Goal: Task Accomplishment & Management: Use online tool/utility

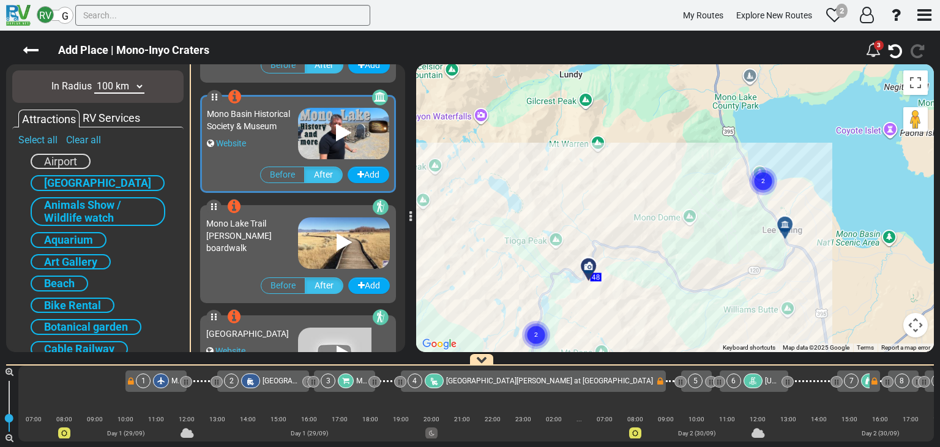
scroll to position [0, 6342]
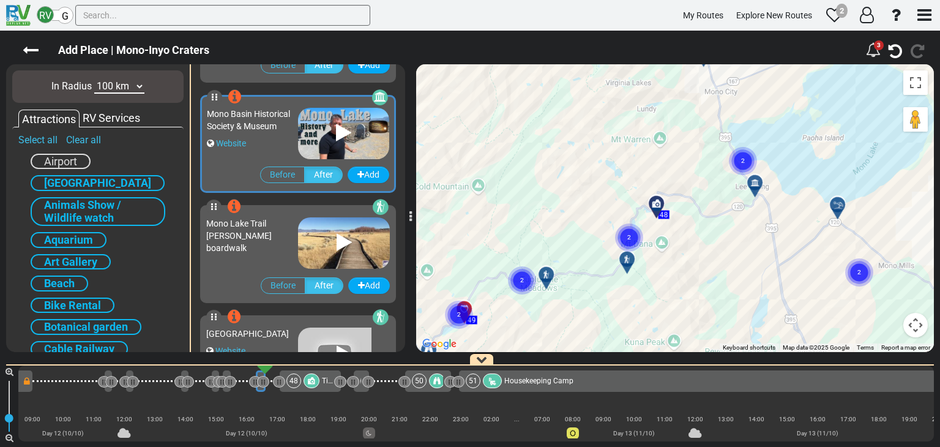
drag, startPoint x: 587, startPoint y: 189, endPoint x: 637, endPoint y: 163, distance: 57.2
click at [637, 163] on div "To navigate, press the arrow keys. To activate drag with keyboard, press Alt + …" at bounding box center [674, 207] width 517 height 287
drag, startPoint x: 599, startPoint y: 149, endPoint x: 580, endPoint y: 94, distance: 57.6
click at [579, 94] on div "To activate drag with keyboard, press Alt + Enter. Once in keyboard drag state,…" at bounding box center [674, 207] width 517 height 287
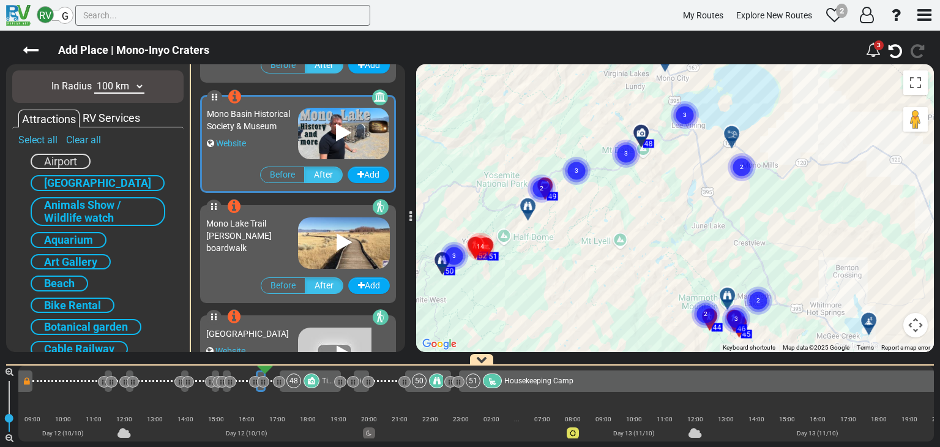
drag, startPoint x: 728, startPoint y: 246, endPoint x: 656, endPoint y: 169, distance: 105.6
click at [656, 169] on div "To activate drag with keyboard, press Alt + Enter. Once in keyboard drag state,…" at bounding box center [674, 207] width 517 height 287
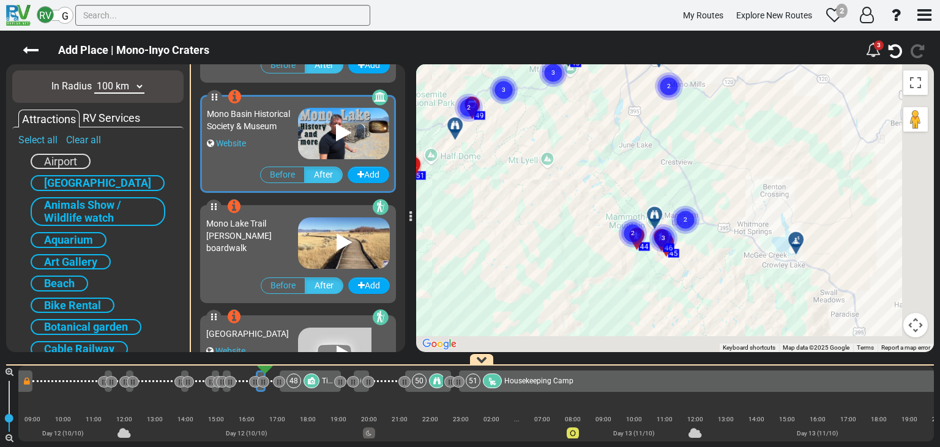
click at [634, 149] on div "To activate drag with keyboard, press Alt + Enter. Once in keyboard drag state,…" at bounding box center [674, 207] width 517 height 287
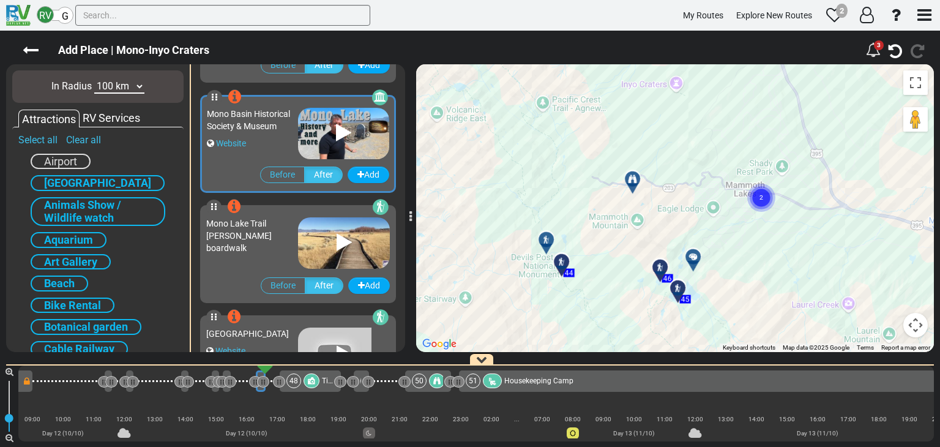
drag, startPoint x: 661, startPoint y: 143, endPoint x: 653, endPoint y: 160, distance: 19.1
click at [653, 160] on div "To activate drag with keyboard, press Alt + Enter. Once in keyboard drag state,…" at bounding box center [674, 207] width 517 height 287
click at [634, 183] on div at bounding box center [636, 184] width 20 height 19
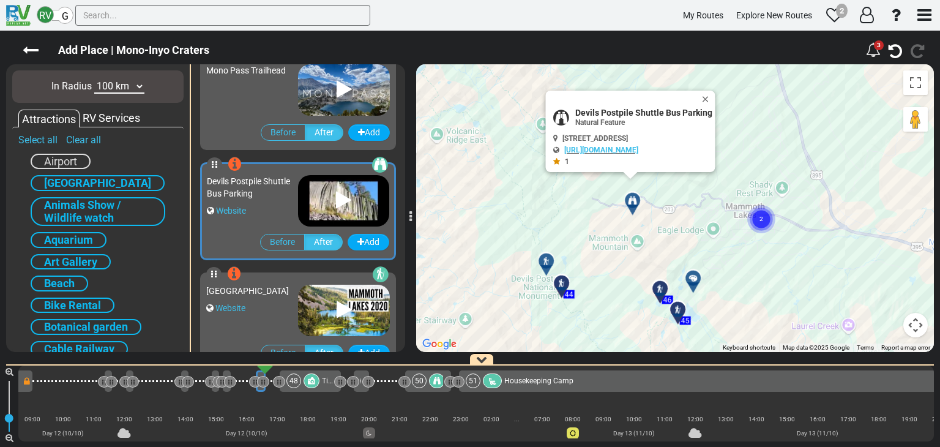
scroll to position [988, 0]
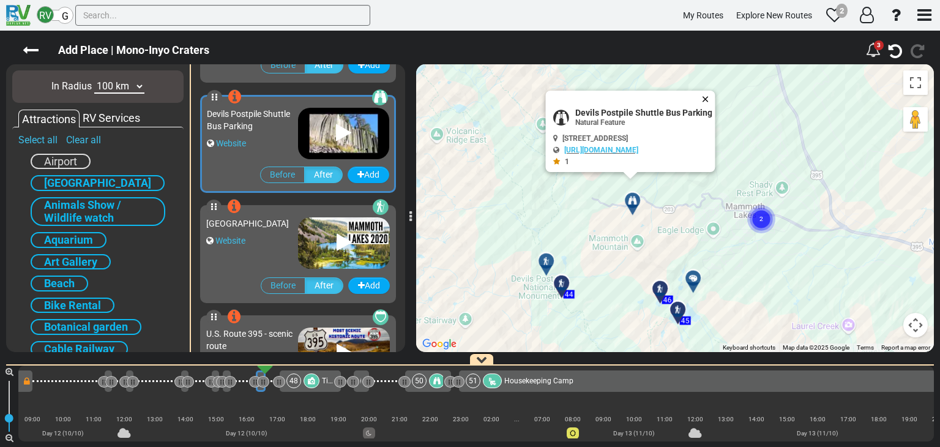
click at [715, 102] on button "Close" at bounding box center [707, 99] width 15 height 17
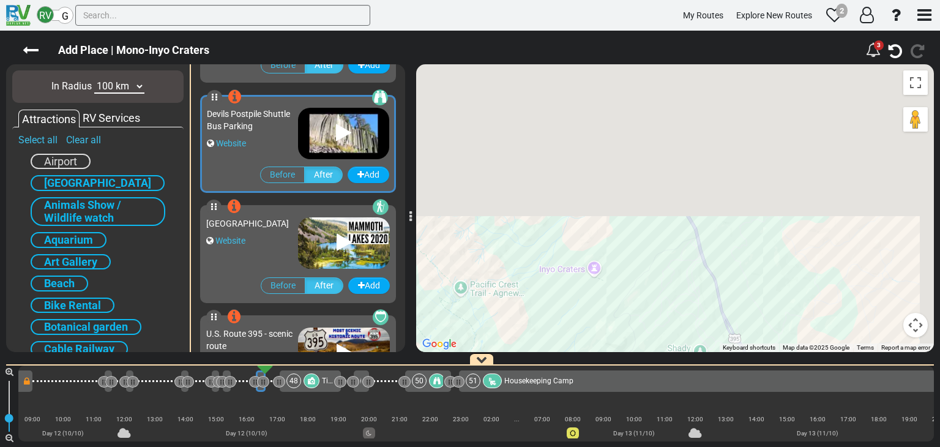
drag, startPoint x: 661, startPoint y: 199, endPoint x: 614, endPoint y: 274, distance: 87.9
click at [611, 297] on div "To navigate, press the arrow keys. To activate drag with keyboard, press Alt + …" at bounding box center [674, 207] width 517 height 287
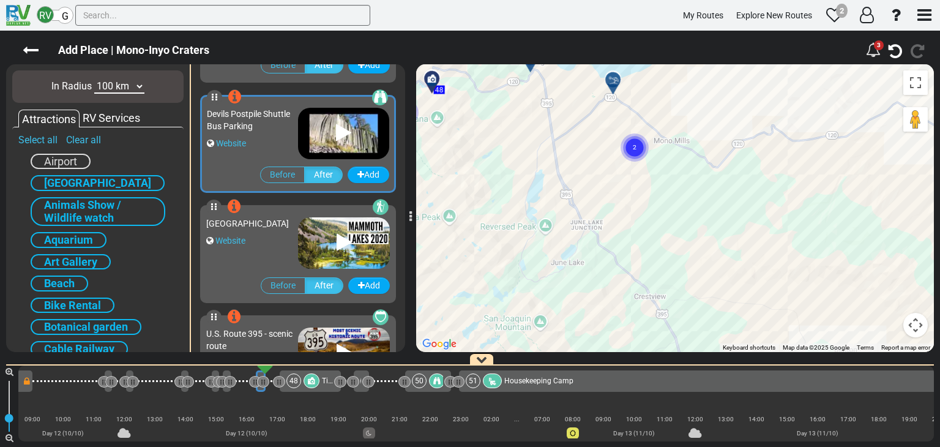
drag, startPoint x: 617, startPoint y: 184, endPoint x: 631, endPoint y: 184, distance: 14.7
click at [629, 190] on div "To activate drag with keyboard, press Alt + Enter. Once in keyboard drag state,…" at bounding box center [674, 207] width 517 height 287
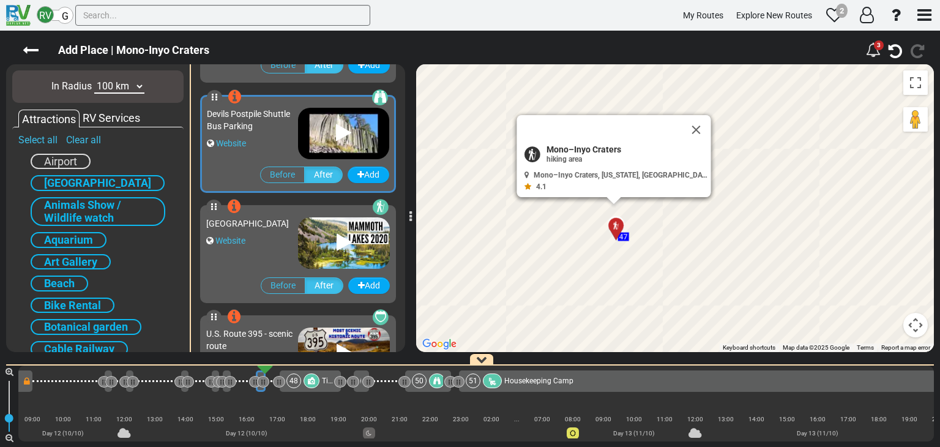
click at [614, 226] on icon at bounding box center [615, 225] width 9 height 9
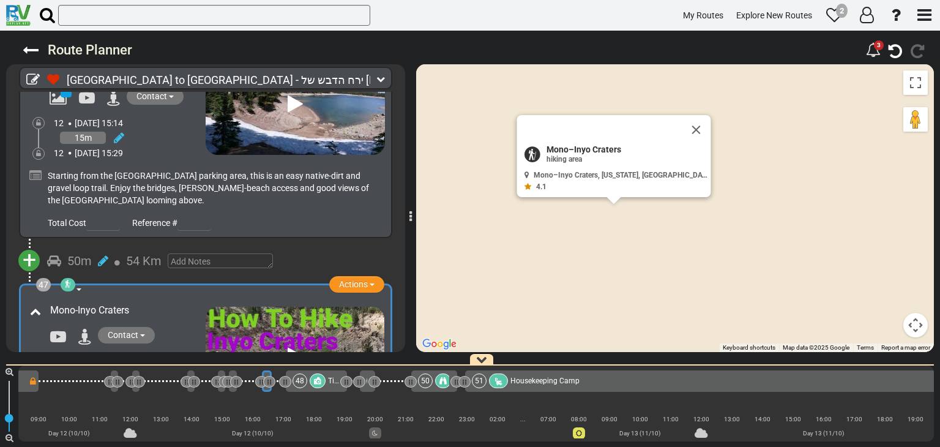
scroll to position [0, 6335]
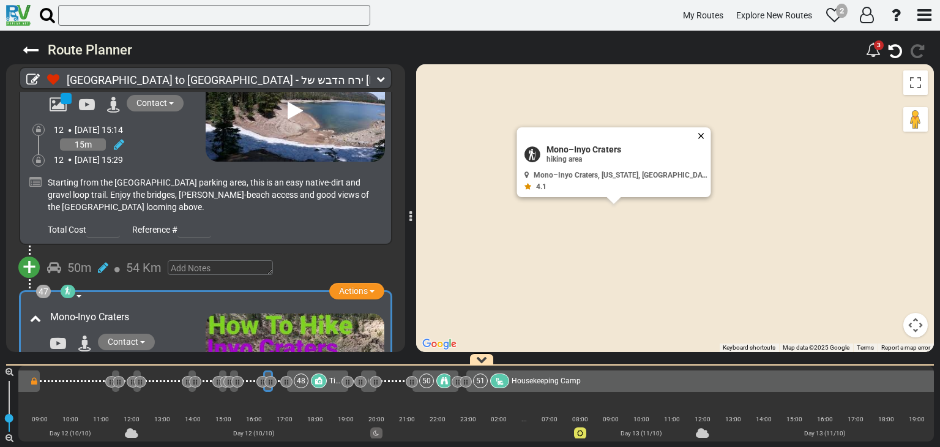
click at [696, 130] on button "Close" at bounding box center [703, 135] width 15 height 17
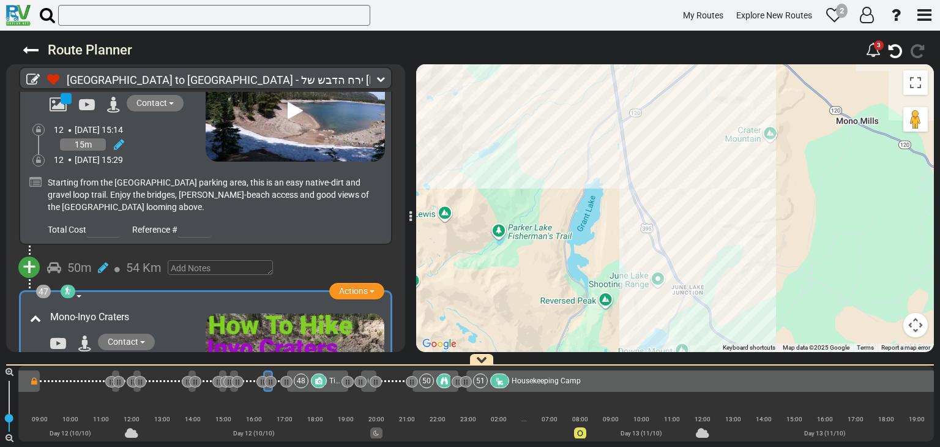
drag, startPoint x: 531, startPoint y: 190, endPoint x: 781, endPoint y: 194, distance: 250.2
click at [781, 194] on div "To navigate, press the arrow keys. To activate drag with keyboard, press Alt + …" at bounding box center [674, 207] width 517 height 287
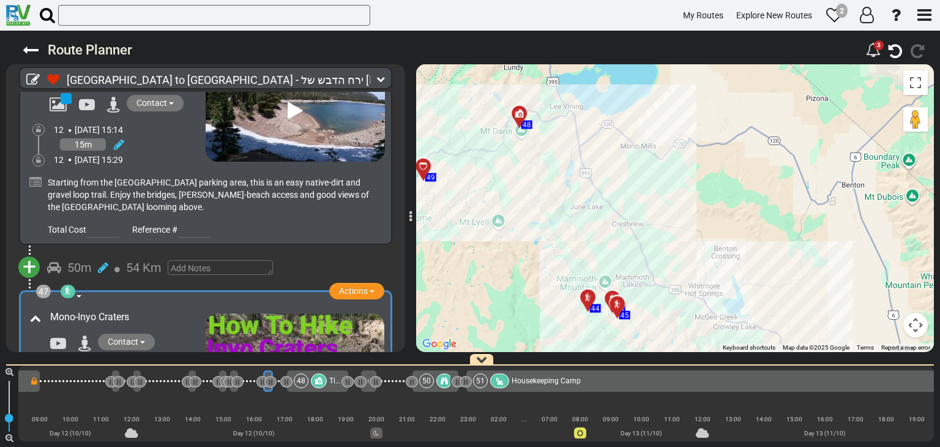
click at [126, 260] on span "54 Km" at bounding box center [143, 267] width 35 height 15
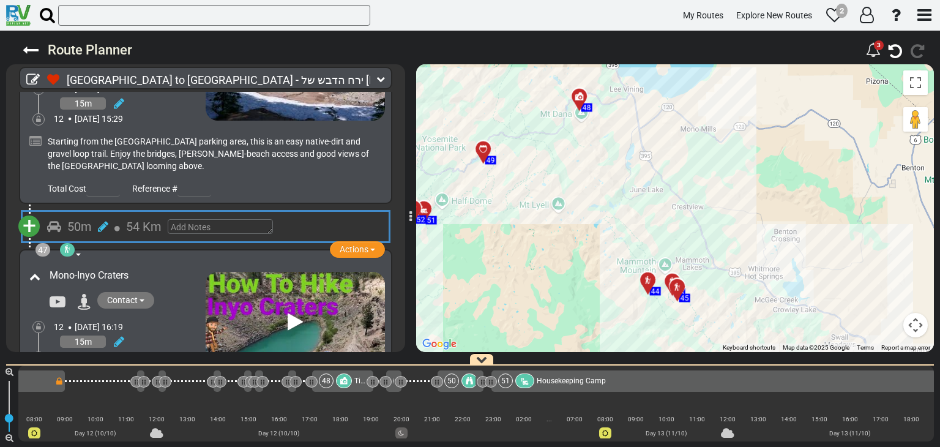
scroll to position [12309, 0]
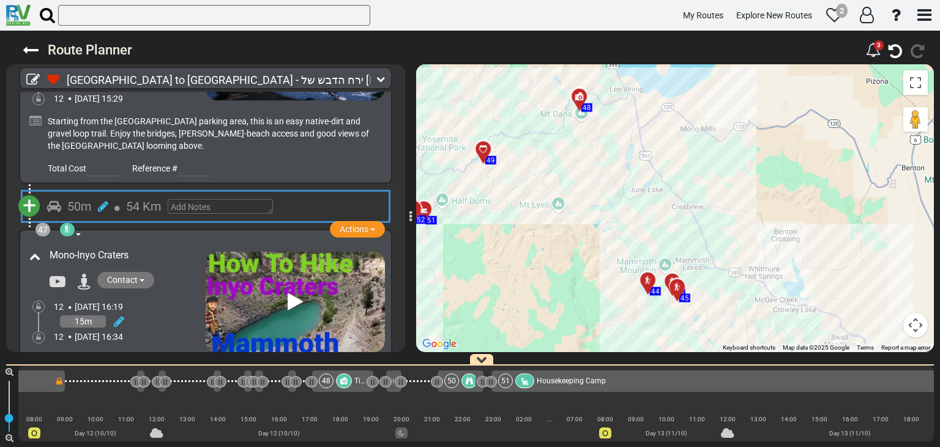
click at [144, 416] on div "+ Add Atraction Add Campground 31m 32 Km" at bounding box center [205, 433] width 369 height 34
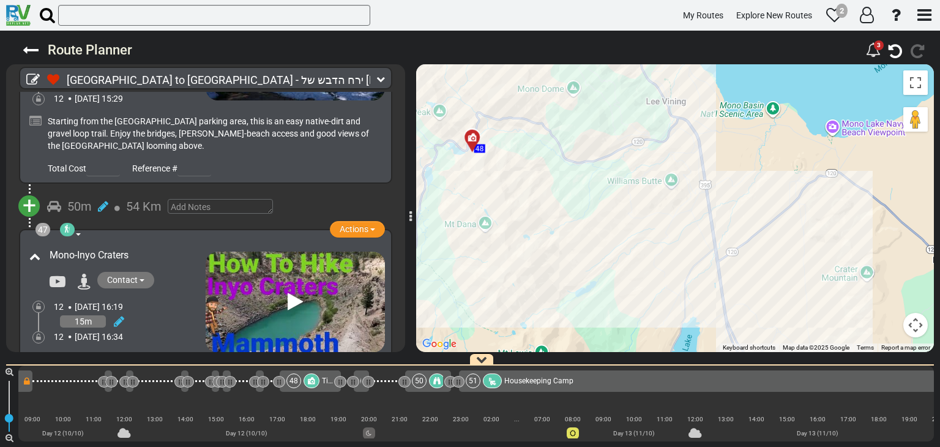
scroll to position [12432, 0]
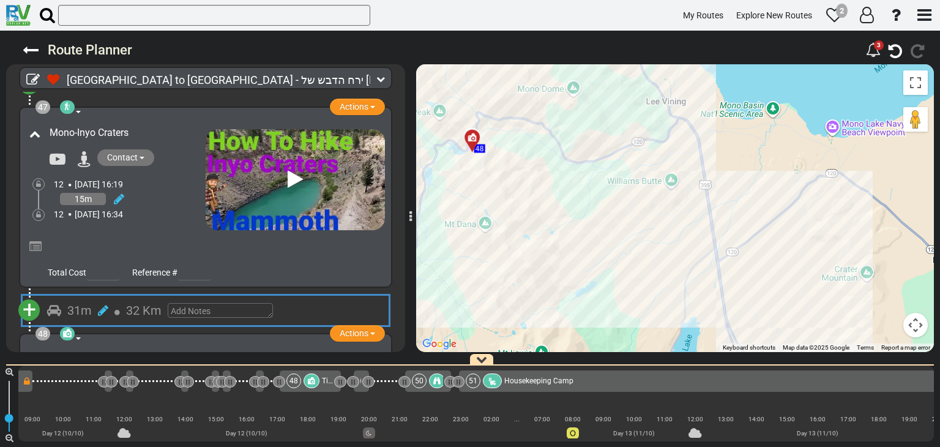
click at [183, 376] on div "Contact" at bounding box center [124, 386] width 162 height 20
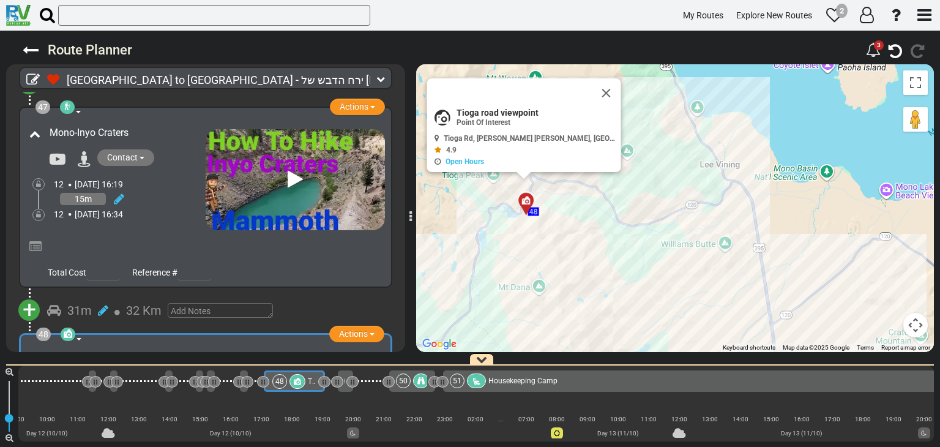
scroll to position [0, 6359]
click at [606, 100] on button "Close" at bounding box center [613, 99] width 15 height 17
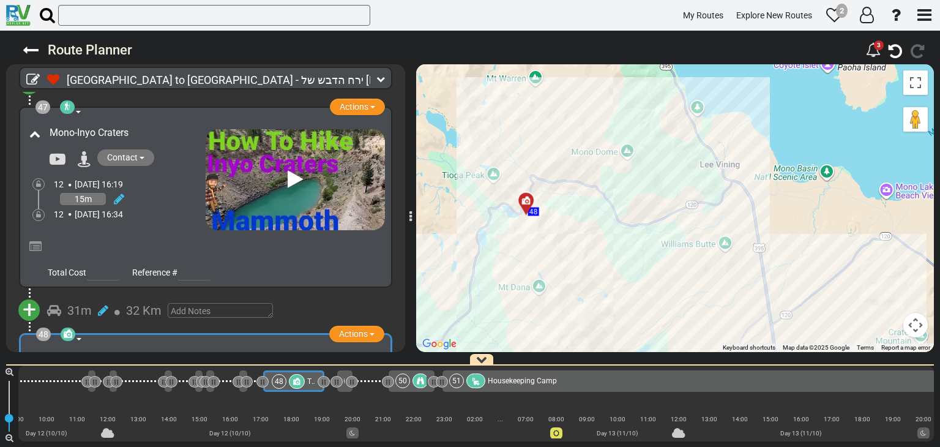
click at [117, 420] on icon at bounding box center [119, 426] width 10 height 12
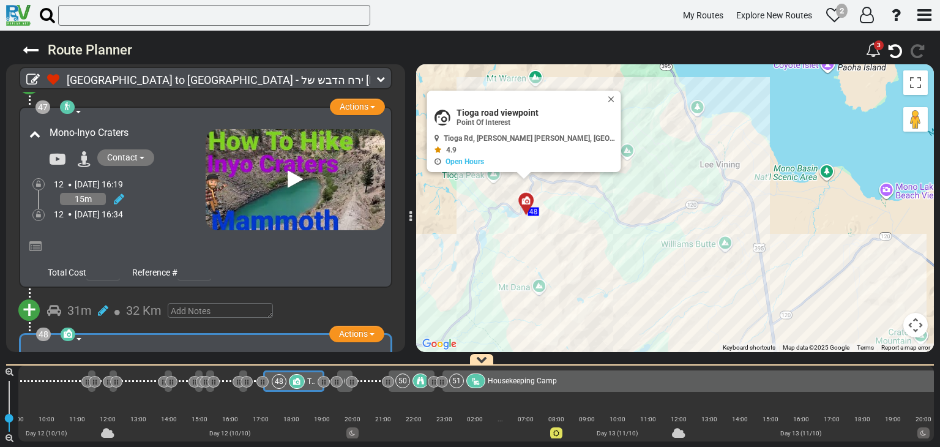
click at [119, 442] on icon at bounding box center [114, 452] width 11 height 20
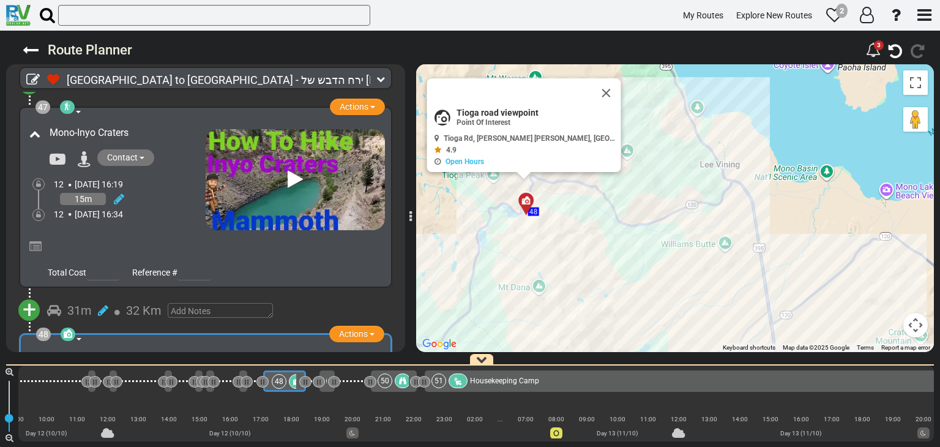
click at [119, 442] on icon at bounding box center [114, 452] width 11 height 20
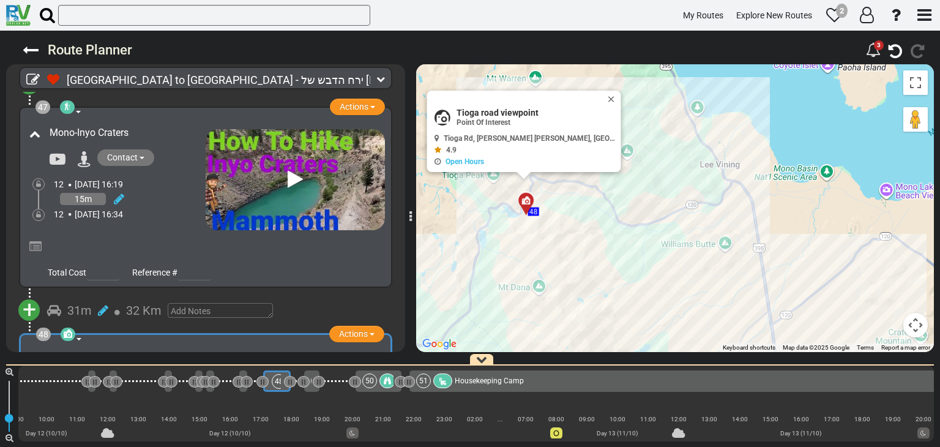
click at [119, 442] on icon at bounding box center [114, 452] width 11 height 20
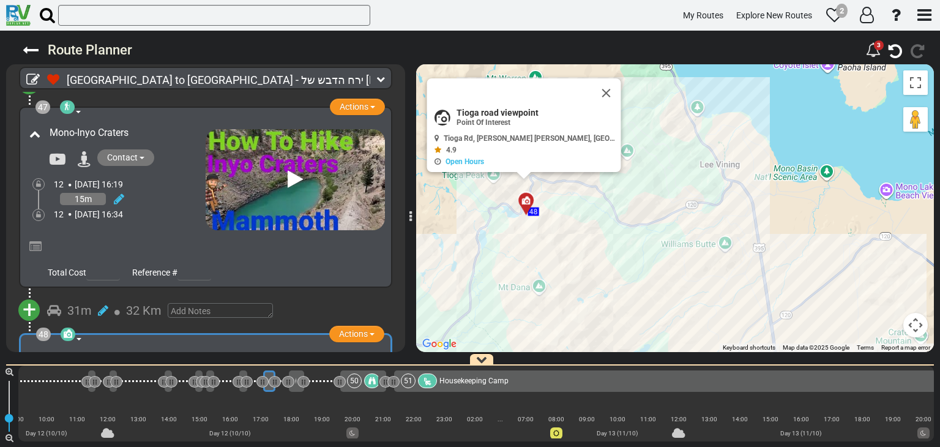
click at [120, 442] on icon at bounding box center [114, 452] width 11 height 20
click at [137, 432] on div "15m" at bounding box center [129, 445] width 151 height 27
click at [132, 439] on icon at bounding box center [131, 445] width 12 height 12
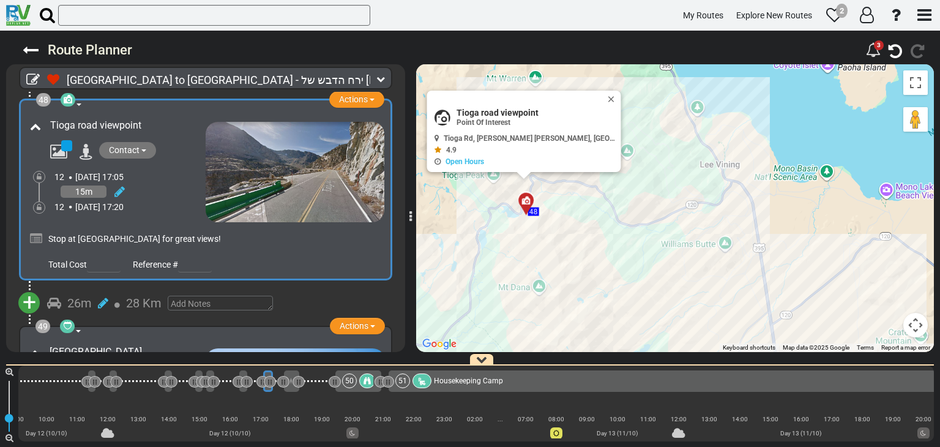
scroll to position [12717, 0]
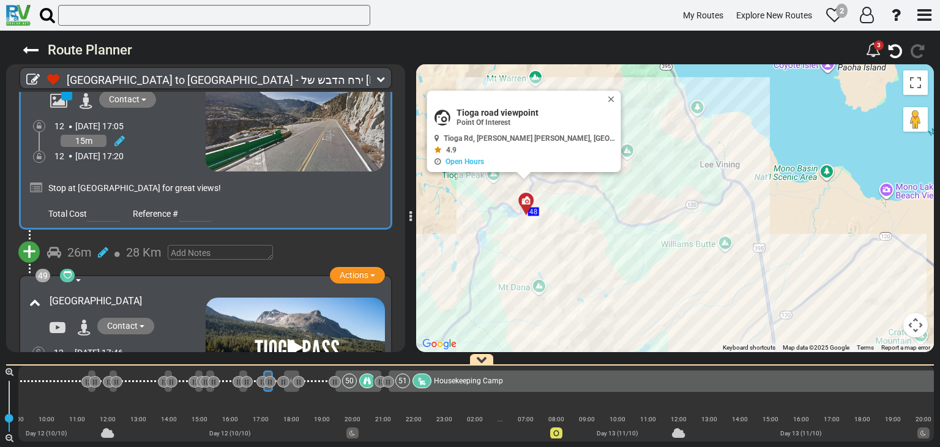
click at [191, 358] on div "30m" at bounding box center [130, 367] width 152 height 18
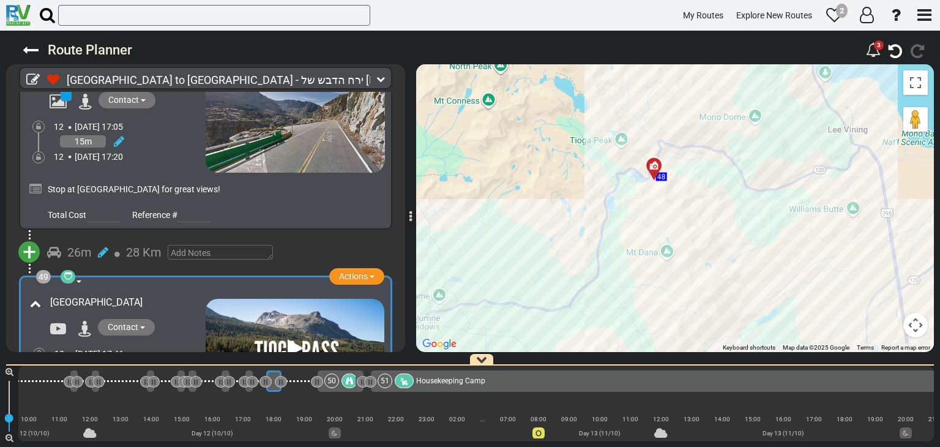
scroll to position [0, 6379]
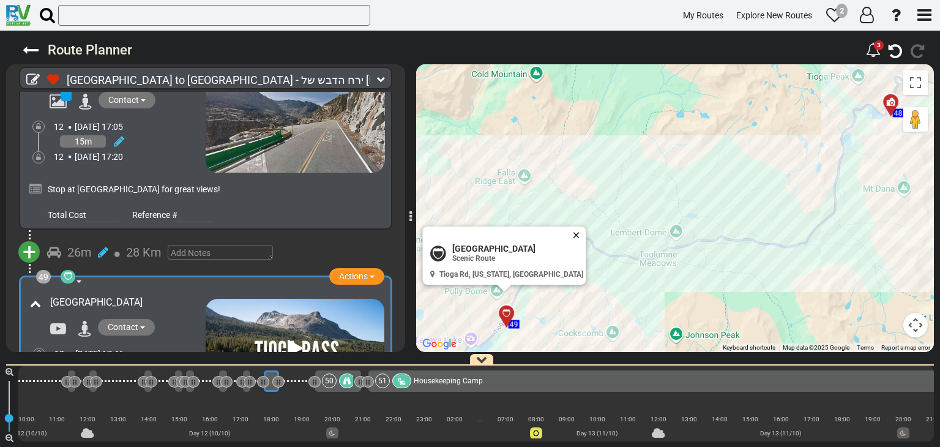
click at [571, 234] on button "Close" at bounding box center [578, 234] width 15 height 17
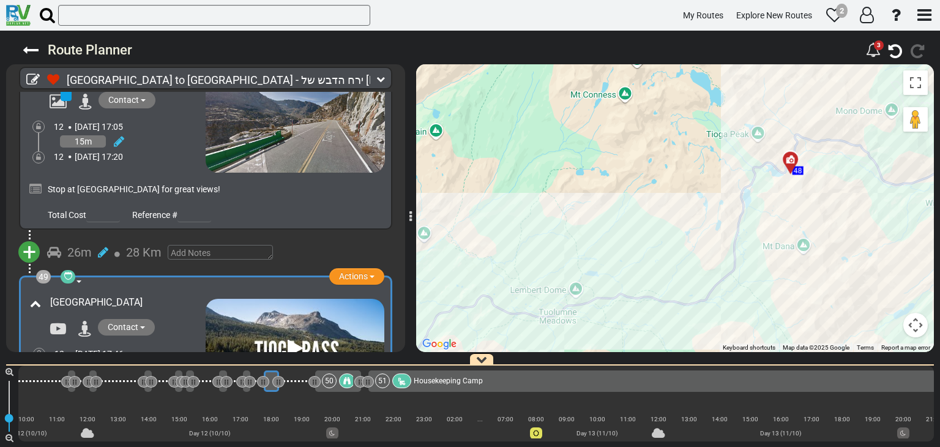
drag, startPoint x: 684, startPoint y: 161, endPoint x: 573, endPoint y: 225, distance: 128.2
click at [573, 225] on div "To navigate, press the arrow keys. To activate drag with keyboard, press Alt + …" at bounding box center [674, 207] width 517 height 287
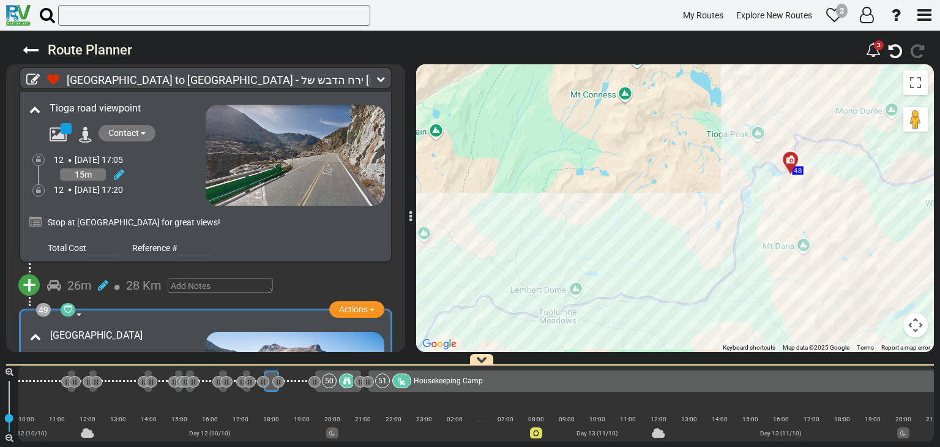
scroll to position [12654, 0]
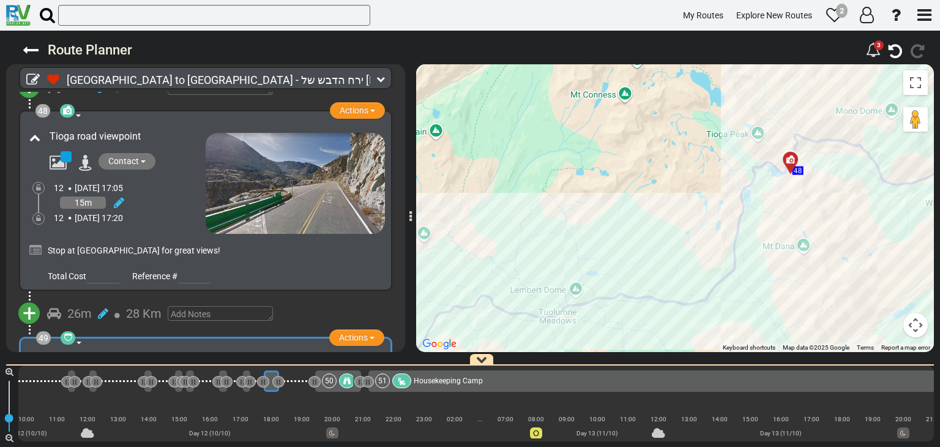
click at [159, 306] on span "28 Km" at bounding box center [143, 313] width 35 height 15
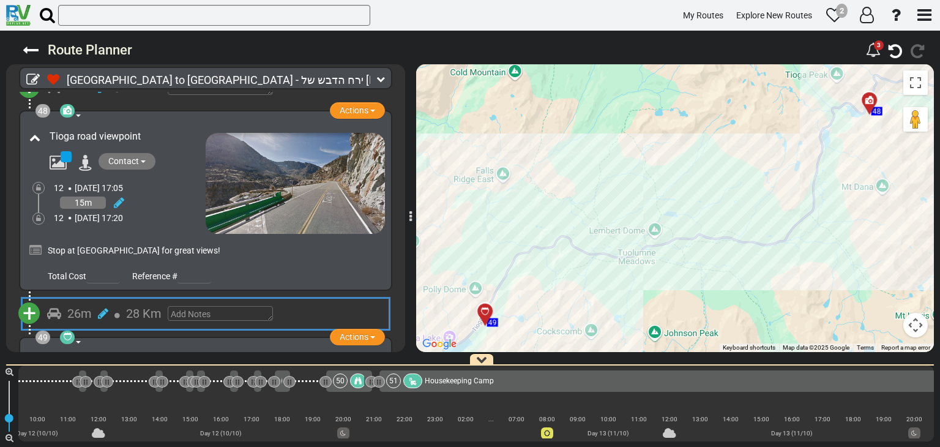
scroll to position [0, 6366]
click at [32, 299] on span "+" at bounding box center [29, 313] width 13 height 28
click at [50, 327] on li "Add Atraction" at bounding box center [67, 335] width 97 height 16
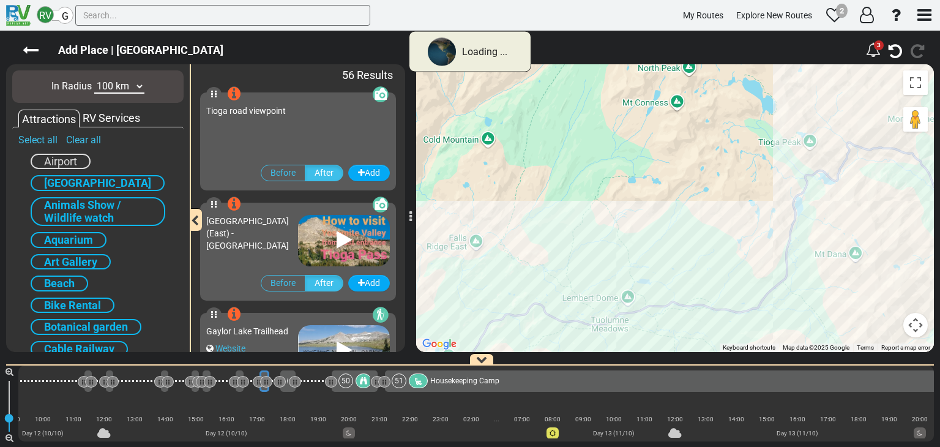
scroll to position [0, 6359]
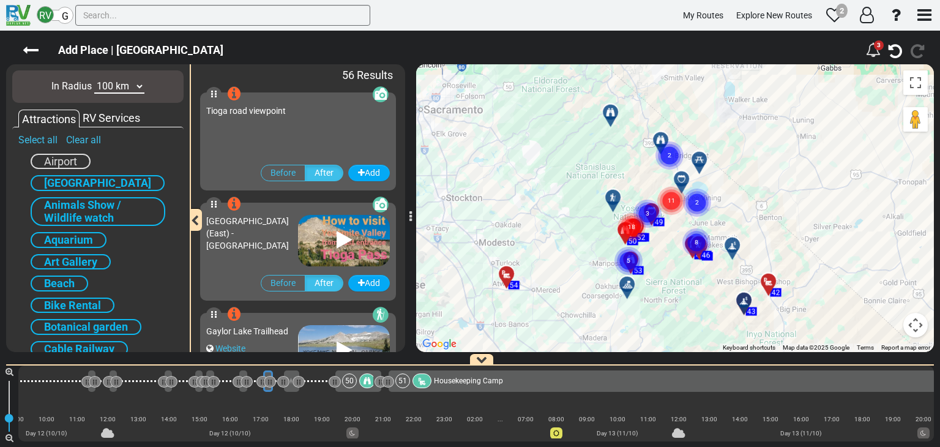
click at [127, 81] on select "10 km 50 km 100 km 250 km 500 km 1000 km" at bounding box center [119, 87] width 50 height 14
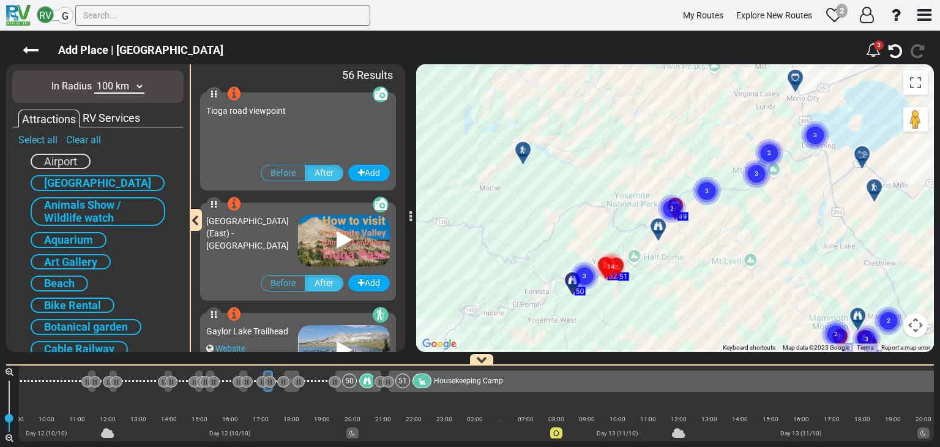
drag, startPoint x: 769, startPoint y: 267, endPoint x: 754, endPoint y: 221, distance: 48.9
click at [754, 221] on div "To navigate, press the arrow keys. To activate drag with keyboard, press Alt + …" at bounding box center [674, 207] width 517 height 287
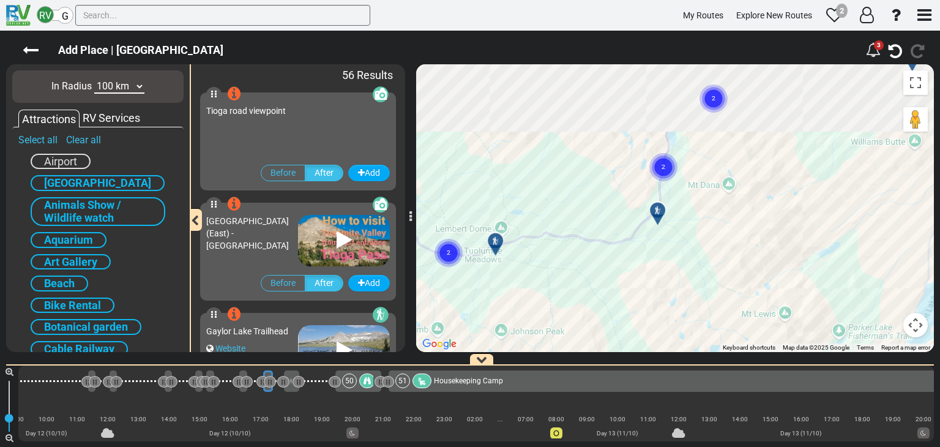
drag, startPoint x: 754, startPoint y: 187, endPoint x: 632, endPoint y: 284, distance: 155.8
click at [616, 295] on div "To navigate, press the arrow keys. To activate drag with keyboard, press Alt + …" at bounding box center [674, 207] width 517 height 287
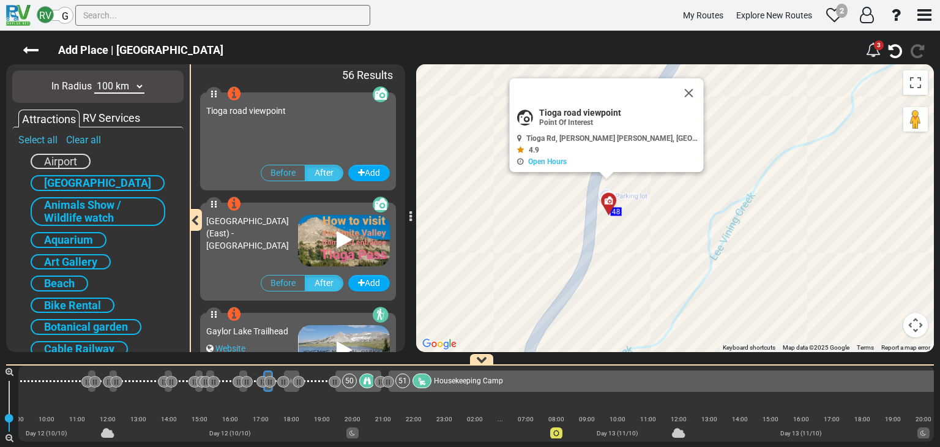
click at [611, 200] on div at bounding box center [612, 205] width 20 height 19
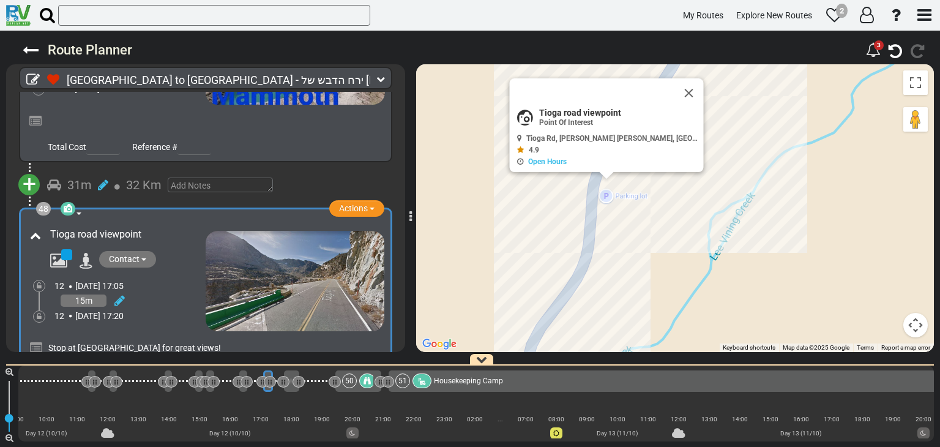
scroll to position [12472, 0]
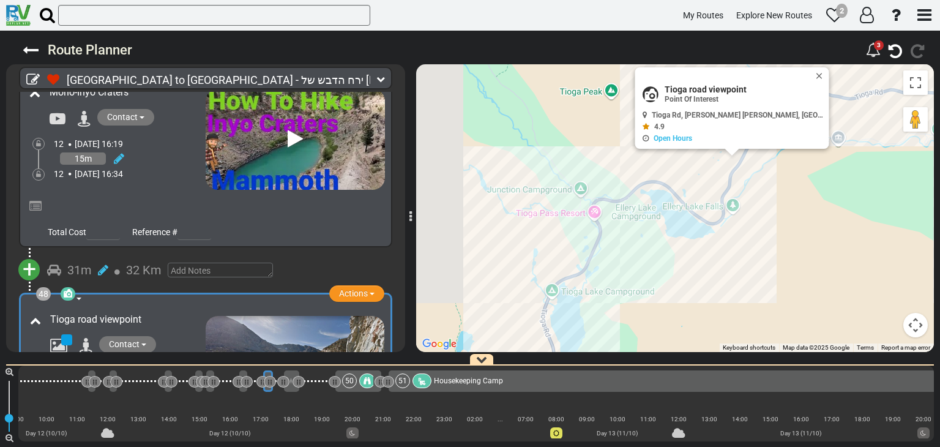
drag, startPoint x: 472, startPoint y: 232, endPoint x: 750, endPoint y: 191, distance: 281.3
click at [750, 191] on div "To navigate, press the arrow keys. To activate drag with keyboard, press Alt + …" at bounding box center [674, 207] width 517 height 287
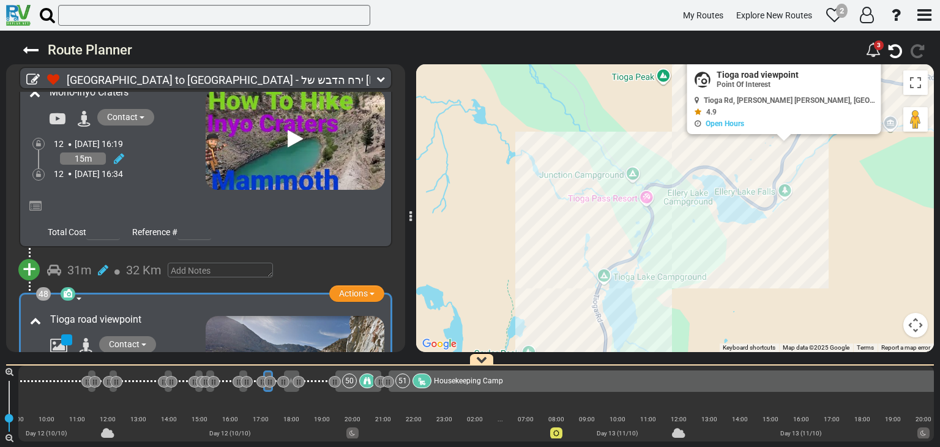
click at [136, 262] on span "32 Km" at bounding box center [143, 269] width 35 height 15
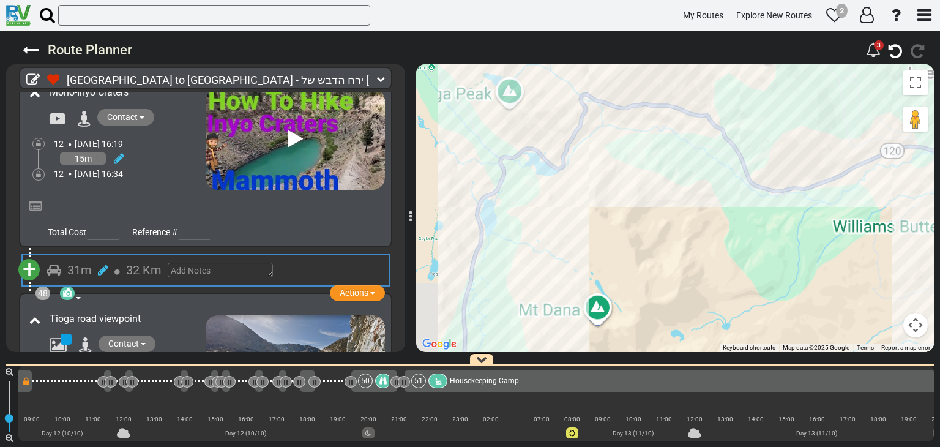
scroll to position [0, 6342]
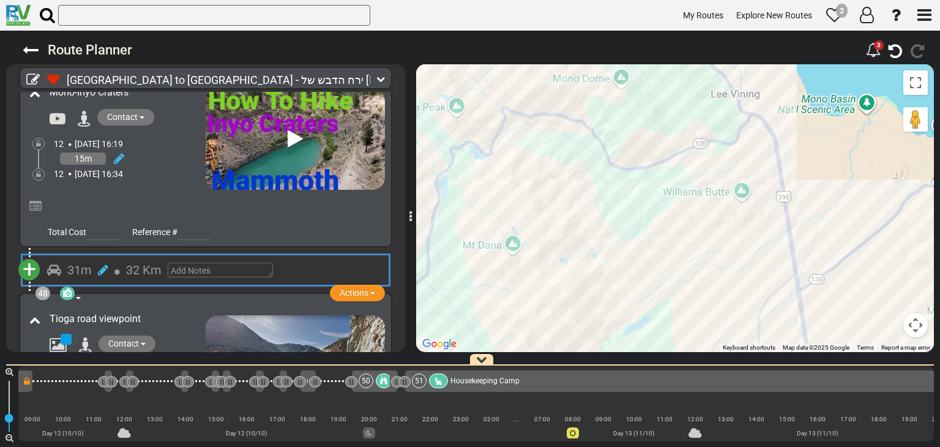
click at [34, 255] on span "+" at bounding box center [29, 269] width 13 height 28
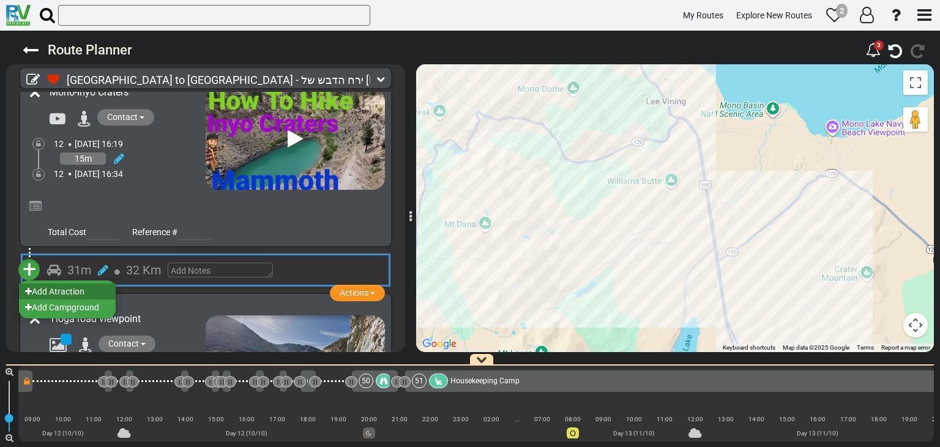
click at [59, 283] on li "Add Atraction" at bounding box center [67, 291] width 97 height 16
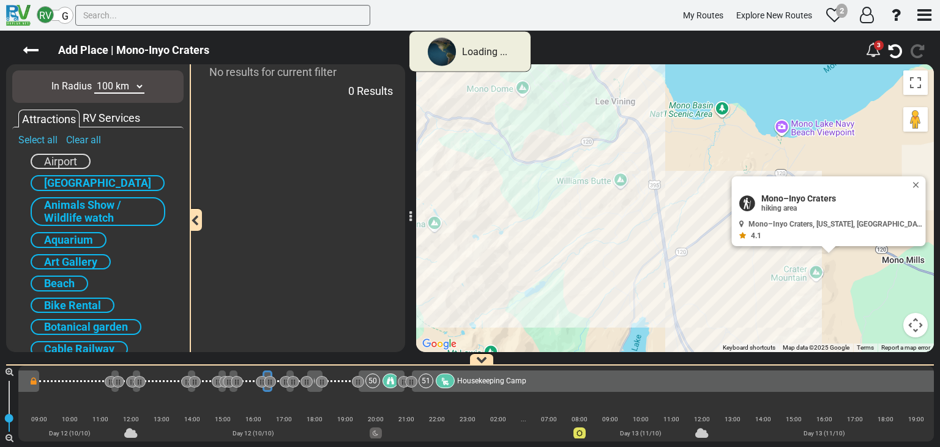
scroll to position [0, 6335]
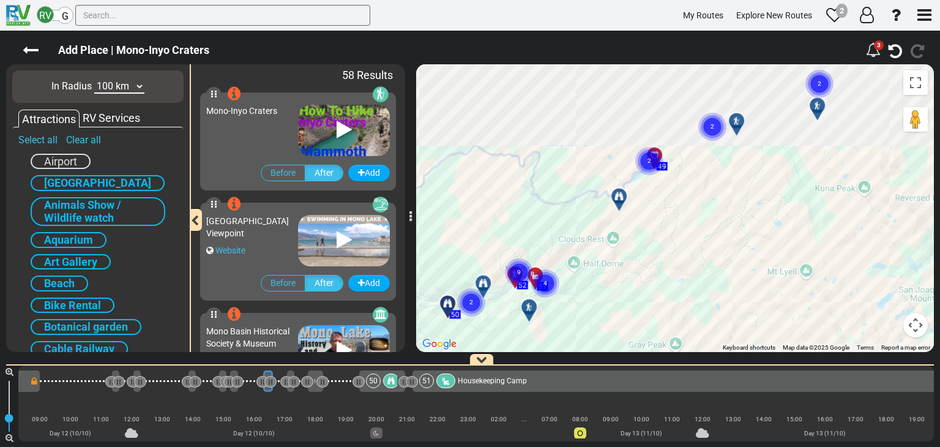
drag, startPoint x: 661, startPoint y: 136, endPoint x: 651, endPoint y: 231, distance: 94.7
click at [648, 261] on div "To navigate, press the arrow keys. To activate drag with keyboard, press Alt + …" at bounding box center [674, 207] width 517 height 287
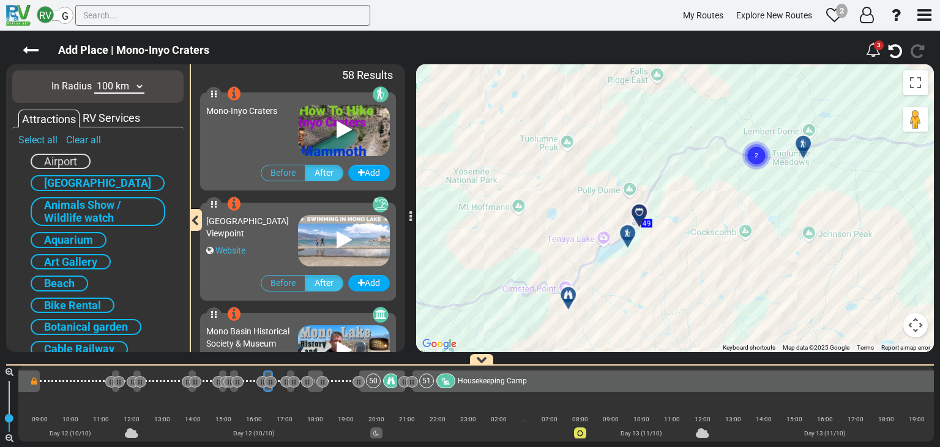
drag, startPoint x: 724, startPoint y: 114, endPoint x: 746, endPoint y: 172, distance: 61.9
click at [746, 172] on div "To navigate, press the arrow keys. To activate drag with keyboard, press Alt + …" at bounding box center [674, 207] width 517 height 287
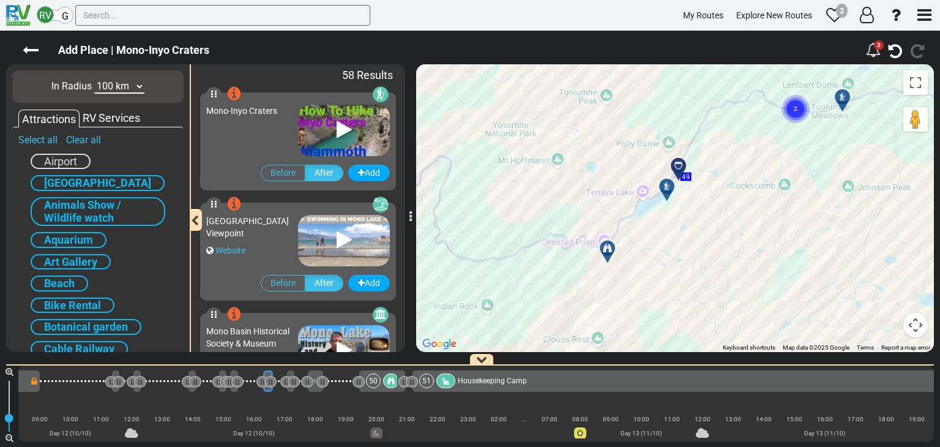
drag, startPoint x: 628, startPoint y: 198, endPoint x: 668, endPoint y: 150, distance: 62.5
click at [668, 150] on div "To activate drag with keyboard, press Alt + Enter. Once in keyboard drag state,…" at bounding box center [674, 207] width 517 height 287
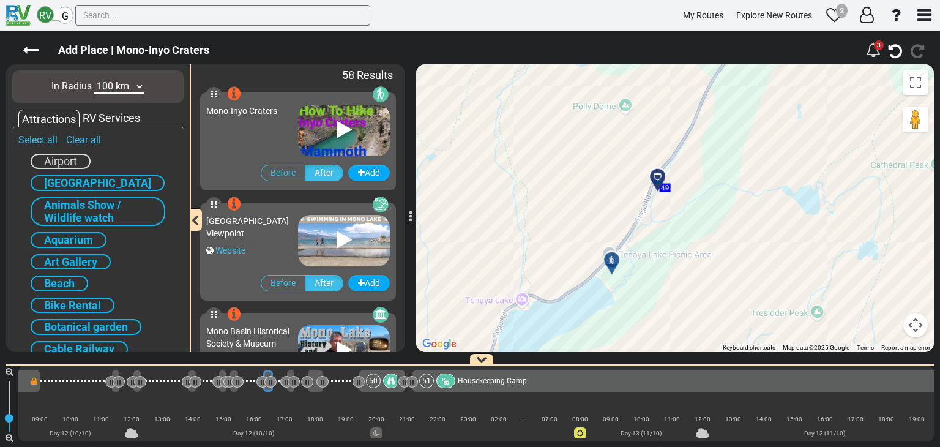
click at [262, 246] on div "Website" at bounding box center [252, 250] width 92 height 12
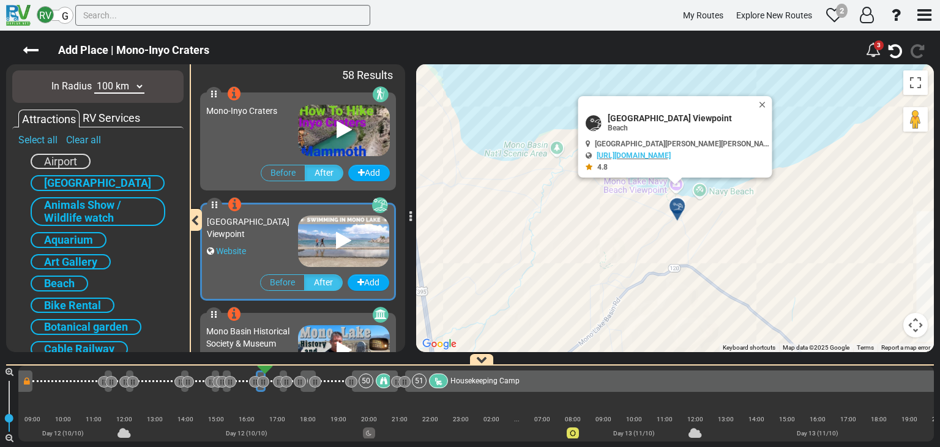
scroll to position [61, 0]
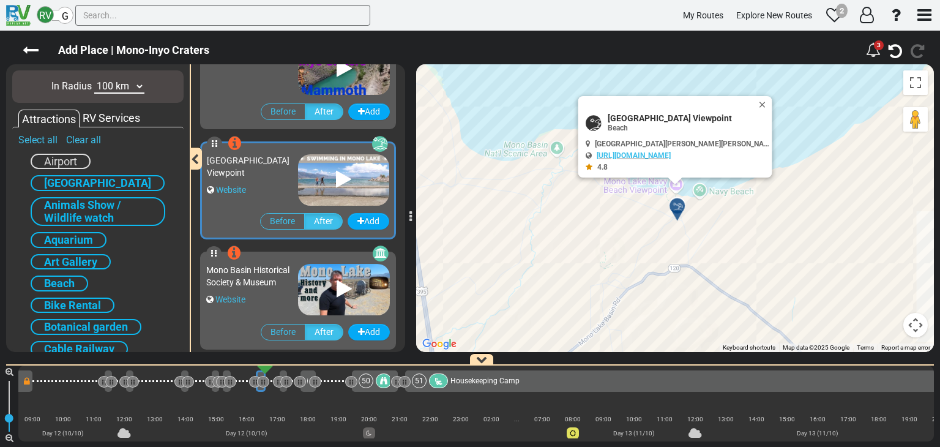
click at [276, 304] on div "Website" at bounding box center [252, 299] width 92 height 12
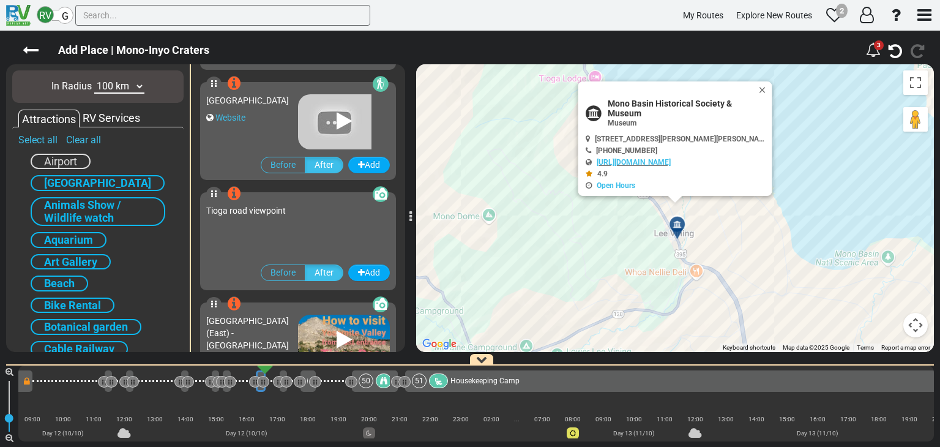
scroll to position [489, 0]
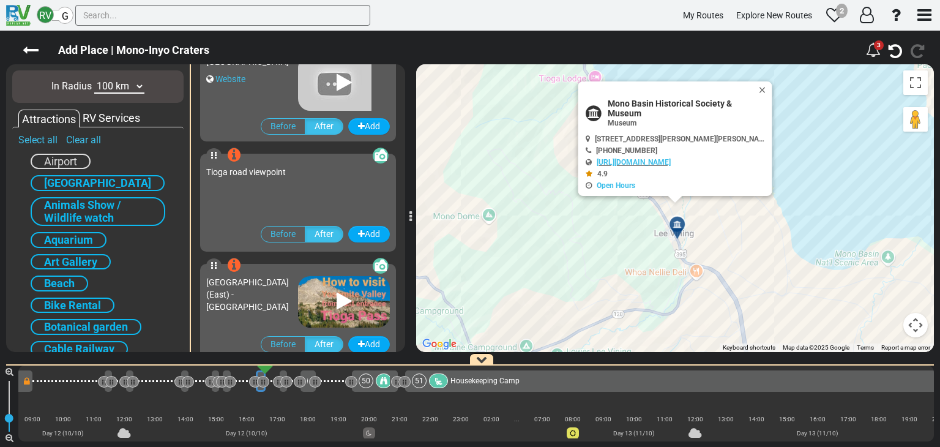
click at [271, 185] on div "Tioga road viewpoint" at bounding box center [298, 189] width 184 height 59
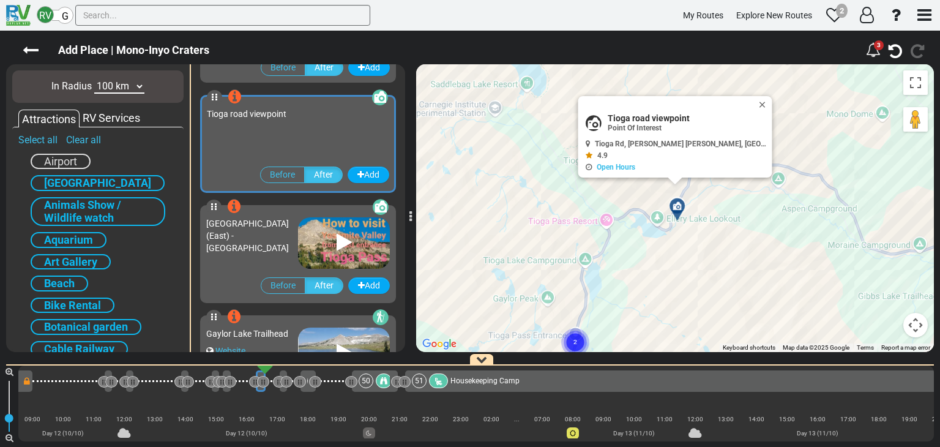
scroll to position [551, 0]
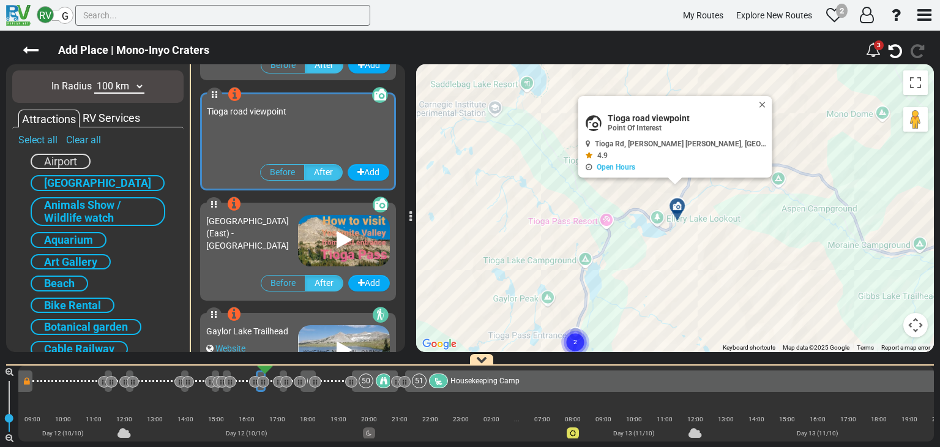
click at [270, 237] on span "[GEOGRAPHIC_DATA] (East) - [GEOGRAPHIC_DATA]" at bounding box center [247, 233] width 83 height 34
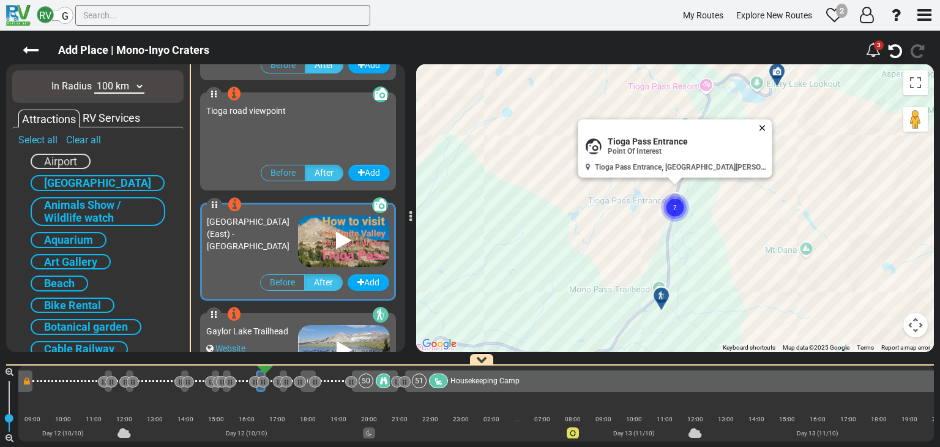
click at [762, 129] on button "Close" at bounding box center [764, 127] width 15 height 17
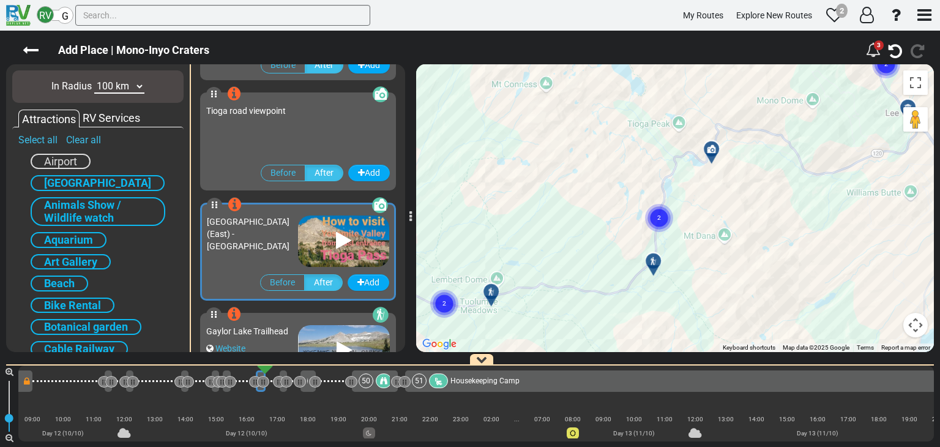
drag, startPoint x: 757, startPoint y: 135, endPoint x: 701, endPoint y: 180, distance: 72.6
click at [701, 180] on div "To activate drag with keyboard, press Alt + Enter. Once in keyboard drag state,…" at bounding box center [674, 207] width 517 height 287
click at [340, 239] on icon at bounding box center [343, 241] width 15 height 20
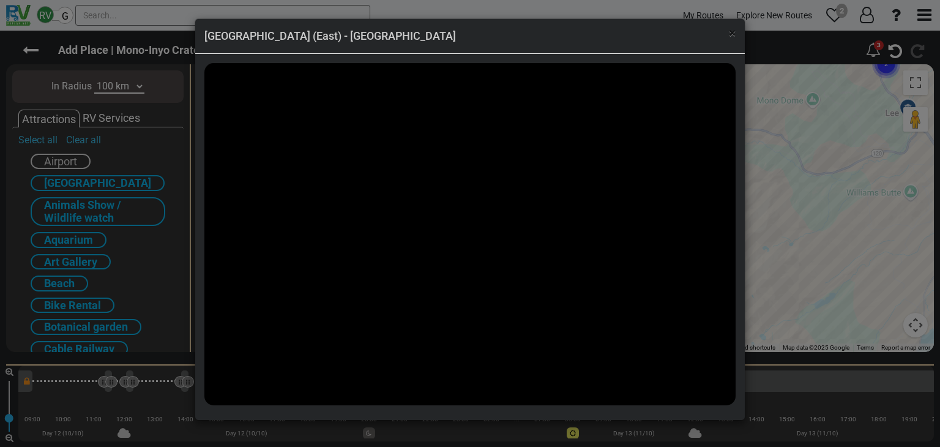
click at [730, 32] on span "×" at bounding box center [731, 33] width 7 height 15
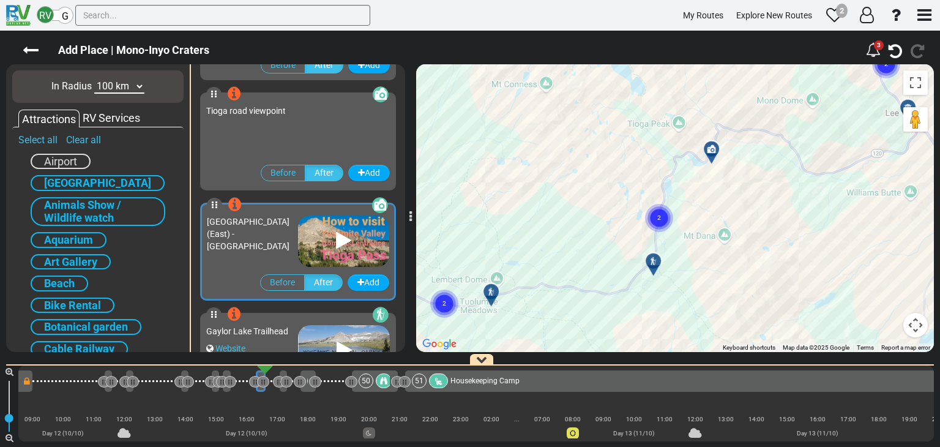
scroll to position [612, 0]
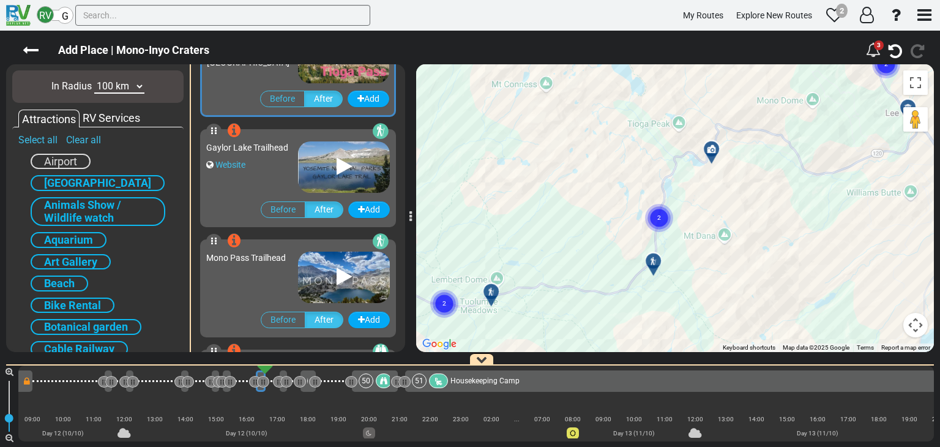
click at [294, 284] on div "Mono Pass Trailhead" at bounding box center [252, 273] width 92 height 57
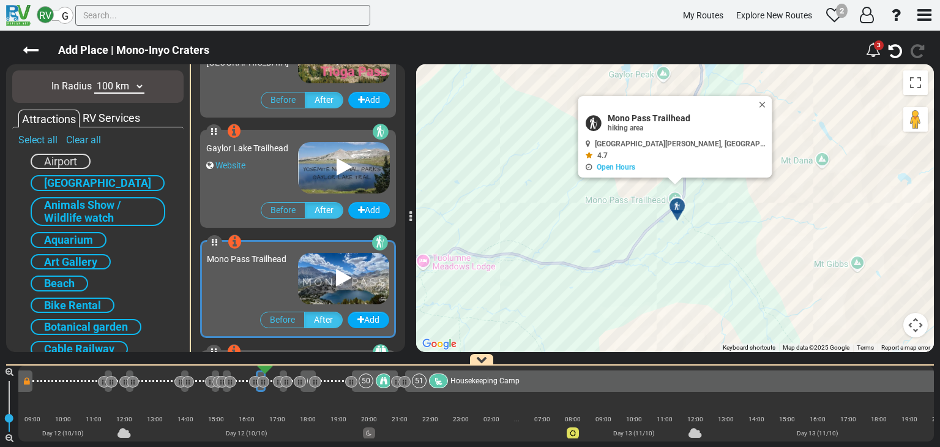
click at [340, 276] on icon at bounding box center [343, 278] width 15 height 20
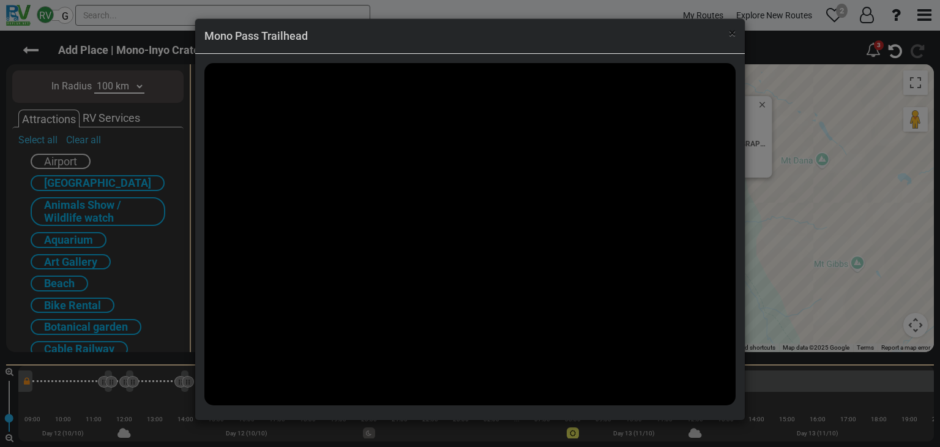
click at [734, 35] on span "×" at bounding box center [731, 33] width 7 height 15
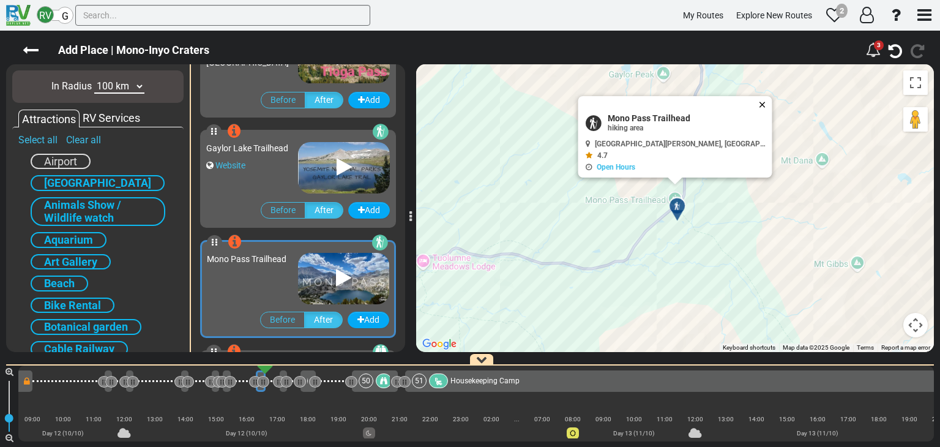
click at [757, 102] on button "Close" at bounding box center [764, 104] width 15 height 17
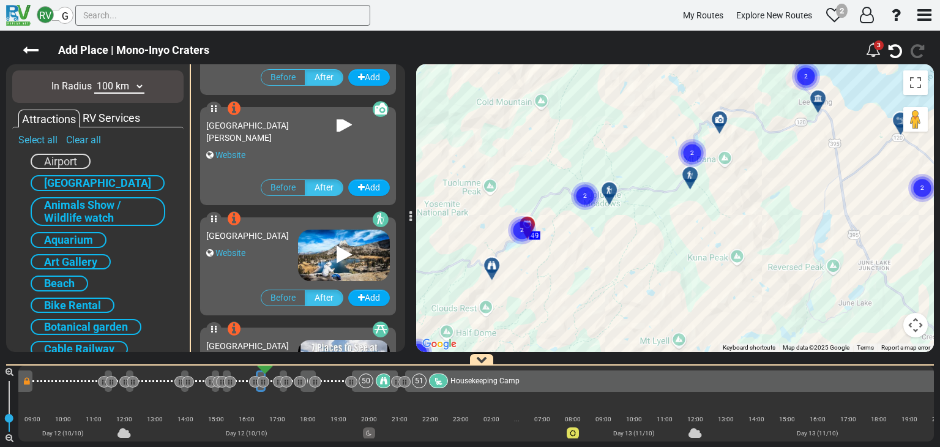
scroll to position [2079, 0]
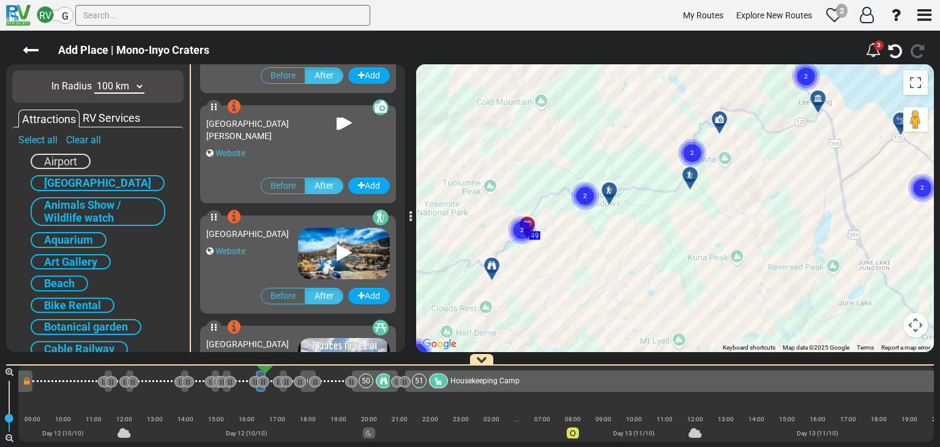
click at [279, 240] on div "[GEOGRAPHIC_DATA]" at bounding box center [252, 234] width 92 height 12
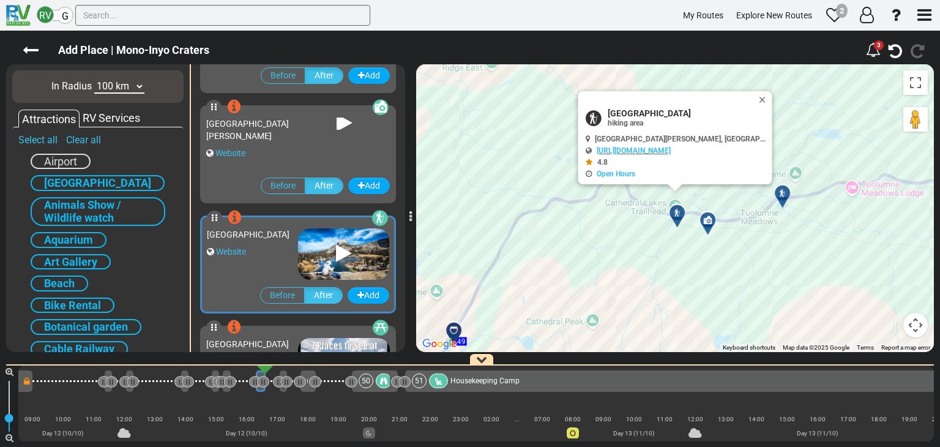
click at [337, 250] on icon at bounding box center [343, 253] width 15 height 20
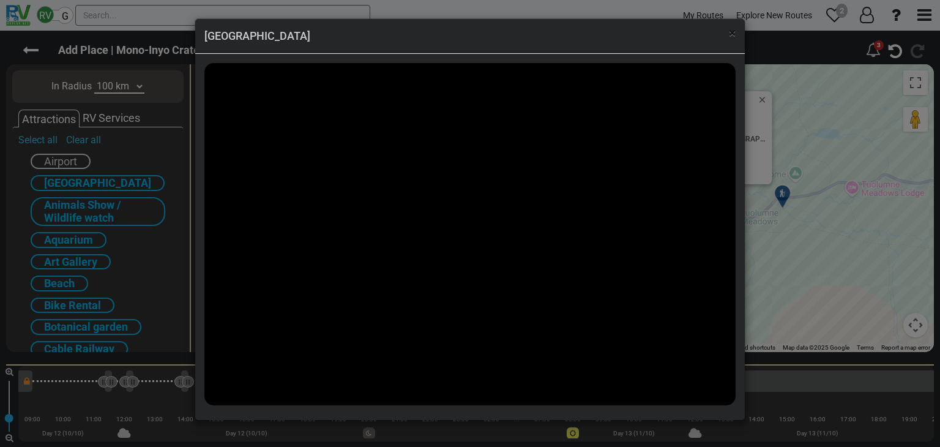
click at [730, 31] on span "×" at bounding box center [731, 33] width 7 height 15
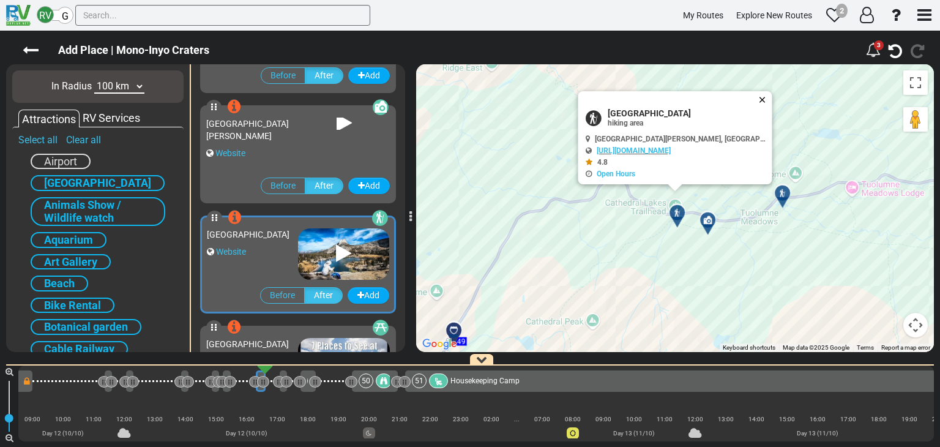
click at [766, 94] on button "Close" at bounding box center [764, 99] width 15 height 17
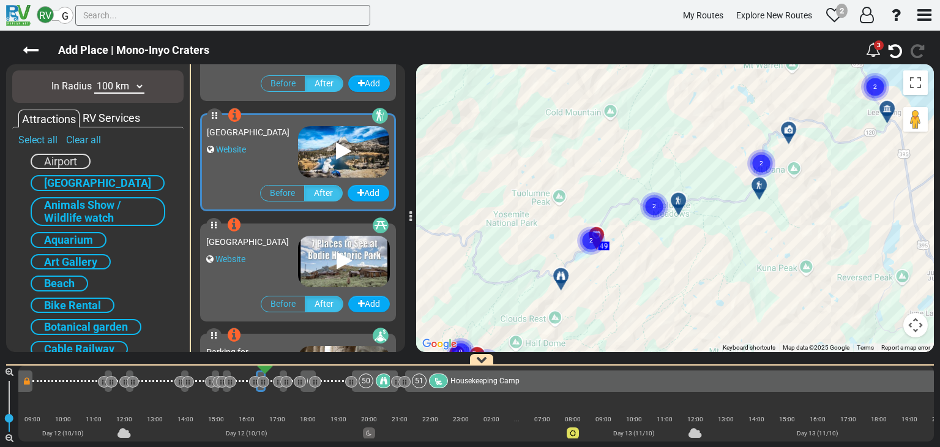
scroll to position [2201, 0]
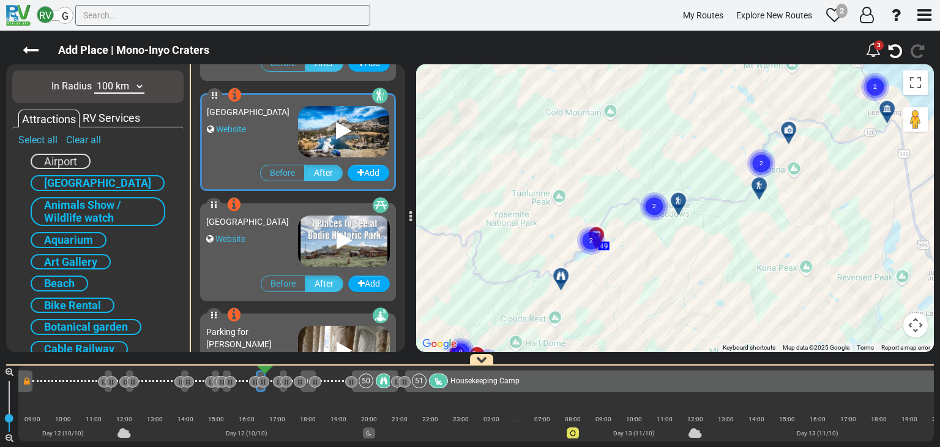
click at [276, 245] on div "Website" at bounding box center [252, 238] width 92 height 12
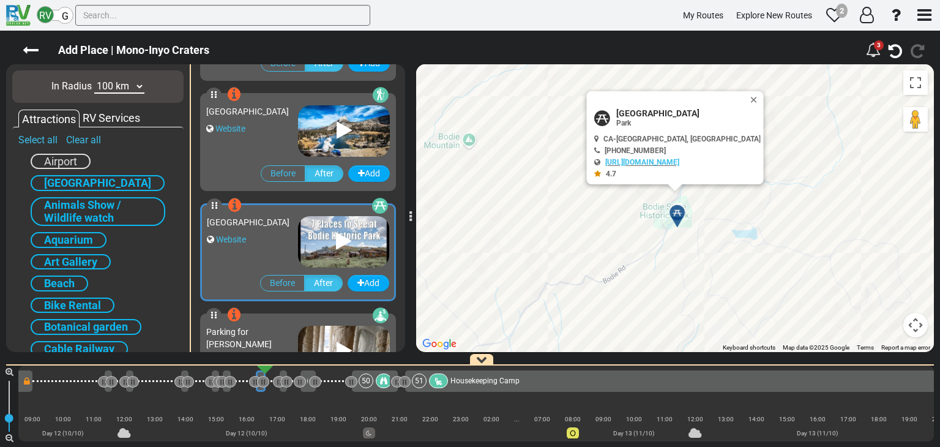
click at [336, 238] on icon at bounding box center [343, 241] width 15 height 20
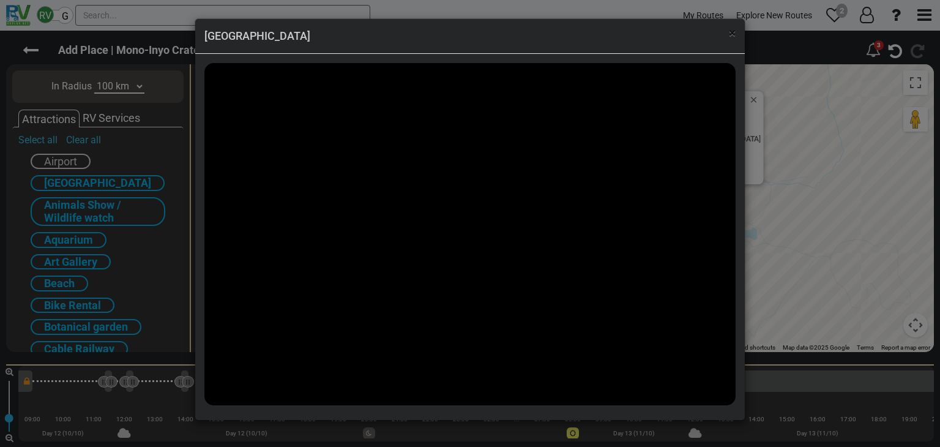
click at [733, 32] on span "×" at bounding box center [731, 33] width 7 height 15
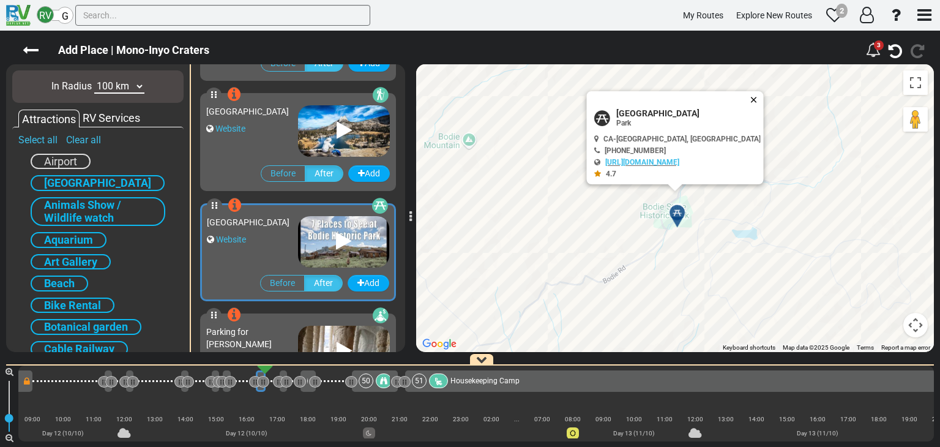
click at [749, 97] on button "Close" at bounding box center [756, 99] width 15 height 17
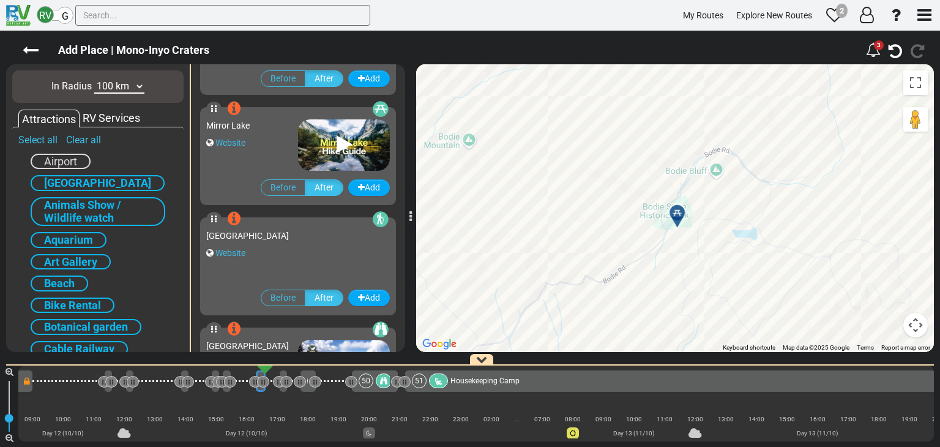
scroll to position [3180, 0]
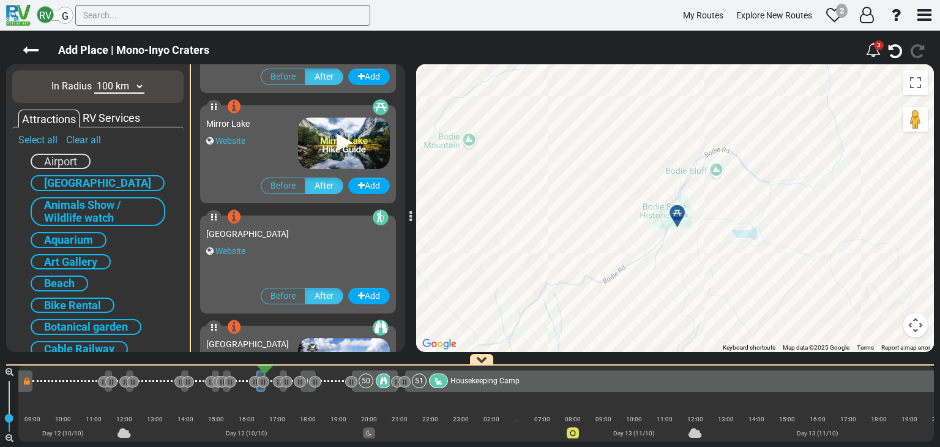
click at [343, 139] on icon at bounding box center [343, 143] width 15 height 20
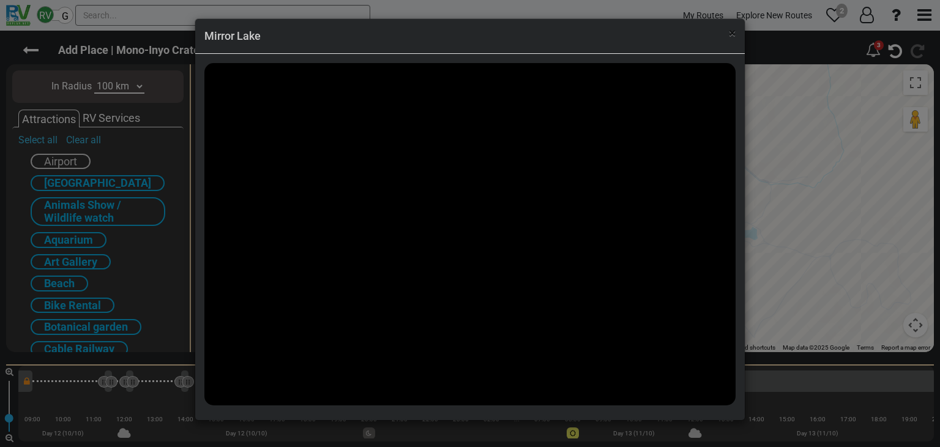
click at [732, 35] on span "×" at bounding box center [731, 33] width 7 height 15
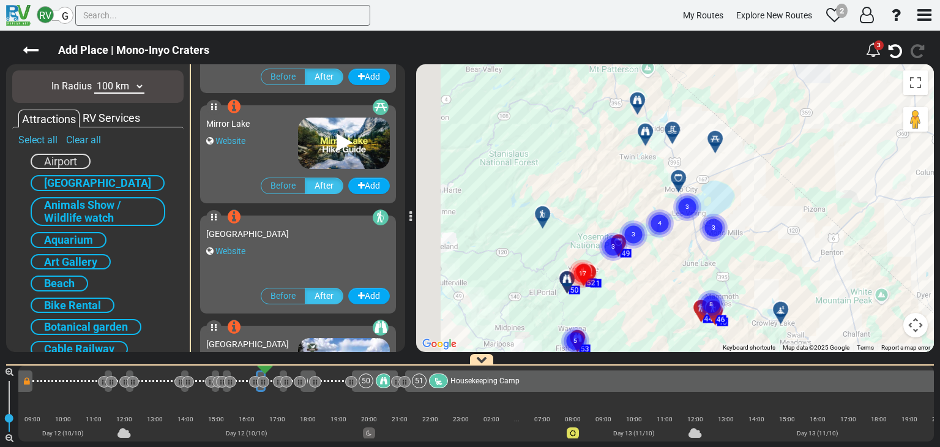
drag, startPoint x: 716, startPoint y: 186, endPoint x: 770, endPoint y: 150, distance: 64.8
click at [770, 150] on div "To activate drag with keyboard, press Alt + Enter. Once in keyboard drag state,…" at bounding box center [674, 207] width 517 height 287
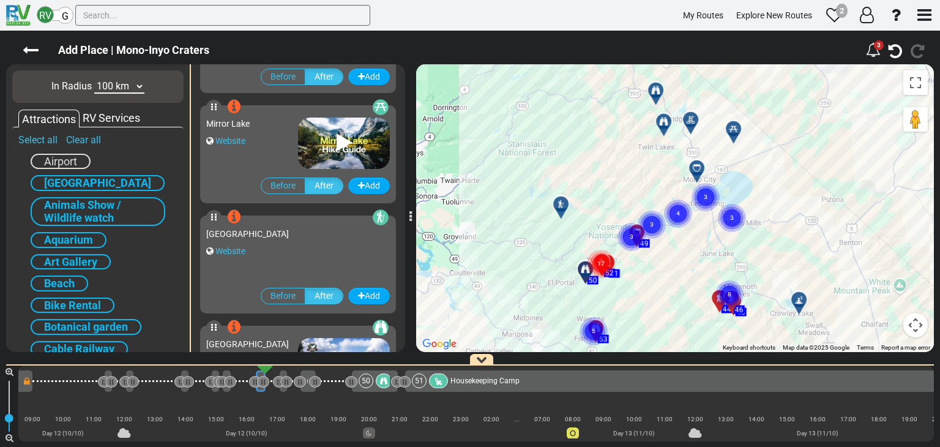
click at [734, 130] on div at bounding box center [737, 134] width 20 height 19
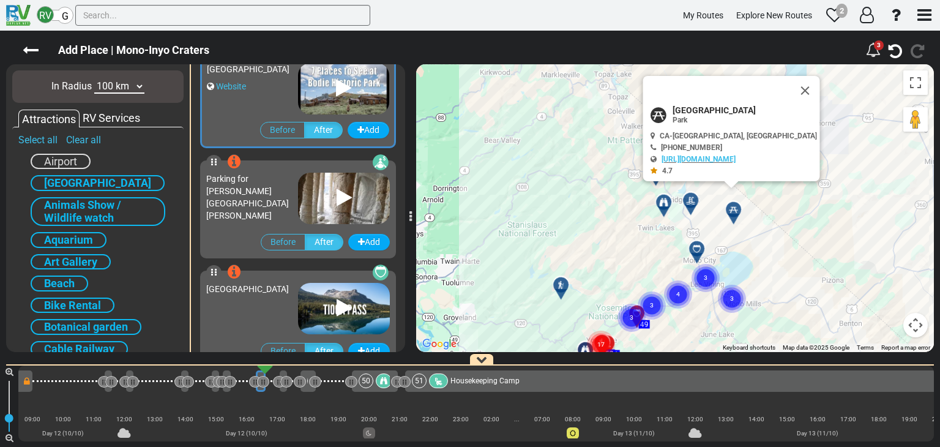
scroll to position [2310, 0]
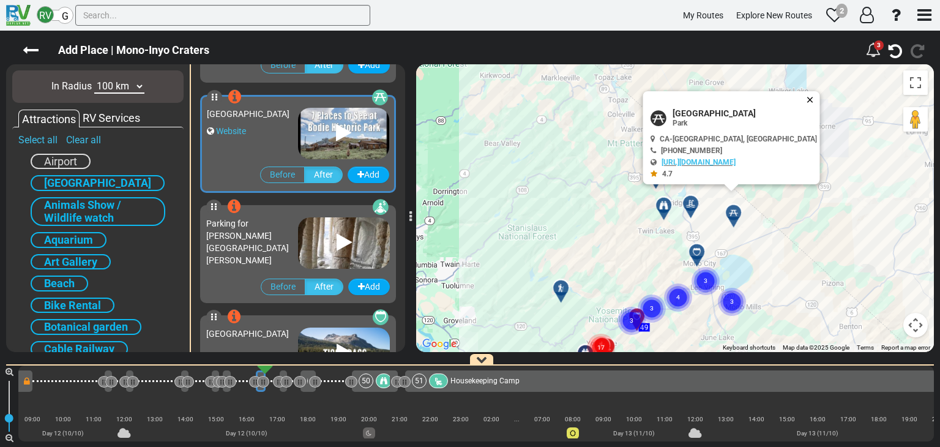
click at [805, 98] on button "Close" at bounding box center [812, 99] width 15 height 17
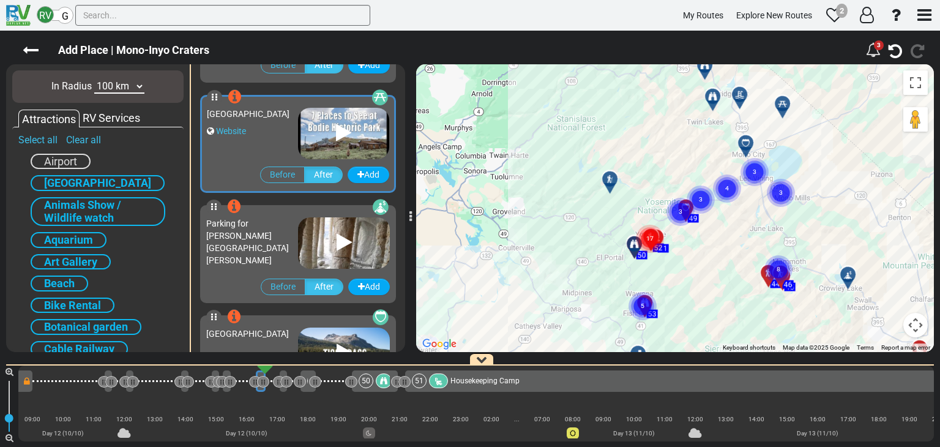
drag, startPoint x: 670, startPoint y: 143, endPoint x: 692, endPoint y: 96, distance: 51.4
click at [692, 96] on div "To navigate, press the arrow keys. To activate drag with keyboard, press Alt + …" at bounding box center [674, 207] width 517 height 287
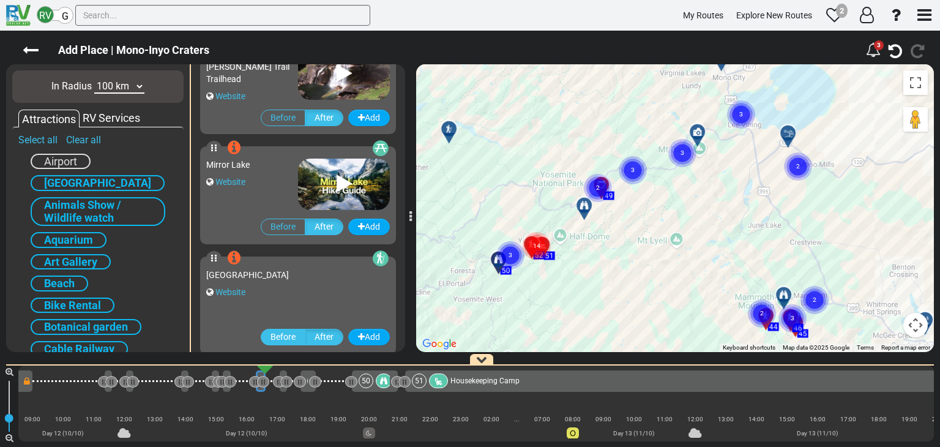
scroll to position [3288, 0]
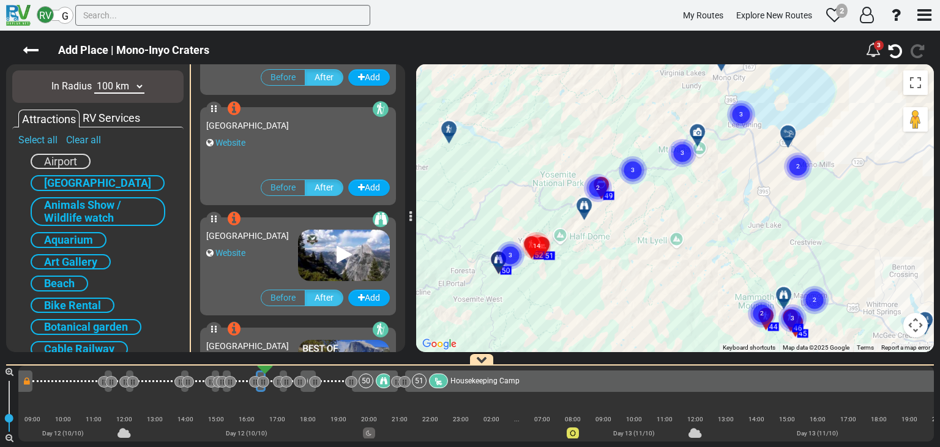
click at [340, 255] on icon at bounding box center [343, 255] width 15 height 20
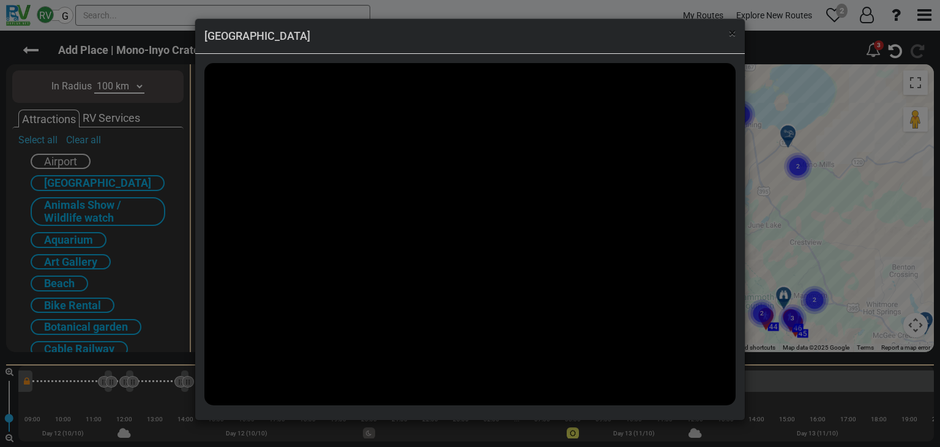
click at [732, 32] on span "×" at bounding box center [731, 33] width 7 height 15
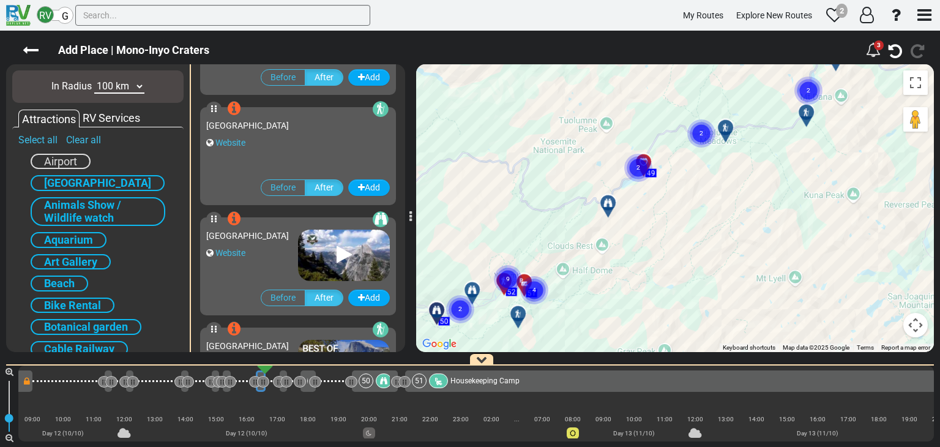
drag, startPoint x: 527, startPoint y: 231, endPoint x: 624, endPoint y: 187, distance: 106.2
click at [624, 187] on div "To activate drag with keyboard, press Alt + Enter. Once in keyboard drag state,…" at bounding box center [674, 207] width 517 height 287
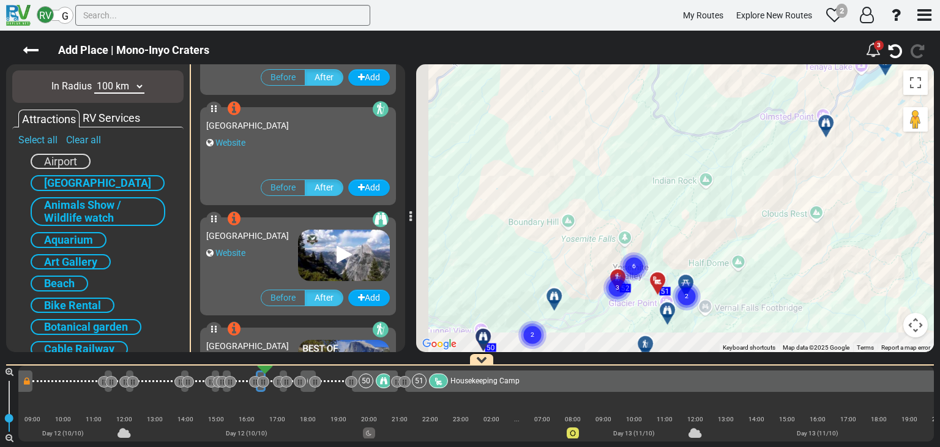
drag, startPoint x: 626, startPoint y: 231, endPoint x: 713, endPoint y: 191, distance: 95.3
click at [768, 157] on div "To activate drag with keyboard, press Alt + Enter. Once in keyboard drag state,…" at bounding box center [674, 207] width 517 height 287
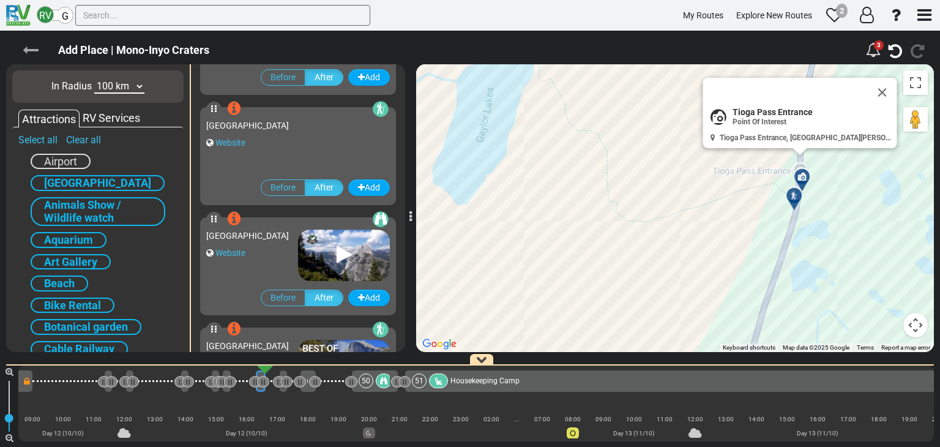
click at [34, 44] on icon at bounding box center [31, 50] width 16 height 16
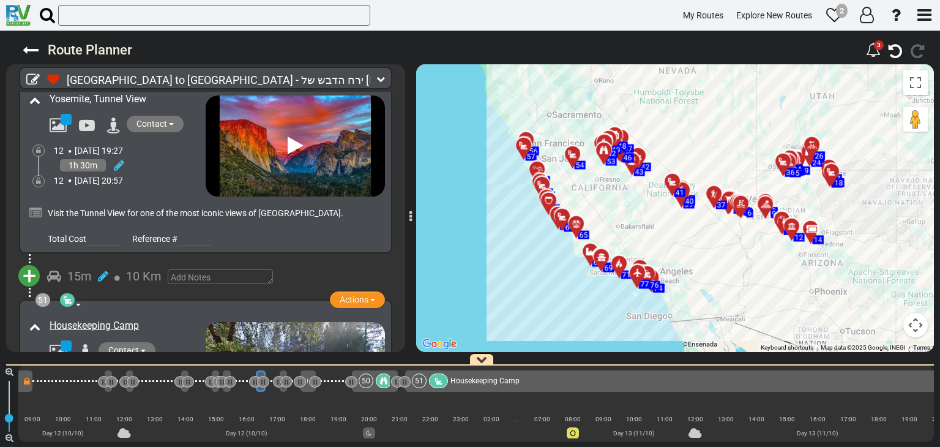
click at [181, 371] on div "12 [DATE] 21:12" at bounding box center [130, 377] width 152 height 12
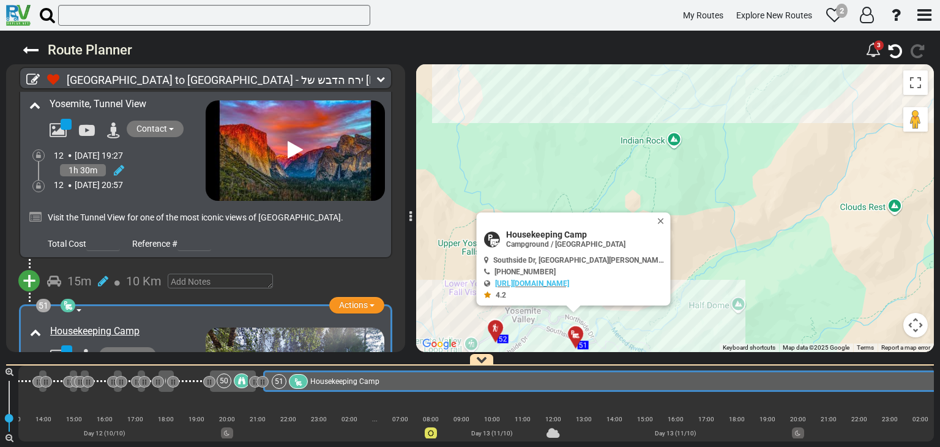
scroll to position [13144, 0]
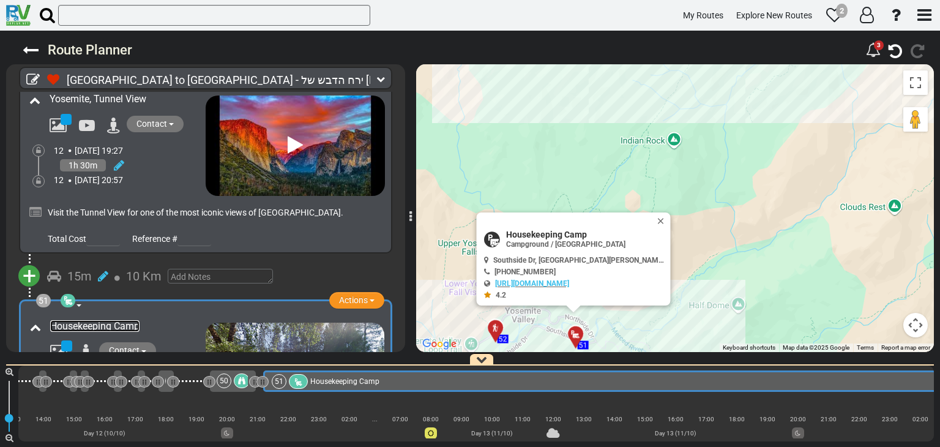
click at [102, 320] on link "Housekeeping Camp" at bounding box center [94, 326] width 89 height 12
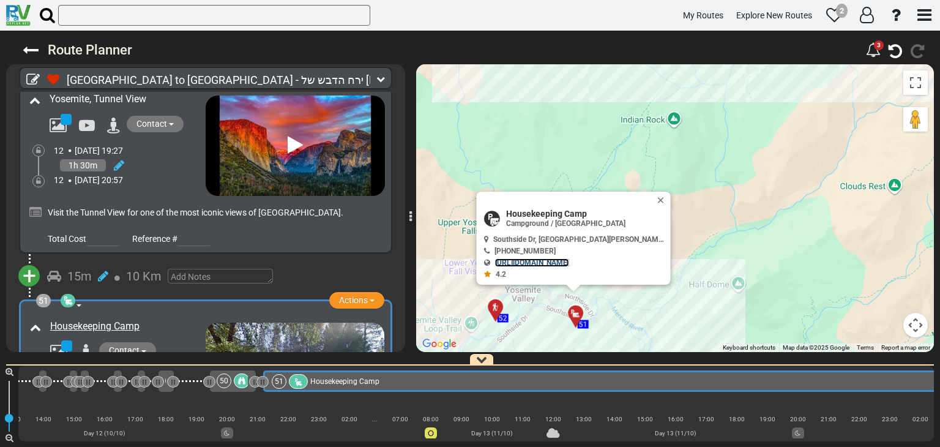
click at [532, 267] on div "[GEOGRAPHIC_DATA][PERSON_NAME], [GEOGRAPHIC_DATA] [PHONE_NUMBER] 4.2" at bounding box center [576, 256] width 184 height 43
click at [540, 262] on link "[URL][DOMAIN_NAME]" at bounding box center [532, 262] width 74 height 9
click at [662, 196] on button "Close" at bounding box center [663, 199] width 15 height 17
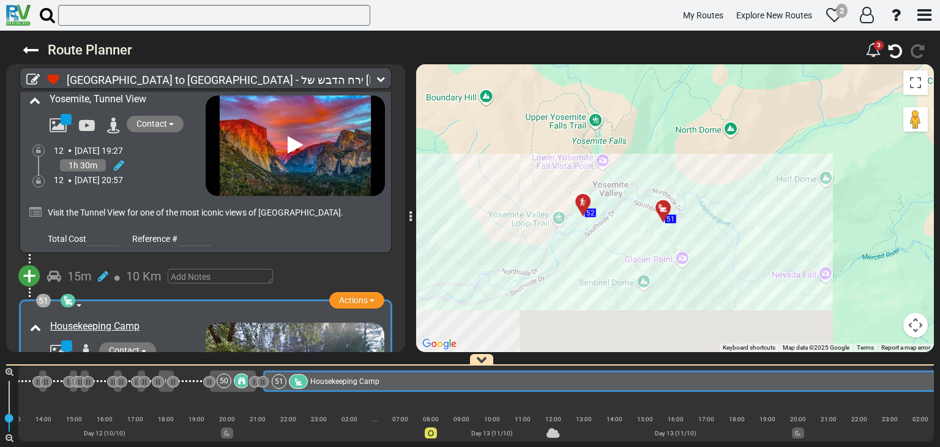
drag, startPoint x: 650, startPoint y: 190, endPoint x: 708, endPoint y: 91, distance: 114.6
click at [708, 92] on div "To activate drag with keyboard, press Alt + Enter. Once in keyboard drag state,…" at bounding box center [674, 207] width 517 height 287
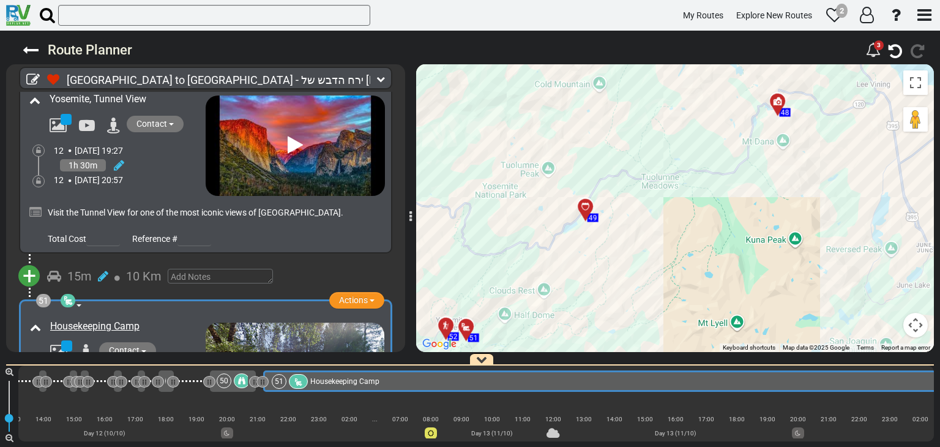
drag, startPoint x: 684, startPoint y: 157, endPoint x: 539, endPoint y: 265, distance: 181.4
click at [514, 284] on div "To activate drag with keyboard, press Alt + Enter. Once in keyboard drag state,…" at bounding box center [674, 207] width 517 height 287
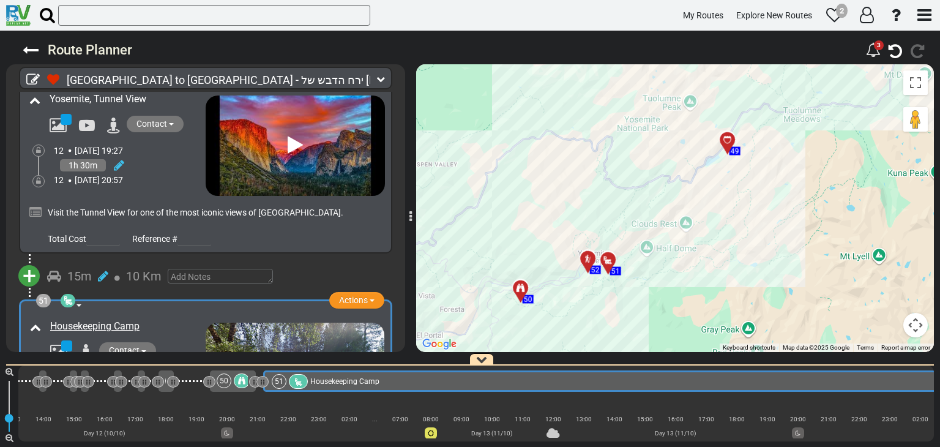
drag, startPoint x: 634, startPoint y: 213, endPoint x: 777, endPoint y: 140, distance: 160.9
click at [777, 140] on div "To activate drag with keyboard, press Alt + Enter. Once in keyboard drag state,…" at bounding box center [674, 207] width 517 height 287
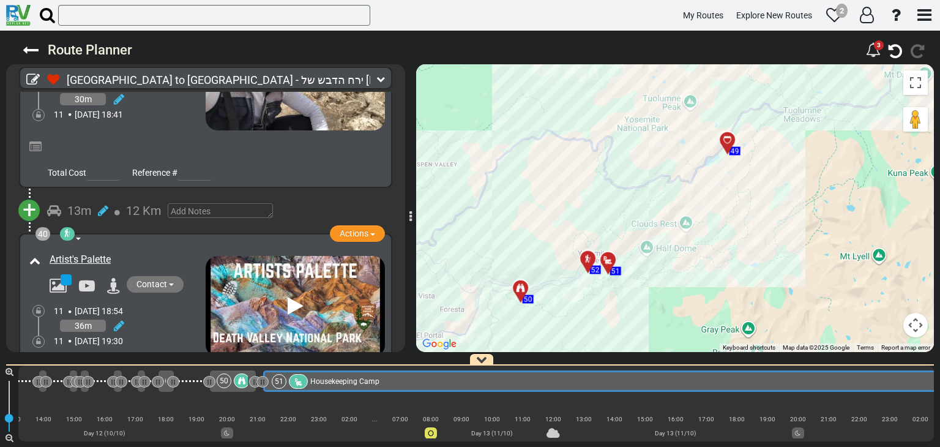
scroll to position [10759, 0]
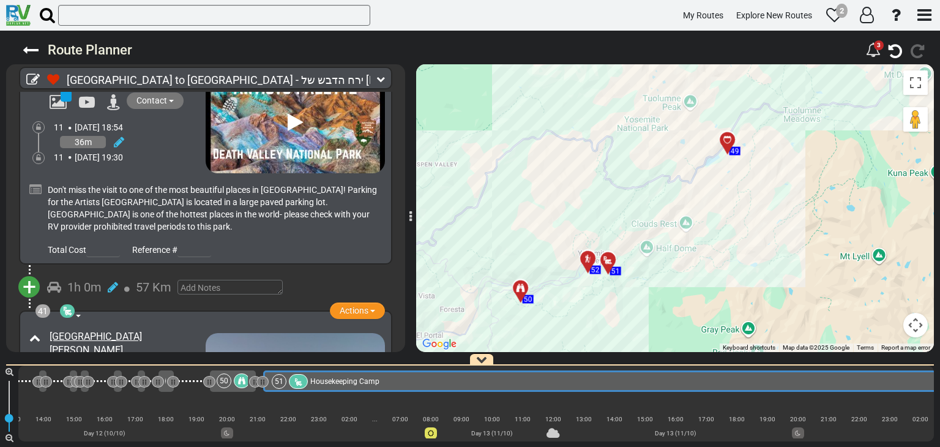
click at [179, 407] on div "12h 30m" at bounding box center [130, 416] width 152 height 18
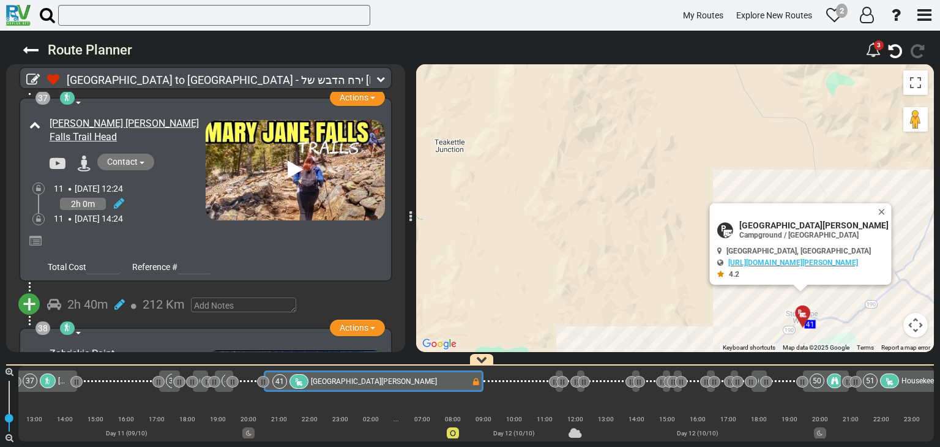
scroll to position [10025, 0]
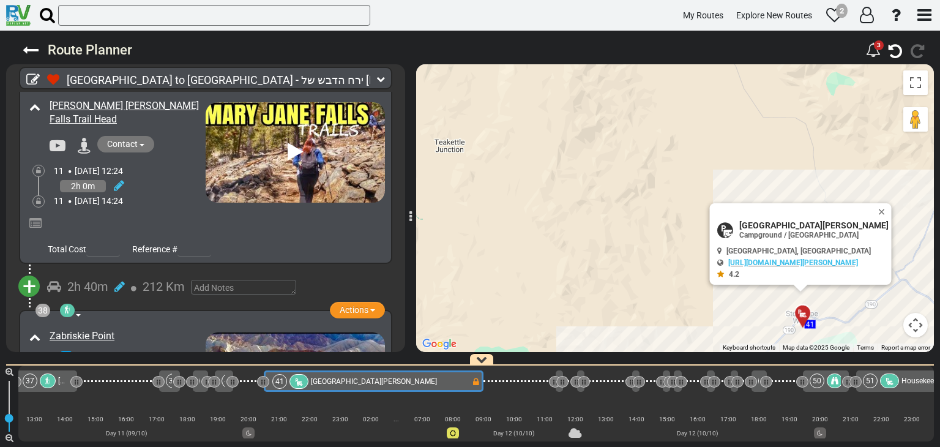
click at [154, 279] on span "212 Km" at bounding box center [164, 286] width 42 height 15
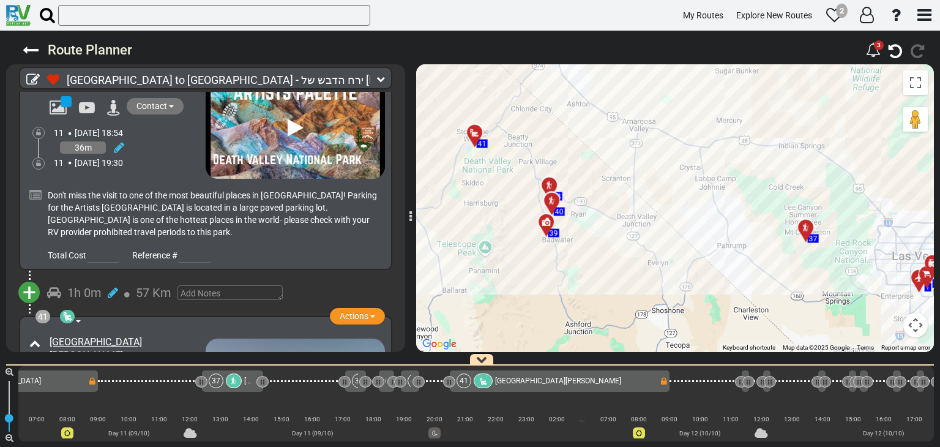
scroll to position [10759, 0]
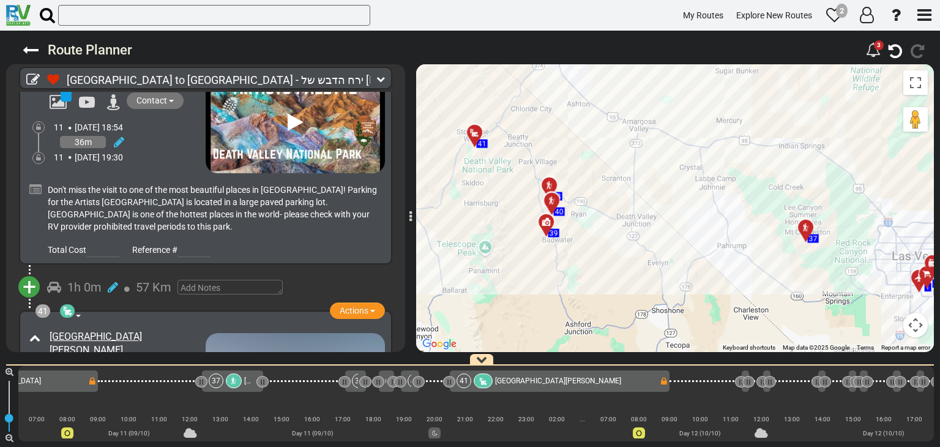
click at [146, 280] on span "57 Km" at bounding box center [153, 287] width 35 height 15
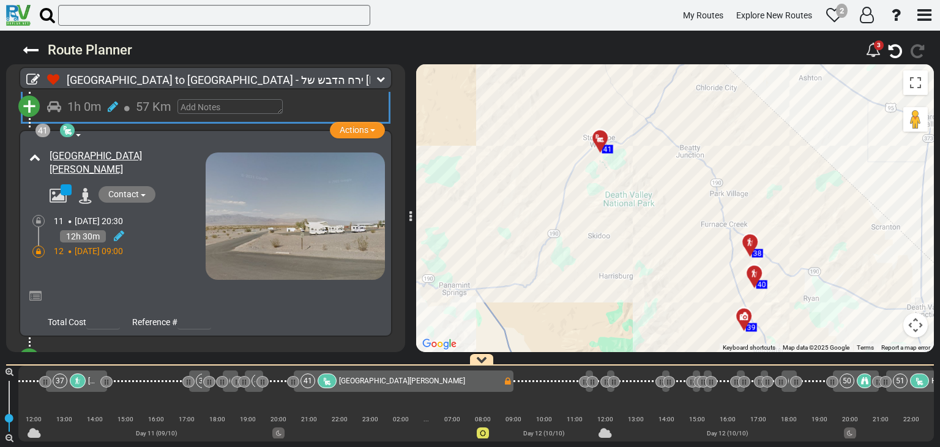
scroll to position [10942, 0]
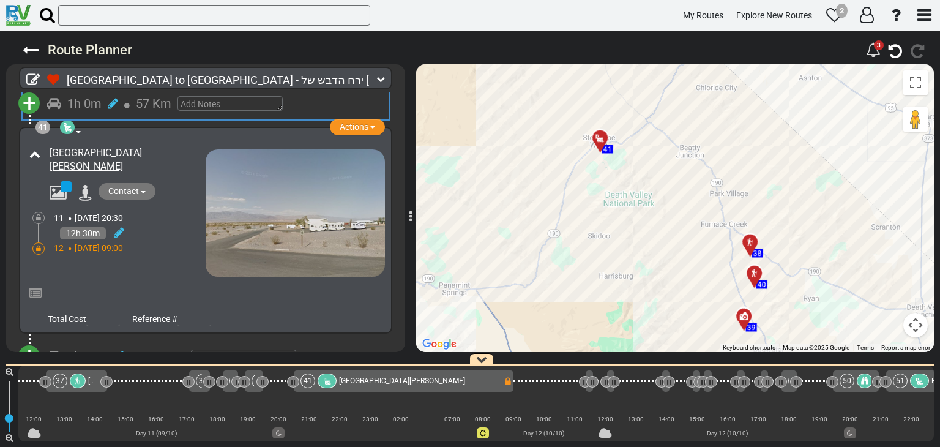
click at [159, 349] on span "220 Km" at bounding box center [164, 356] width 42 height 15
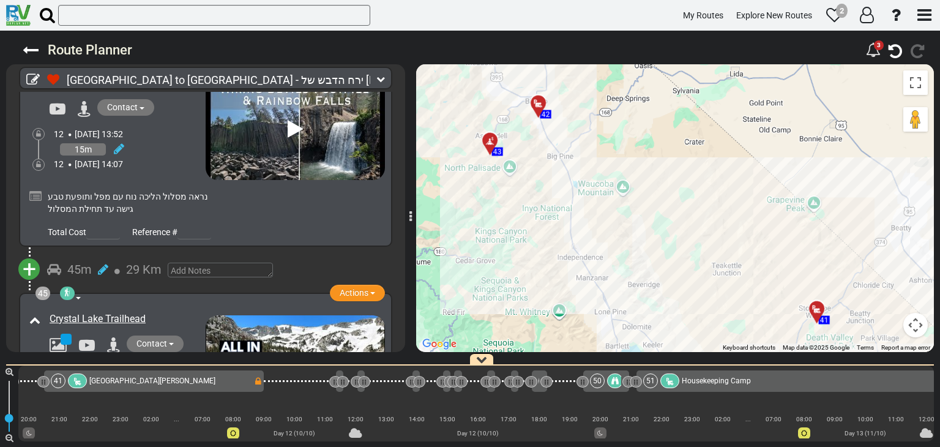
scroll to position [11798, 0]
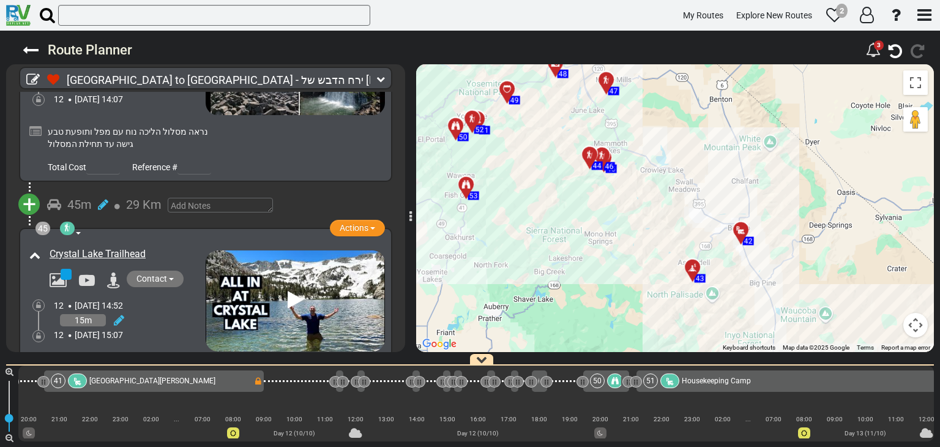
drag, startPoint x: 494, startPoint y: 208, endPoint x: 663, endPoint y: 280, distance: 183.4
click at [705, 336] on div "To activate drag with keyboard, press Alt + Enter. Once in keyboard drag state,…" at bounding box center [674, 207] width 517 height 287
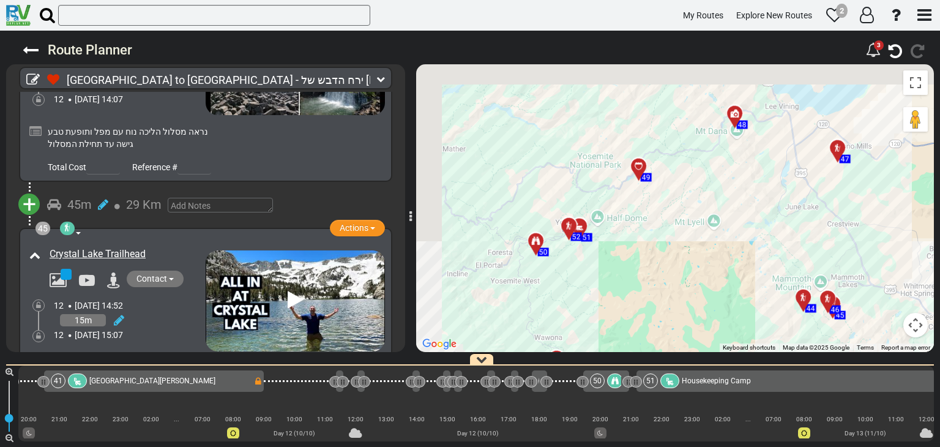
drag, startPoint x: 562, startPoint y: 208, endPoint x: 675, endPoint y: 289, distance: 138.9
click at [675, 289] on div "To activate drag with keyboard, press Alt + Enter. Once in keyboard drag state,…" at bounding box center [674, 207] width 517 height 287
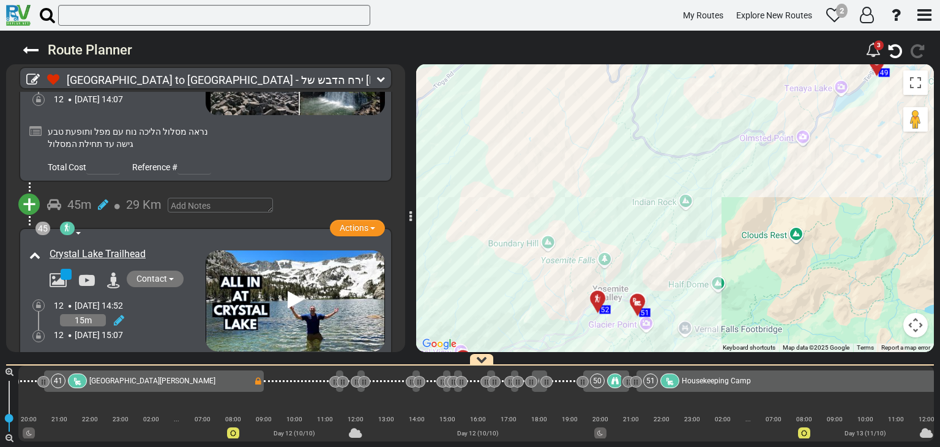
drag, startPoint x: 542, startPoint y: 204, endPoint x: 677, endPoint y: 223, distance: 136.5
click at [677, 223] on div "To activate drag with keyboard, press Alt + Enter. Once in keyboard drag state,…" at bounding box center [674, 207] width 517 height 287
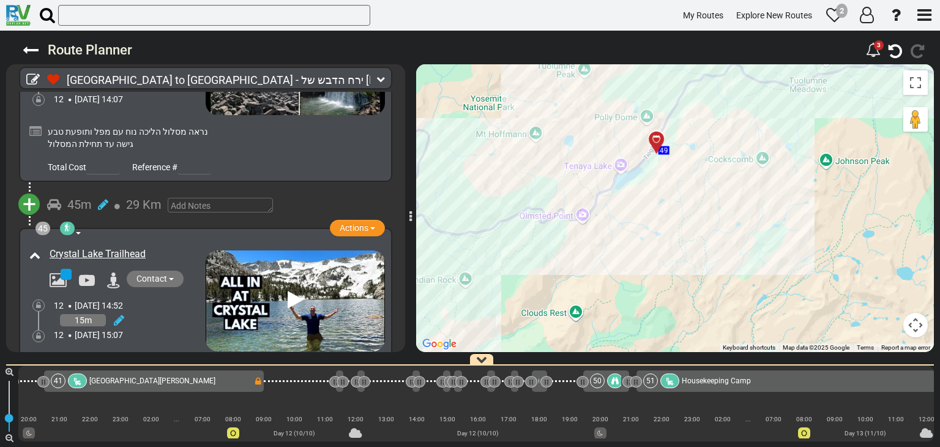
drag, startPoint x: 740, startPoint y: 215, endPoint x: 593, endPoint y: 273, distance: 158.5
click at [593, 273] on div "To activate drag with keyboard, press Alt + Enter. Once in keyboard drag state,…" at bounding box center [674, 207] width 517 height 287
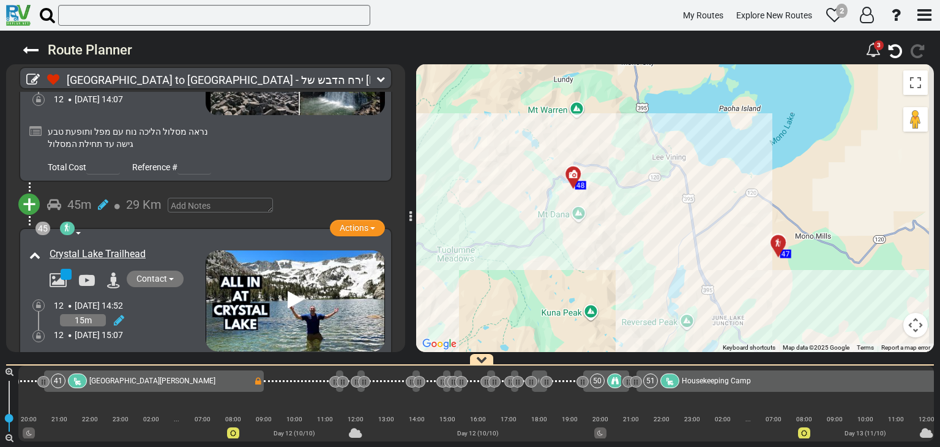
drag, startPoint x: 747, startPoint y: 193, endPoint x: 598, endPoint y: 213, distance: 150.0
click at [506, 270] on div "To activate drag with keyboard, press Alt + Enter. Once in keyboard drag state,…" at bounding box center [674, 207] width 517 height 287
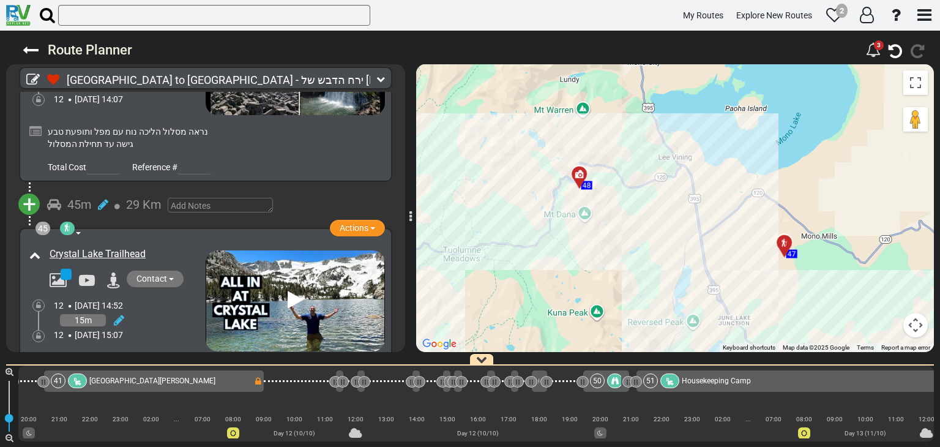
click at [661, 177] on div "To activate drag with keyboard, press Alt + Enter. Once in keyboard drag state,…" at bounding box center [674, 207] width 517 height 287
click at [645, 182] on div "To activate drag with keyboard, press Alt + Enter. Once in keyboard drag state,…" at bounding box center [674, 207] width 517 height 287
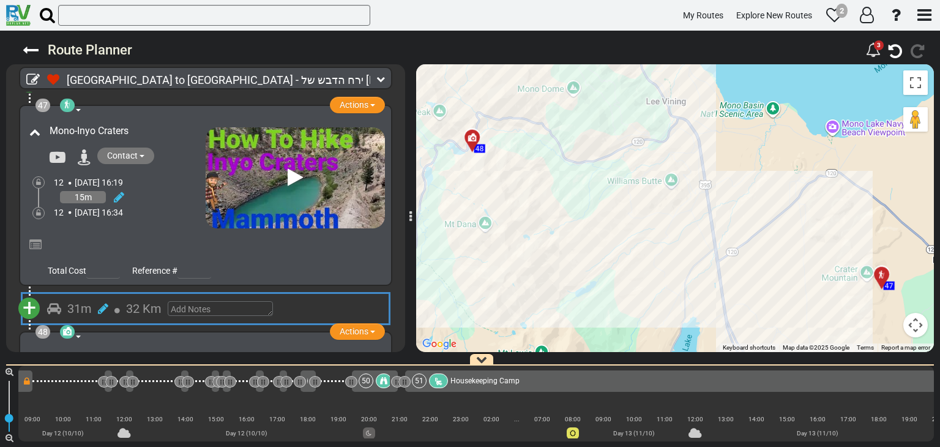
scroll to position [0, 6342]
click at [29, 294] on span "+" at bounding box center [29, 308] width 13 height 28
click at [72, 338] on li "Add Campground" at bounding box center [67, 346] width 97 height 16
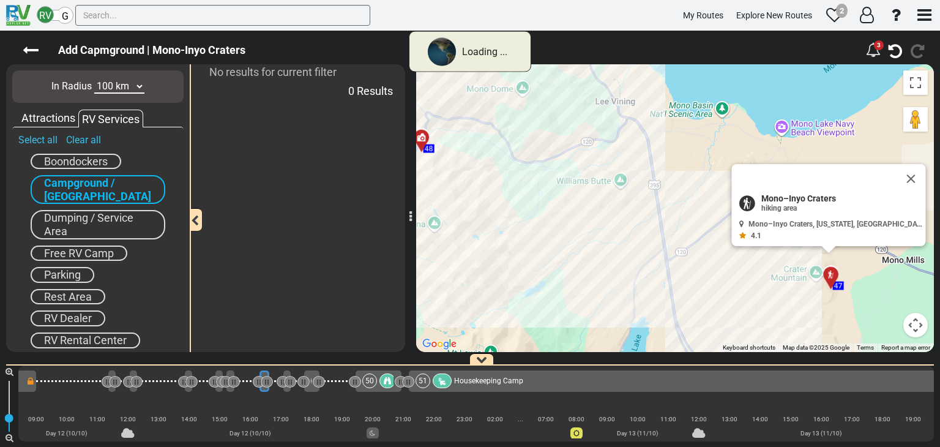
scroll to position [0, 6335]
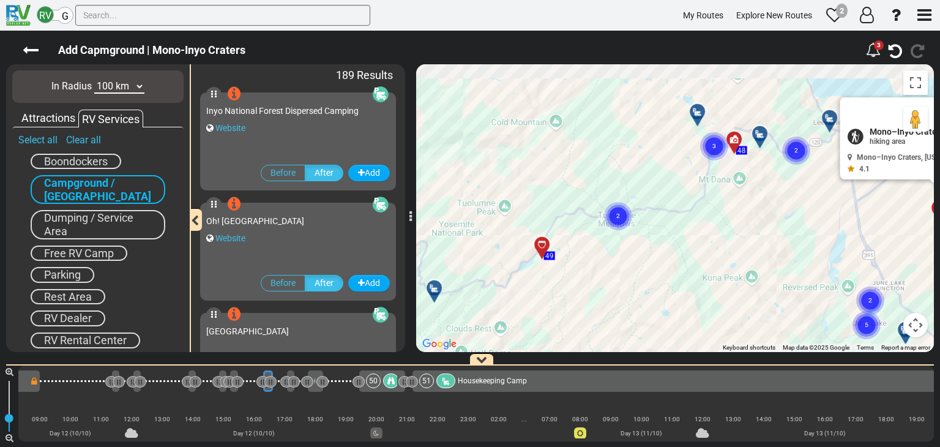
drag, startPoint x: 741, startPoint y: 206, endPoint x: 750, endPoint y: 222, distance: 18.4
click at [750, 221] on div "To activate drag with keyboard, press Alt + Enter. Once in keyboard drag state,…" at bounding box center [674, 207] width 517 height 287
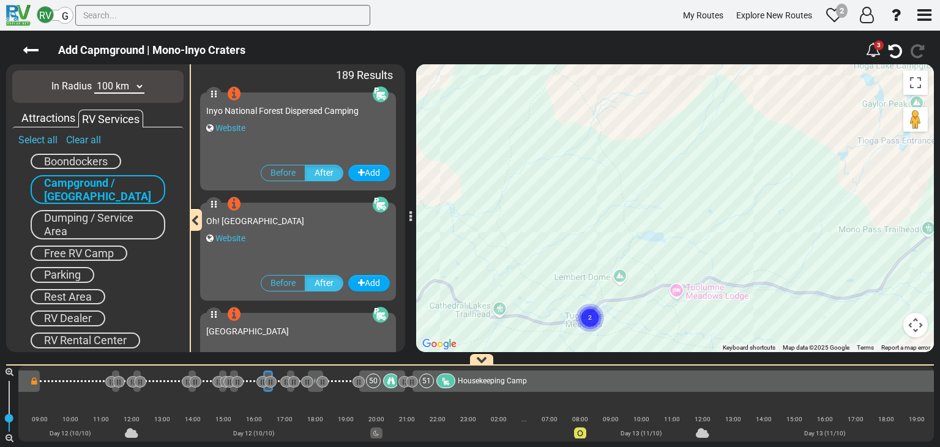
drag, startPoint x: 636, startPoint y: 146, endPoint x: 631, endPoint y: 141, distance: 7.4
click at [634, 138] on div "To activate drag with keyboard, press Alt + Enter. Once in keyboard drag state,…" at bounding box center [674, 207] width 517 height 287
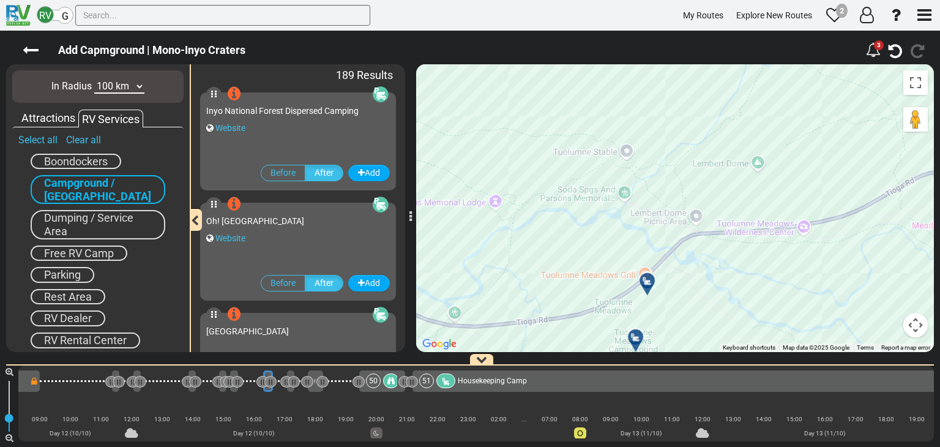
click at [646, 282] on div at bounding box center [651, 285] width 20 height 19
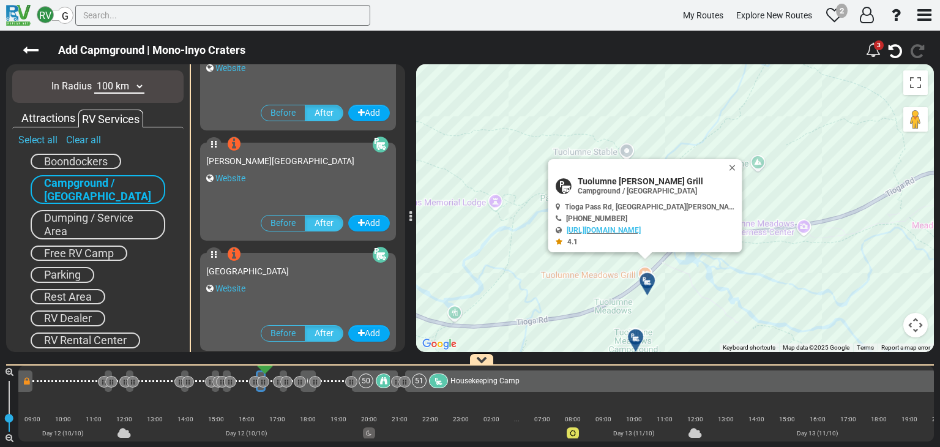
scroll to position [2126, 0]
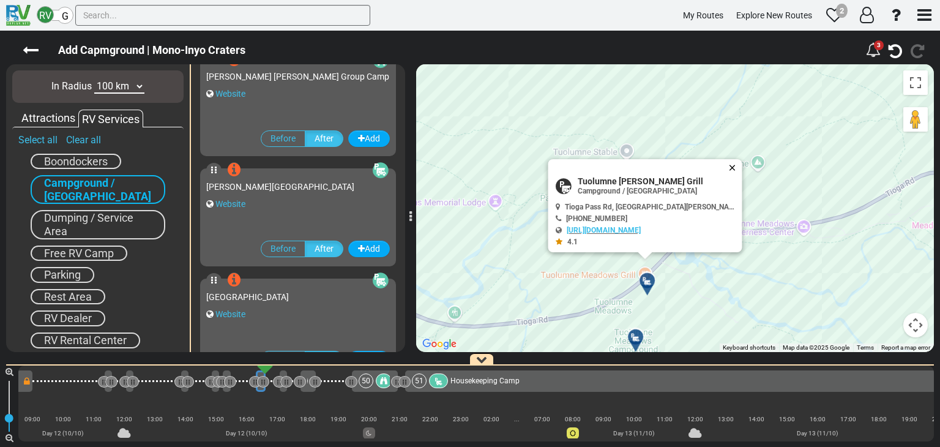
click at [732, 163] on button "Close" at bounding box center [734, 167] width 15 height 17
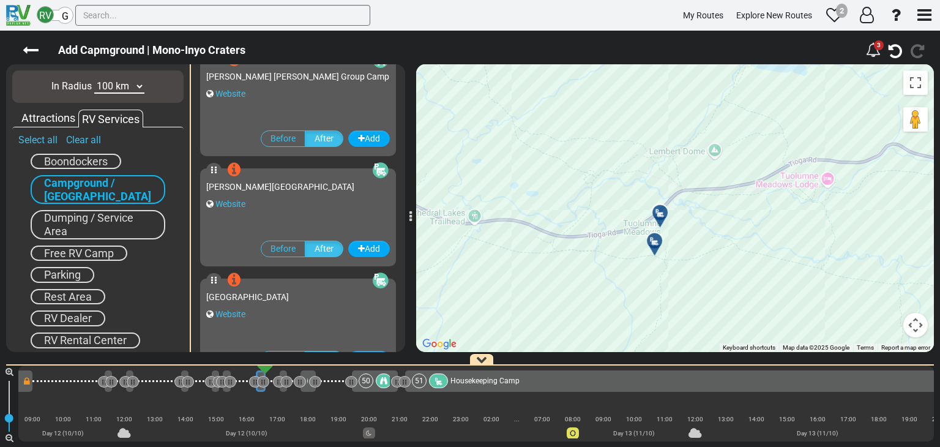
click at [667, 234] on div "To activate drag with keyboard, press Alt + Enter. Once in keyboard drag state,…" at bounding box center [674, 207] width 517 height 287
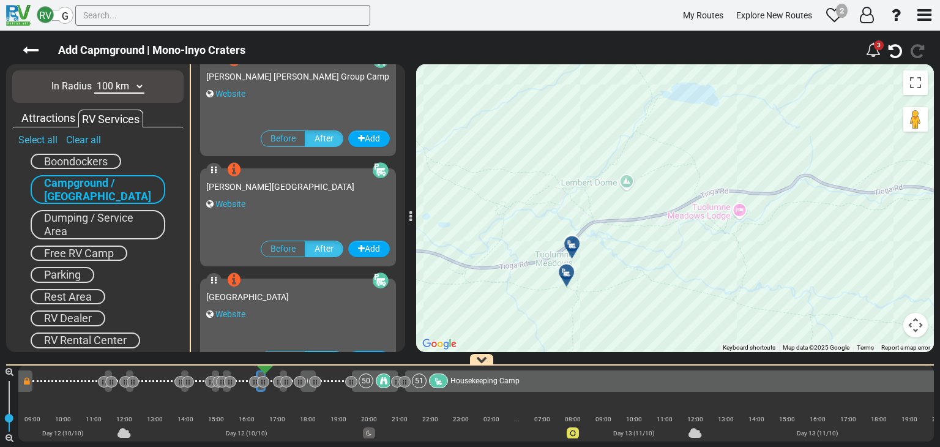
drag, startPoint x: 642, startPoint y: 249, endPoint x: 656, endPoint y: 231, distance: 23.1
click at [683, 215] on div "To activate drag with keyboard, press Alt + Enter. Once in keyboard drag state,…" at bounding box center [674, 207] width 517 height 287
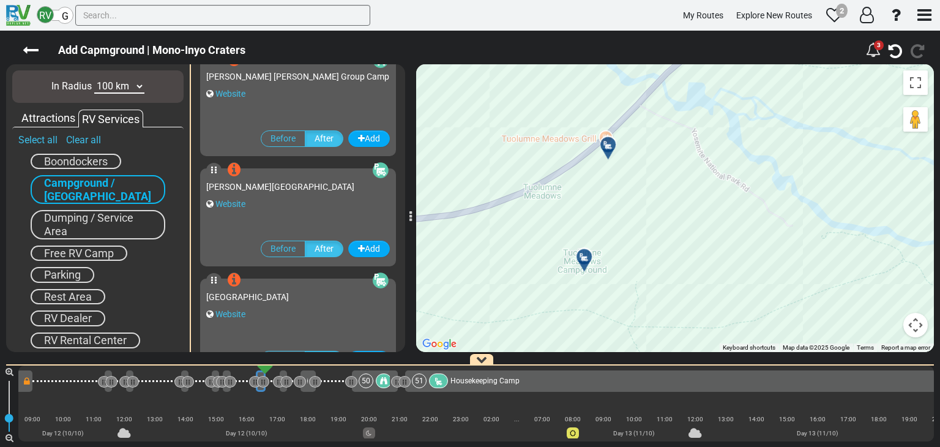
click at [609, 145] on div at bounding box center [612, 150] width 20 height 19
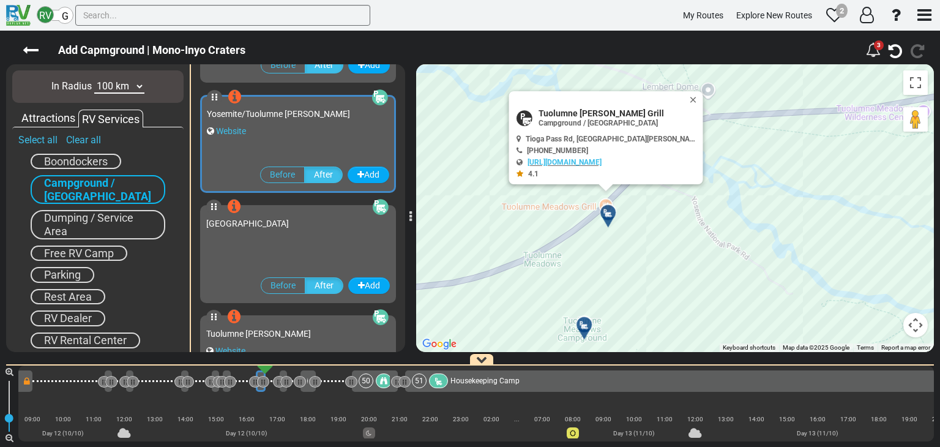
scroll to position [4512, 0]
click at [235, 130] on link "Website" at bounding box center [231, 131] width 30 height 10
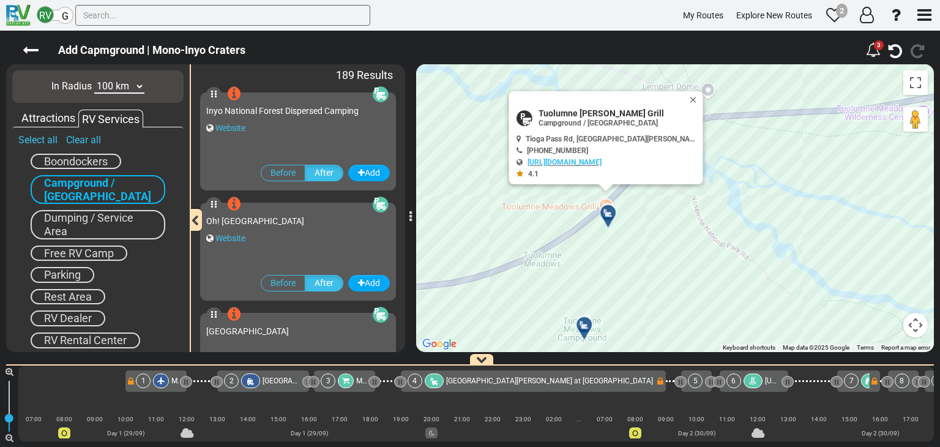
scroll to position [0, 6342]
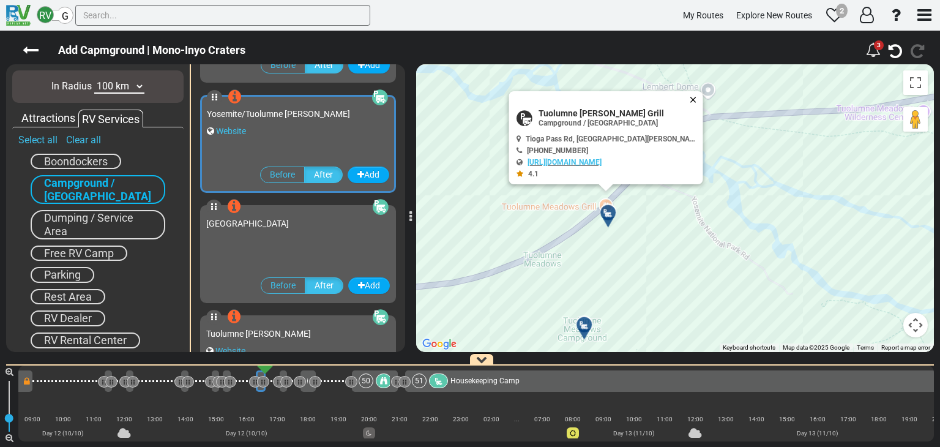
click at [692, 99] on button "Close" at bounding box center [695, 99] width 15 height 17
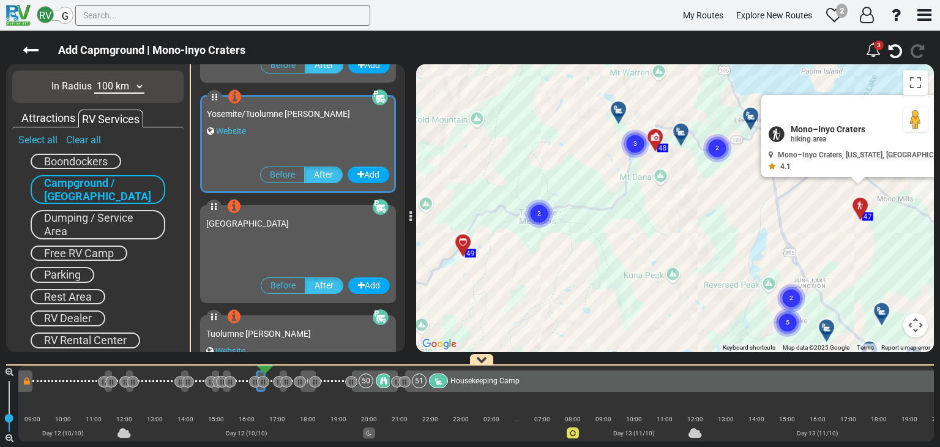
drag, startPoint x: 648, startPoint y: 261, endPoint x: 680, endPoint y: 226, distance: 47.6
click at [651, 260] on div "To navigate, press the arrow keys. To activate drag with keyboard, press Alt + …" at bounding box center [674, 207] width 517 height 287
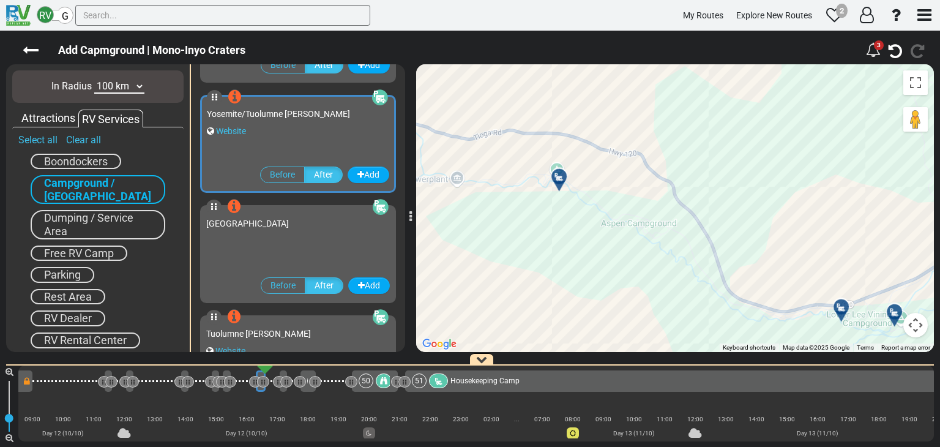
click at [560, 179] on div at bounding box center [563, 181] width 20 height 19
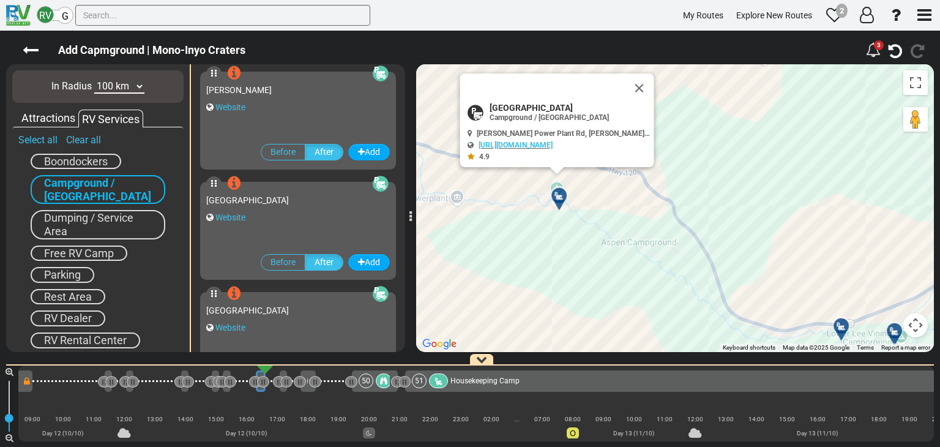
scroll to position [1649, 0]
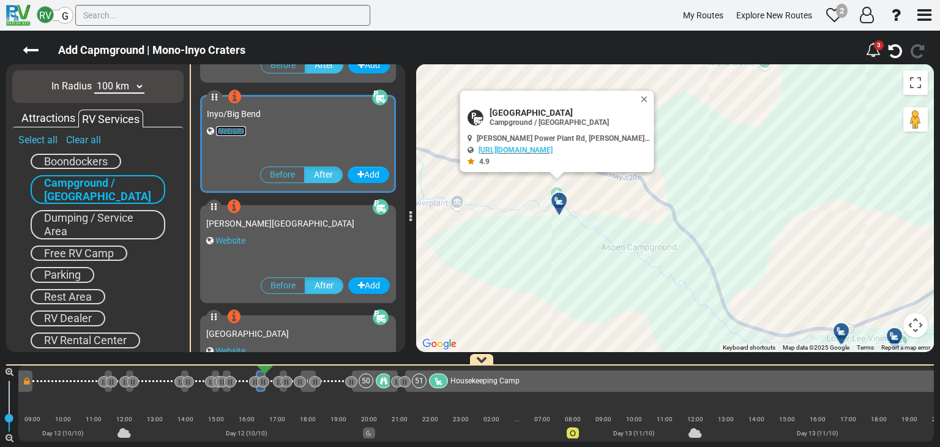
click at [231, 133] on link "Website" at bounding box center [231, 131] width 30 height 10
drag, startPoint x: 646, startPoint y: 96, endPoint x: 646, endPoint y: 103, distance: 7.3
click at [646, 96] on button "Close" at bounding box center [646, 99] width 15 height 17
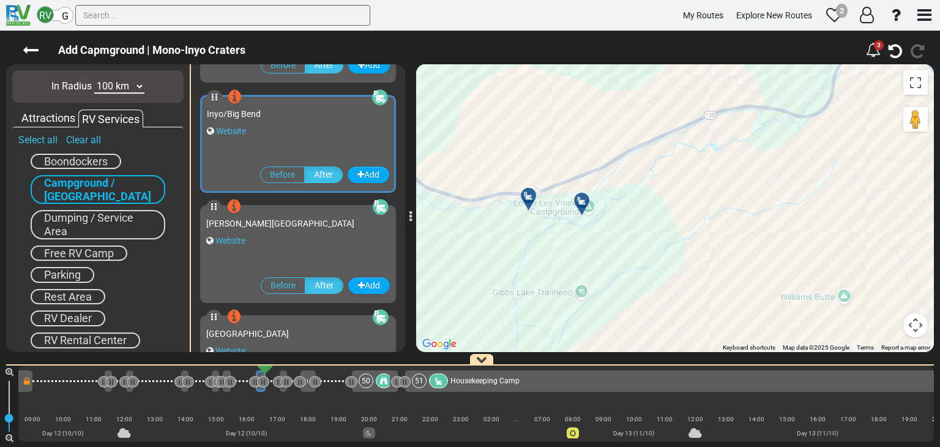
click at [580, 202] on div at bounding box center [586, 205] width 20 height 19
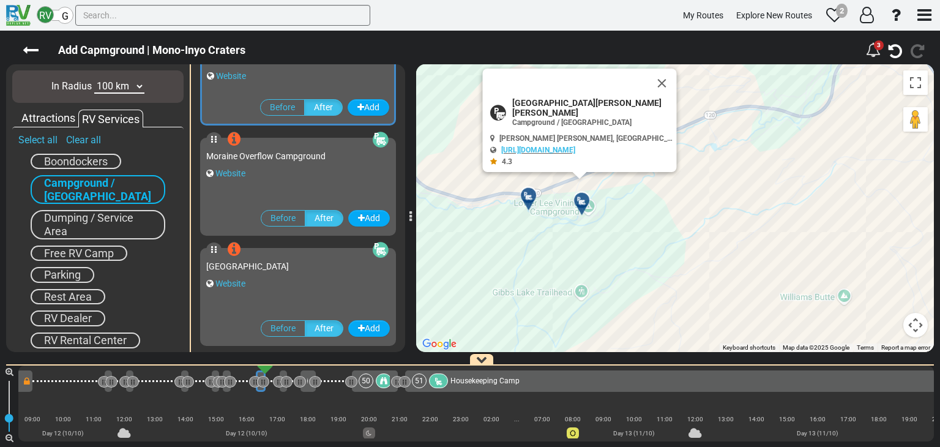
scroll to position [1209, 0]
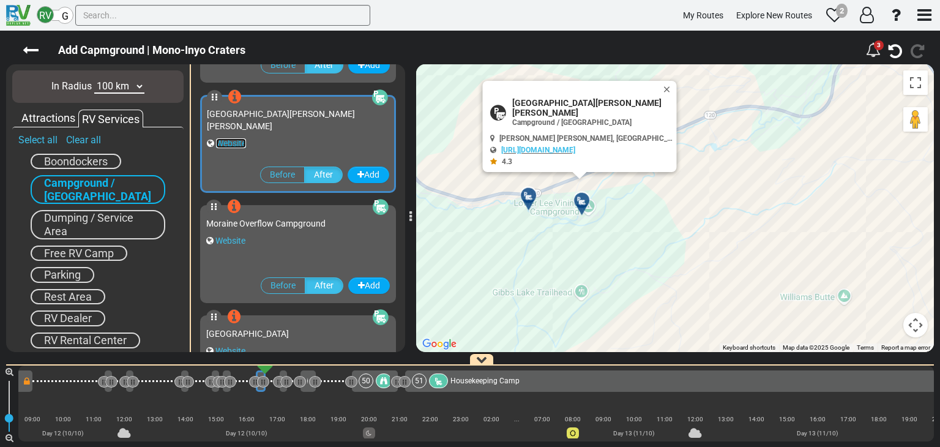
click at [235, 138] on link "Website" at bounding box center [231, 143] width 30 height 10
click at [665, 94] on button "Close" at bounding box center [669, 89] width 15 height 17
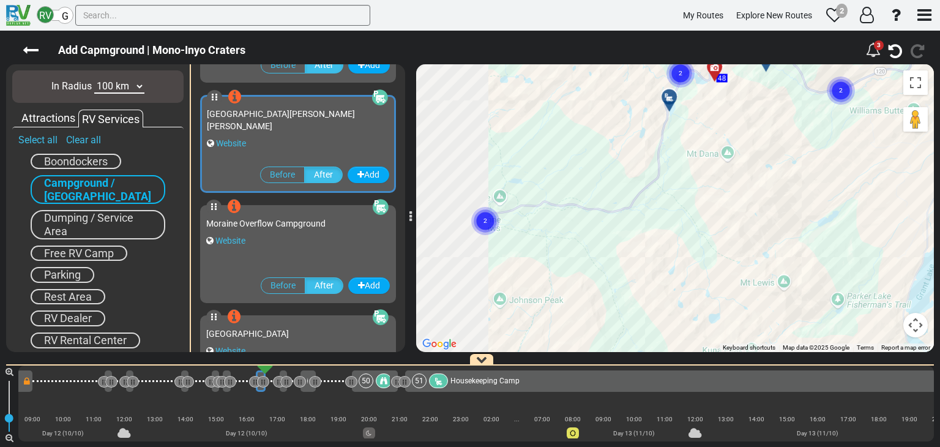
drag, startPoint x: 490, startPoint y: 172, endPoint x: 683, endPoint y: 139, distance: 195.4
click at [800, 120] on div "To activate drag with keyboard, press Alt + Enter. Once in keyboard drag state,…" at bounding box center [674, 207] width 517 height 287
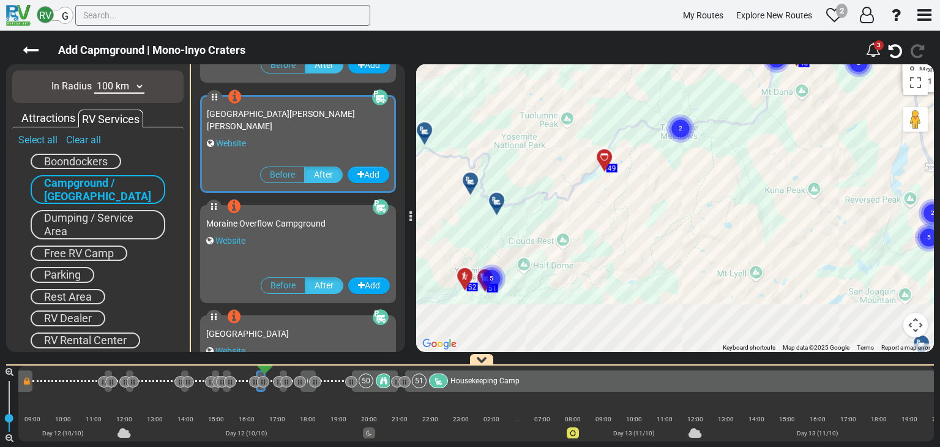
drag, startPoint x: 551, startPoint y: 160, endPoint x: 637, endPoint y: 116, distance: 96.8
click at [643, 109] on div "To activate drag with keyboard, press Alt + Enter. Once in keyboard drag state,…" at bounding box center [674, 207] width 517 height 287
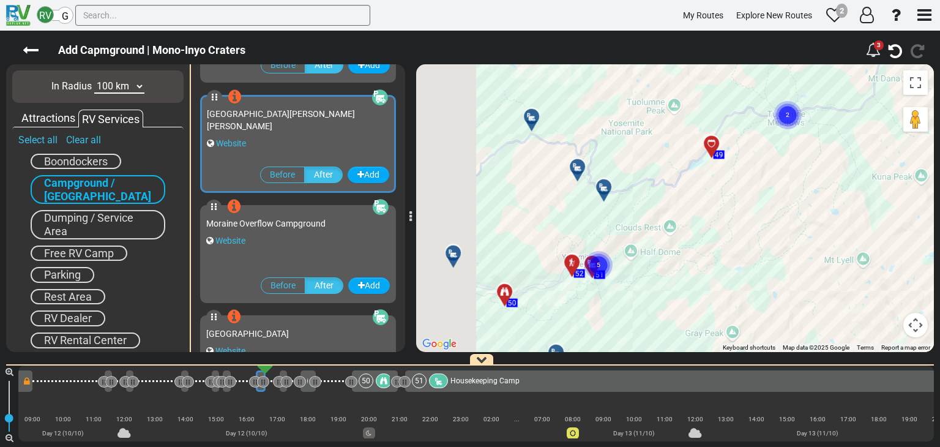
drag, startPoint x: 558, startPoint y: 152, endPoint x: 594, endPoint y: 165, distance: 38.1
click at [599, 160] on div "To activate drag with keyboard, press Alt + Enter. Once in keyboard drag state,…" at bounding box center [674, 207] width 517 height 287
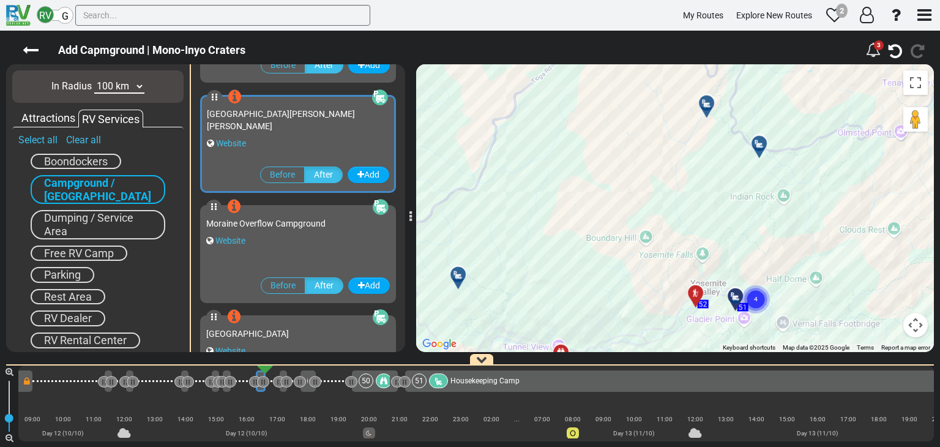
click at [458, 272] on icon at bounding box center [458, 275] width 12 height 10
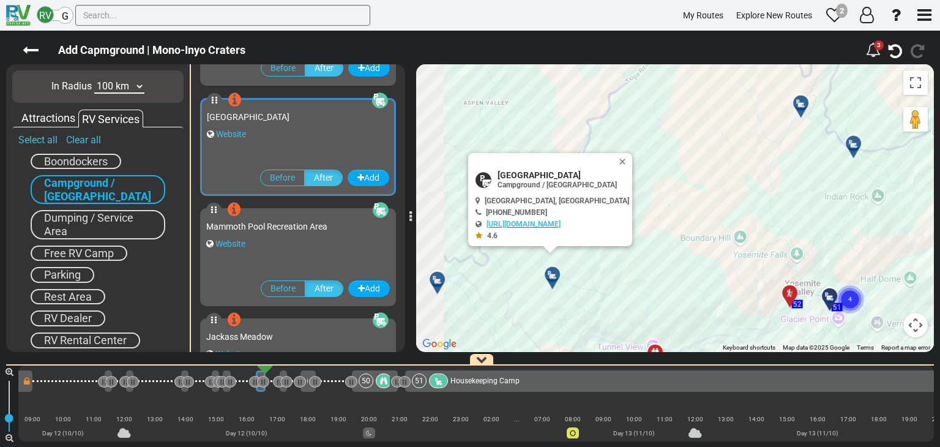
scroll to position [9466, 0]
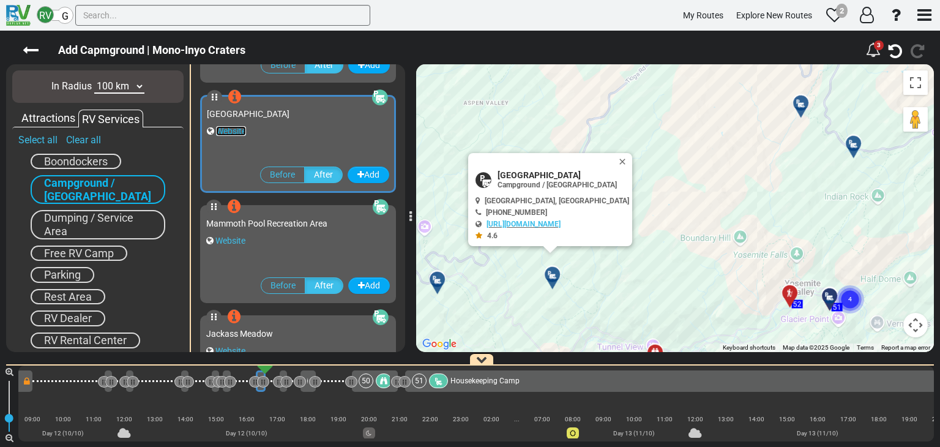
click at [239, 133] on link "Website" at bounding box center [231, 131] width 30 height 10
click at [632, 162] on button "Close" at bounding box center [624, 161] width 15 height 17
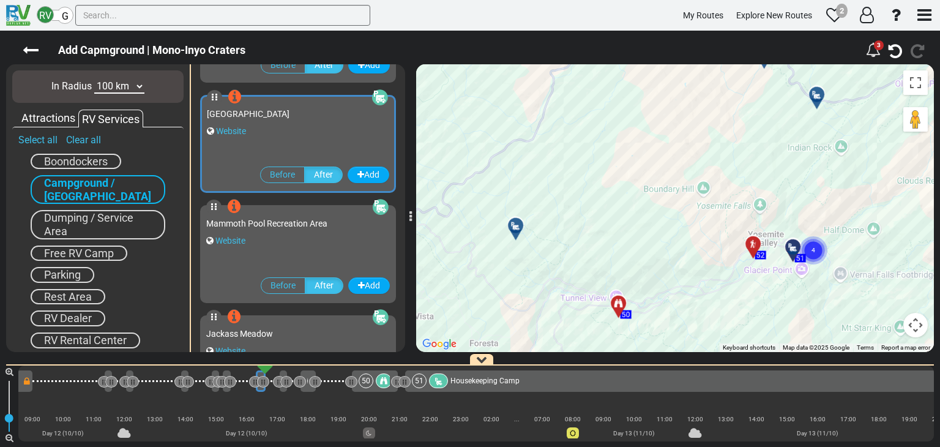
click at [664, 167] on div "To navigate, press the arrow keys. To activate drag with keyboard, press Alt + …" at bounding box center [674, 207] width 517 height 287
click at [790, 251] on div at bounding box center [797, 252] width 20 height 19
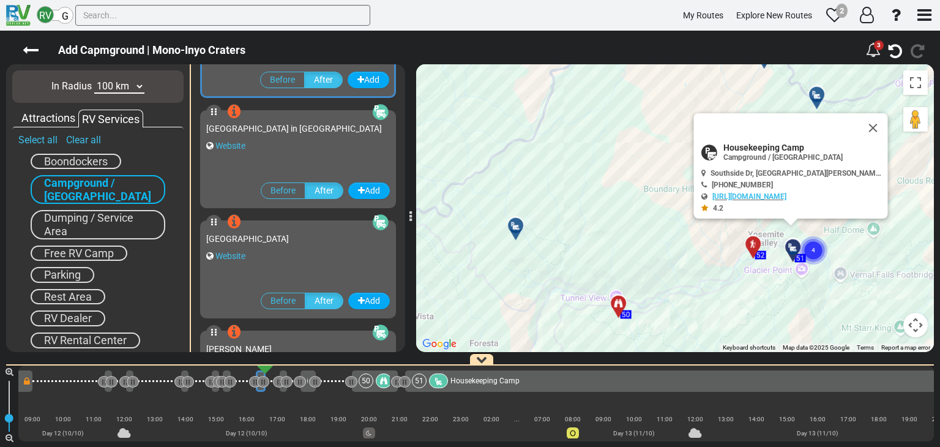
scroll to position [8035, 0]
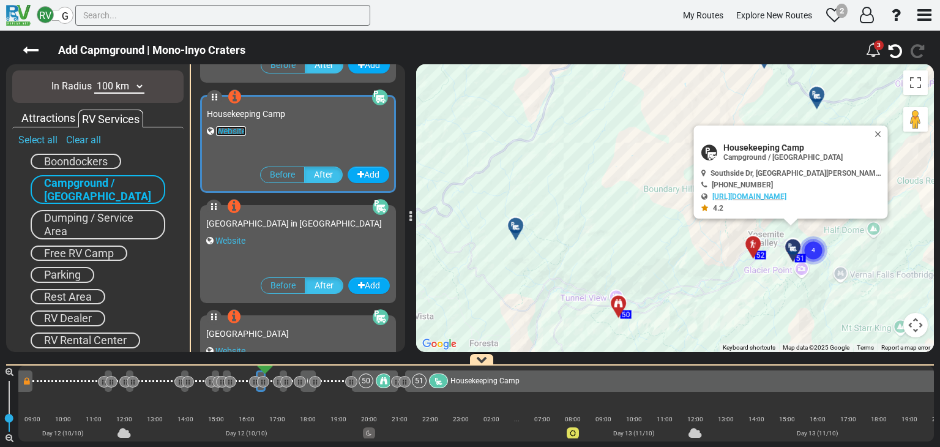
click at [234, 132] on link "Website" at bounding box center [231, 131] width 30 height 10
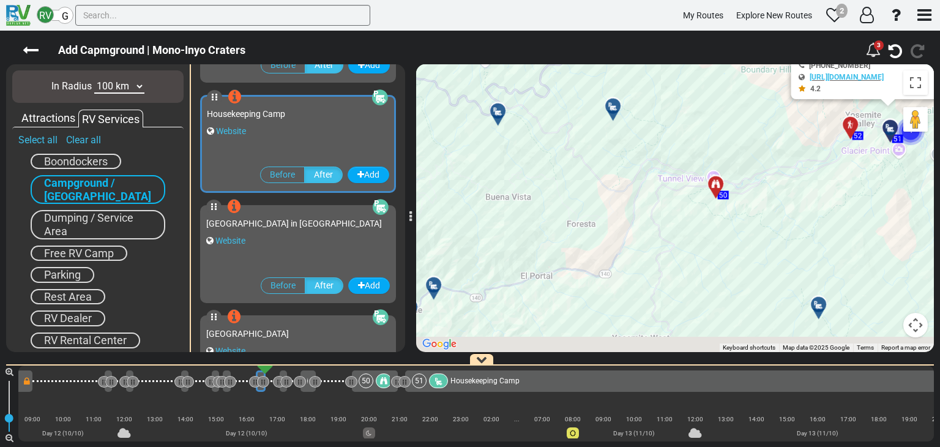
drag, startPoint x: 658, startPoint y: 29, endPoint x: 613, endPoint y: 109, distance: 91.5
click at [658, 29] on div "RV G My Routes Explore New Routes 2" at bounding box center [470, 223] width 940 height 447
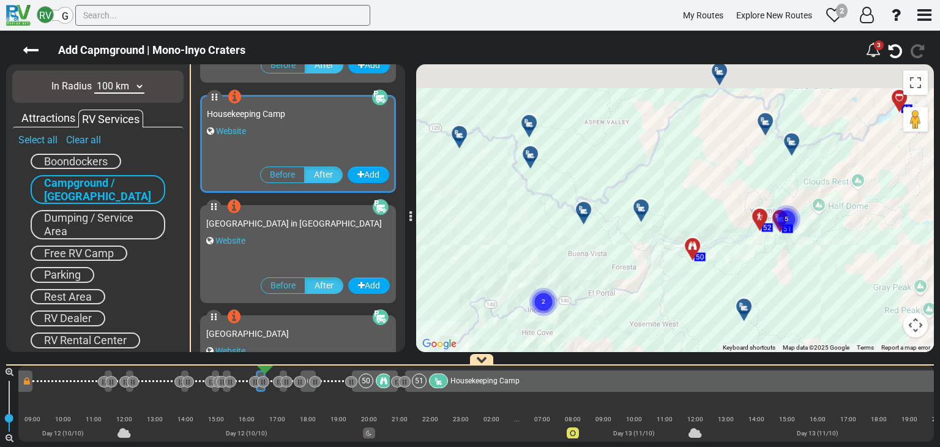
drag, startPoint x: 482, startPoint y: 98, endPoint x: 525, endPoint y: 200, distance: 110.2
click at [525, 200] on div "To activate drag with keyboard, press Alt + Enter. Once in keyboard drag state,…" at bounding box center [674, 207] width 517 height 287
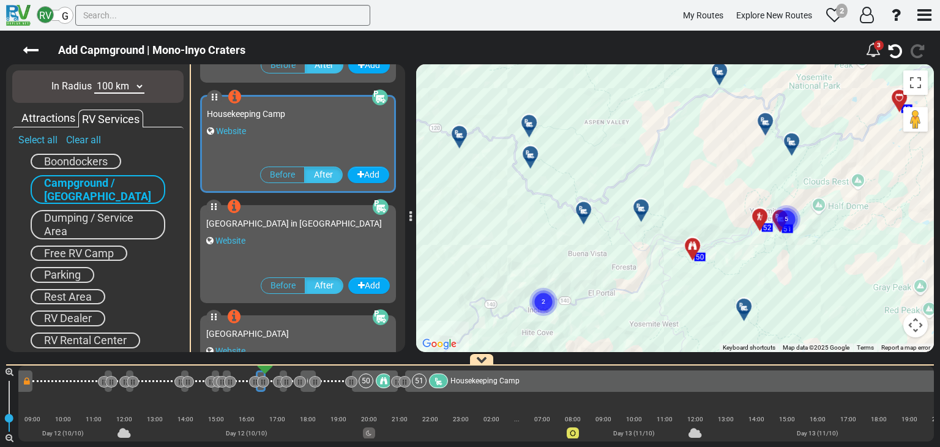
click at [528, 152] on icon at bounding box center [530, 154] width 12 height 10
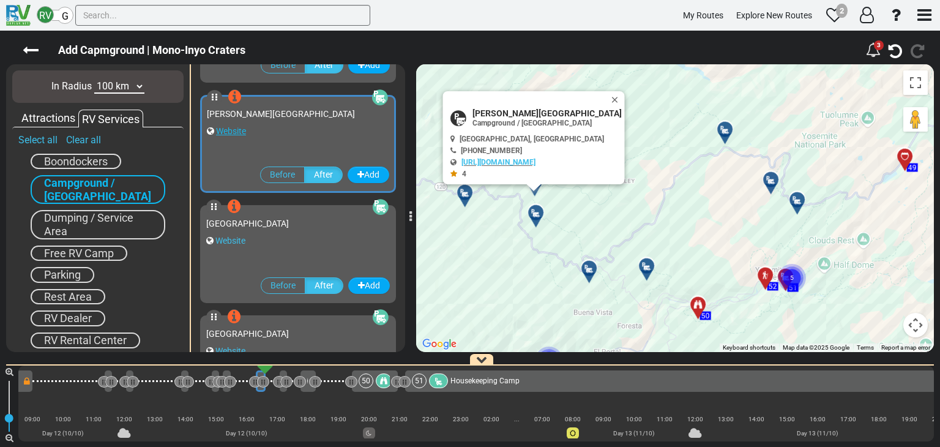
scroll to position [12989, 0]
click at [235, 128] on link "Website" at bounding box center [231, 131] width 30 height 10
click at [727, 125] on icon at bounding box center [725, 130] width 12 height 10
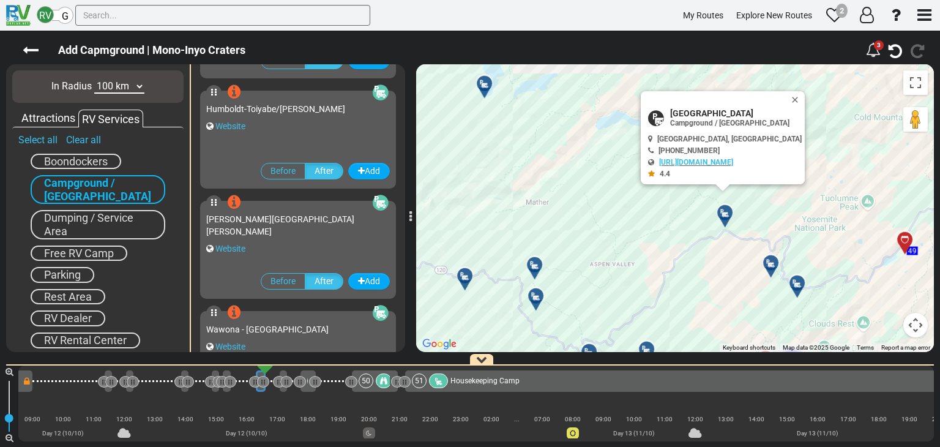
scroll to position [8475, 0]
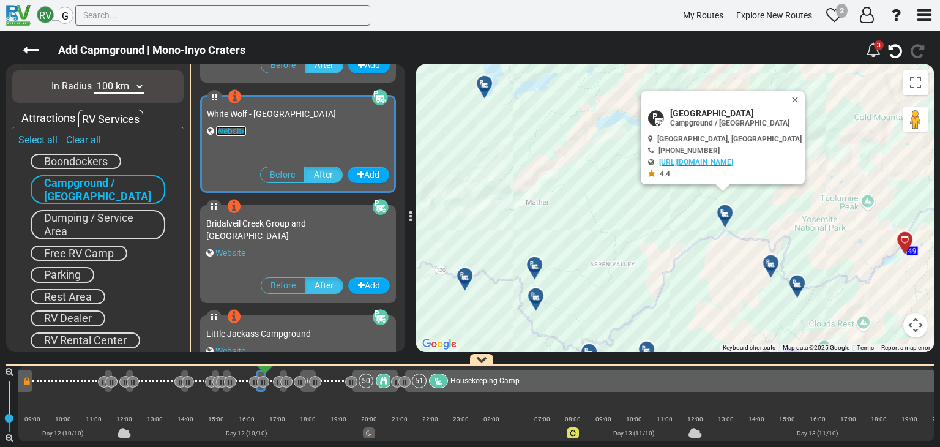
click at [228, 130] on link "Website" at bounding box center [231, 131] width 30 height 10
click at [769, 266] on div at bounding box center [775, 268] width 20 height 19
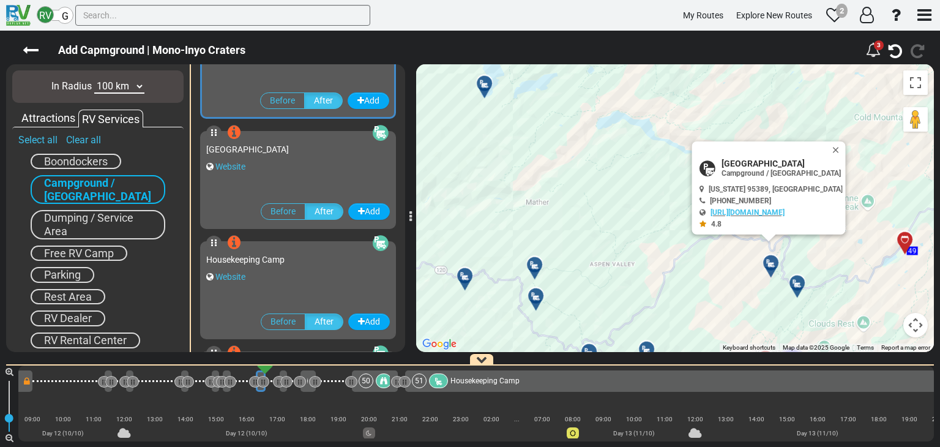
scroll to position [7815, 0]
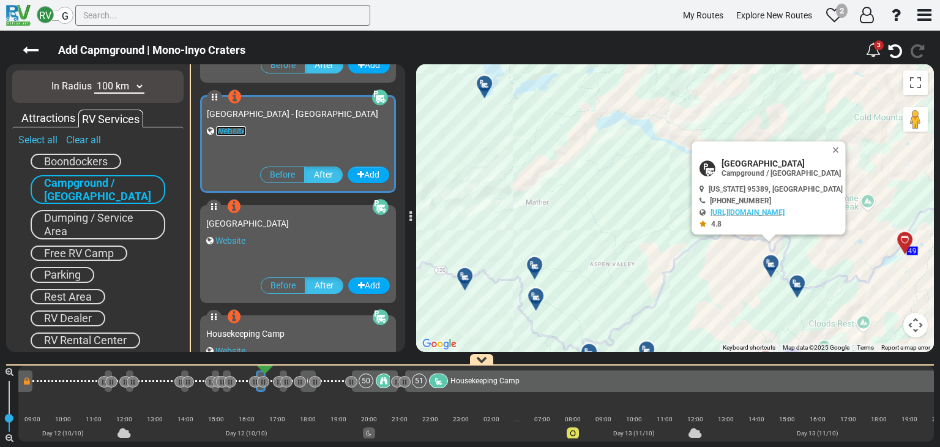
click at [235, 130] on link "Website" at bounding box center [231, 131] width 30 height 10
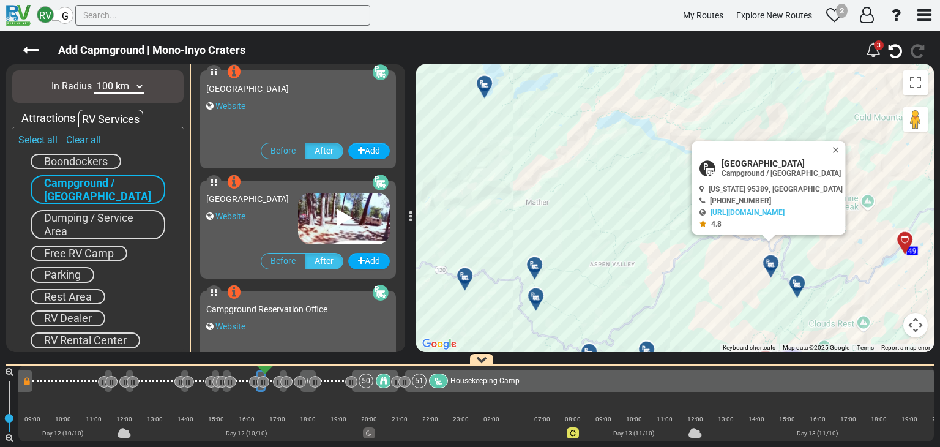
scroll to position [7264, 0]
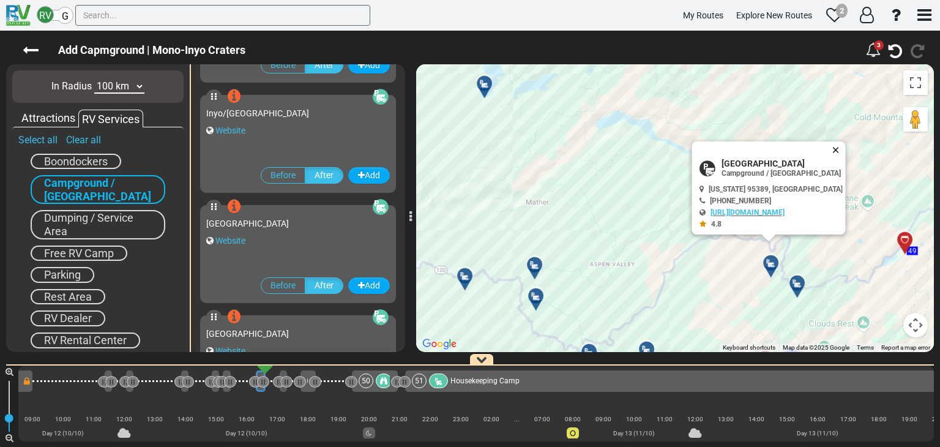
click at [832, 149] on button "Close" at bounding box center [838, 149] width 15 height 17
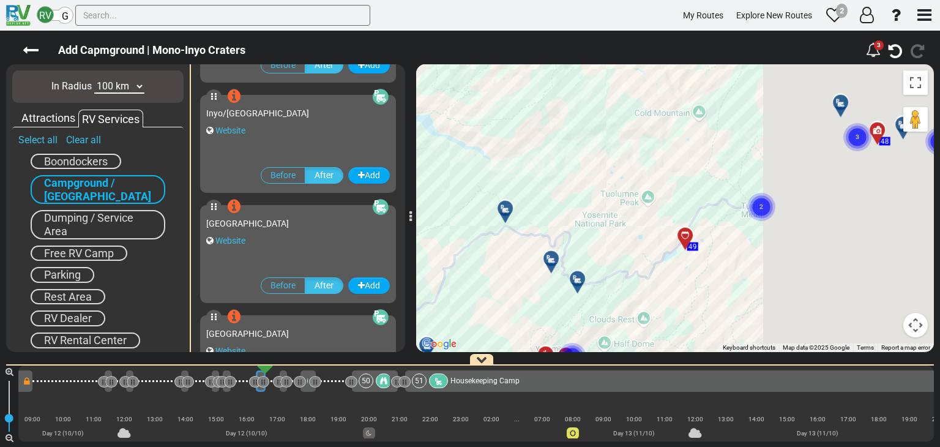
drag, startPoint x: 686, startPoint y: 157, endPoint x: 591, endPoint y: 147, distance: 95.3
click at [591, 147] on div "To navigate, press the arrow keys. To activate drag with keyboard, press Alt + …" at bounding box center [674, 207] width 517 height 287
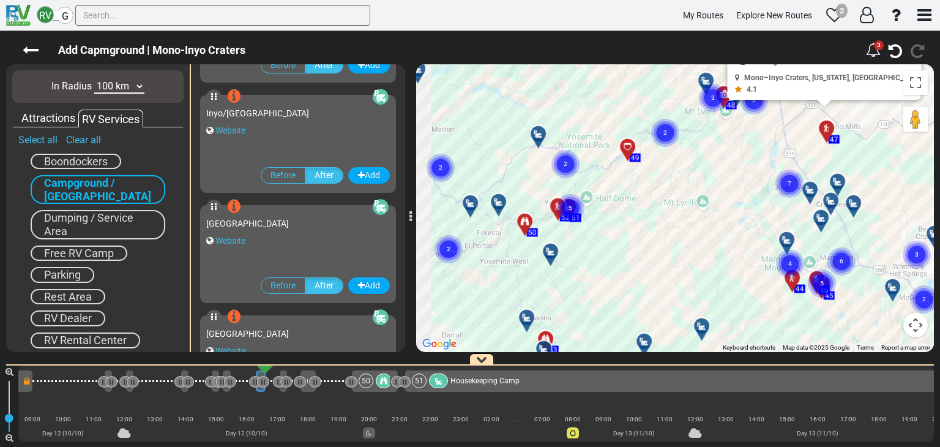
drag, startPoint x: 590, startPoint y: 207, endPoint x: 678, endPoint y: 150, distance: 104.5
click at [678, 150] on div "To activate drag with keyboard, press Alt + Enter. Once in keyboard drag state,…" at bounding box center [674, 207] width 517 height 287
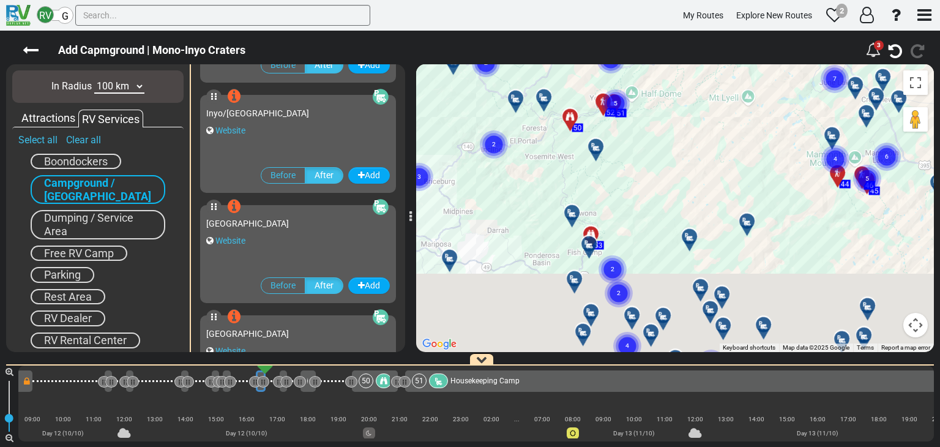
drag, startPoint x: 551, startPoint y: 215, endPoint x: 610, endPoint y: 99, distance: 129.9
click at [610, 99] on div "To activate drag with keyboard, press Alt + Enter. Once in keyboard drag state,…" at bounding box center [674, 207] width 517 height 287
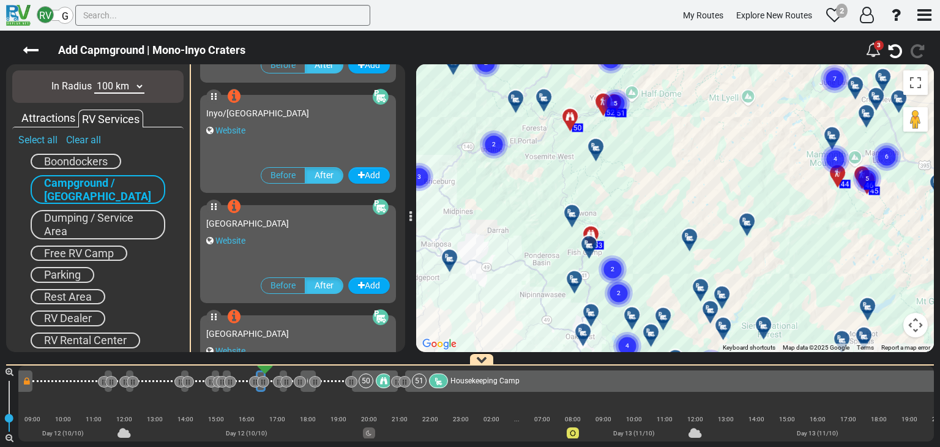
click at [571, 213] on icon at bounding box center [572, 213] width 12 height 10
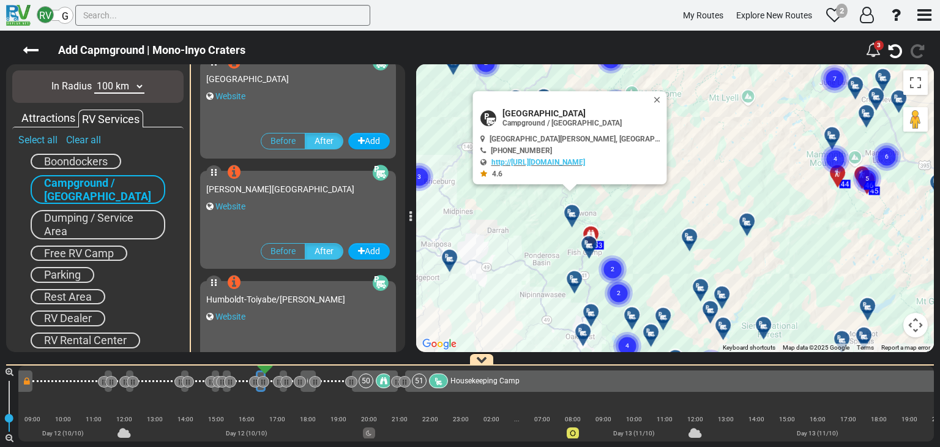
scroll to position [10567, 0]
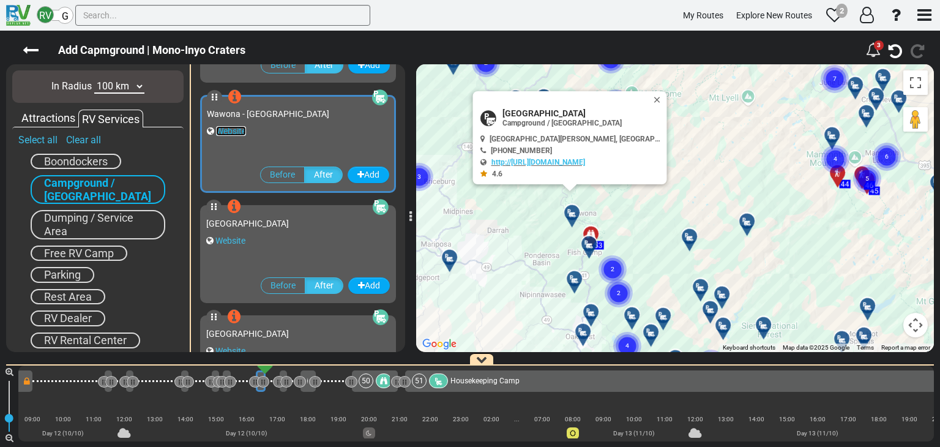
click at [233, 131] on link "Website" at bounding box center [231, 131] width 30 height 10
click at [589, 247] on div at bounding box center [593, 249] width 20 height 19
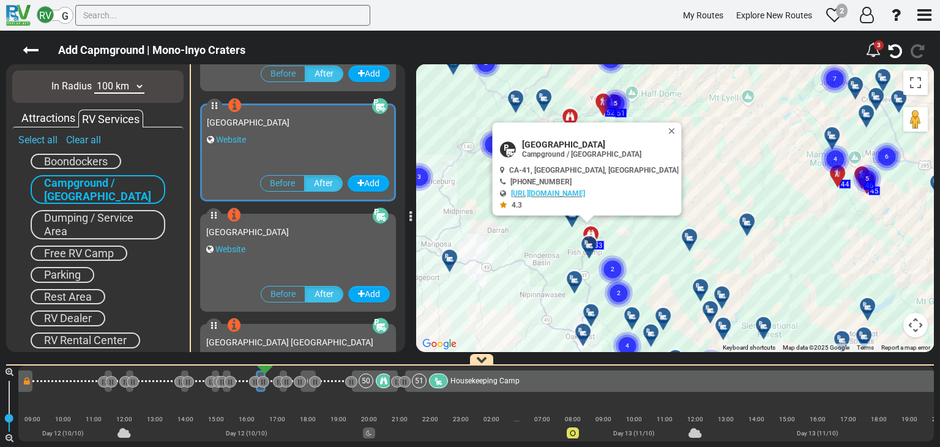
scroll to position [10677, 0]
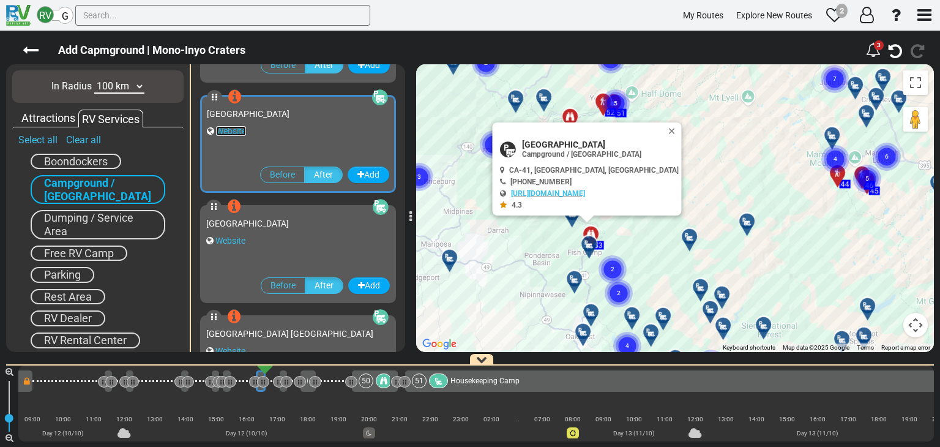
click at [234, 133] on link "Website" at bounding box center [231, 131] width 30 height 10
click at [573, 280] on div at bounding box center [578, 284] width 20 height 19
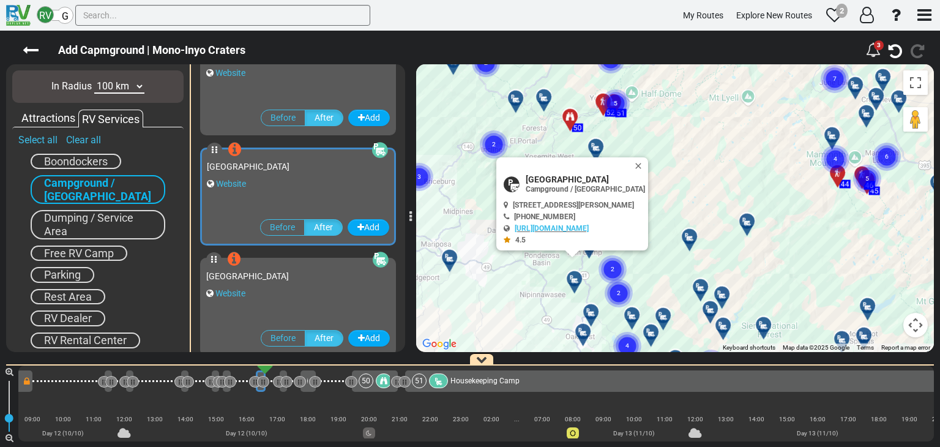
scroll to position [13430, 0]
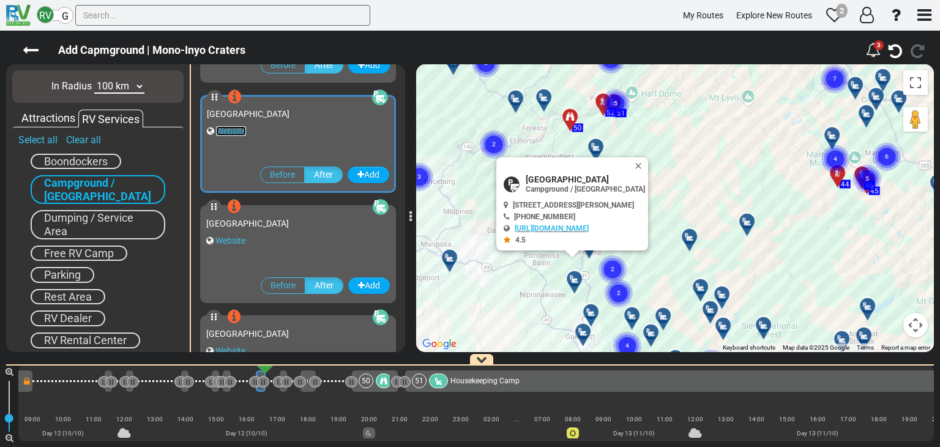
click at [226, 129] on link "Website" at bounding box center [231, 131] width 30 height 10
click at [648, 163] on button "Close" at bounding box center [640, 165] width 15 height 17
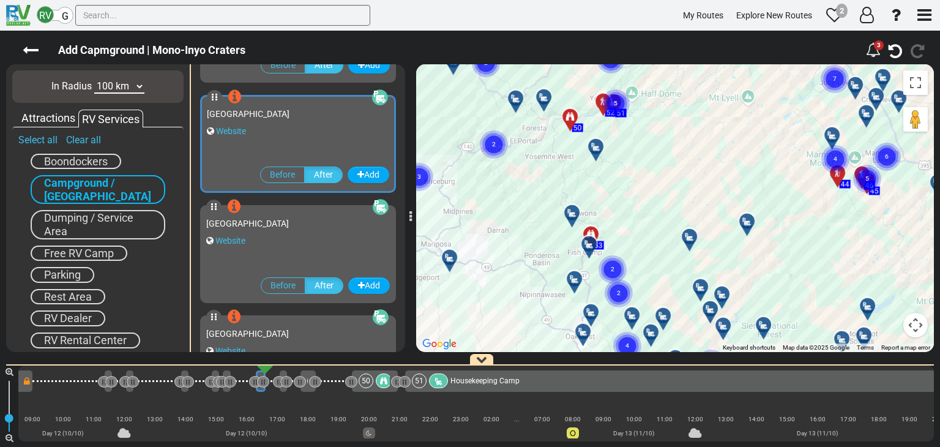
click at [592, 312] on div at bounding box center [595, 317] width 20 height 19
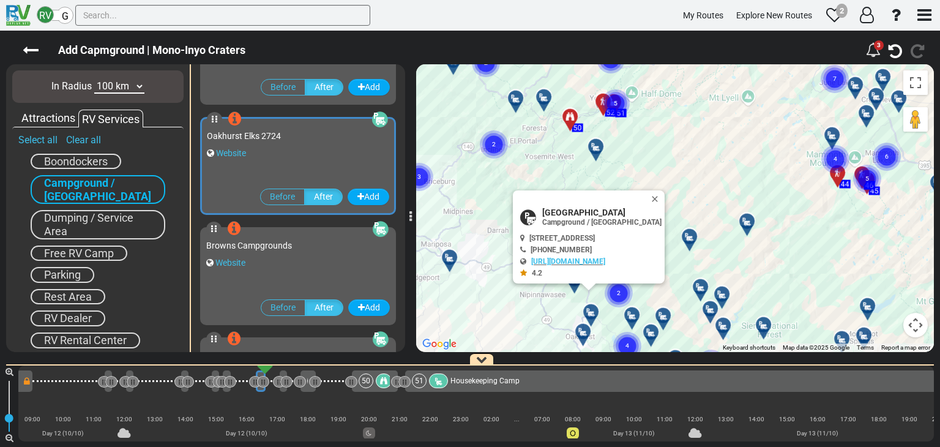
scroll to position [14421, 0]
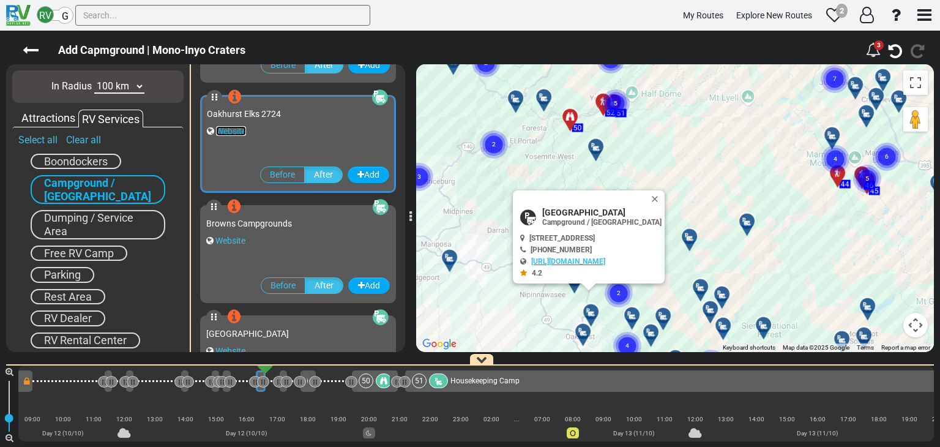
click at [225, 132] on link "Website" at bounding box center [231, 131] width 30 height 10
click at [599, 262] on link "https://passportamerica.com/campgrounds/Oakhurst-Elks-2724" at bounding box center [568, 261] width 74 height 9
click at [664, 196] on button "Close" at bounding box center [657, 198] width 15 height 17
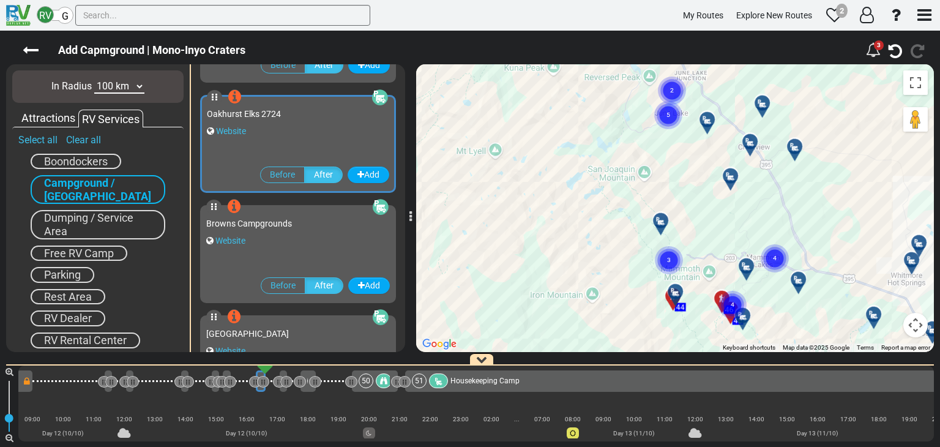
drag, startPoint x: 636, startPoint y: 226, endPoint x: 631, endPoint y: 237, distance: 12.0
click at [640, 256] on div "To navigate, press the arrow keys. To activate drag with keyboard, press Alt + …" at bounding box center [674, 207] width 517 height 287
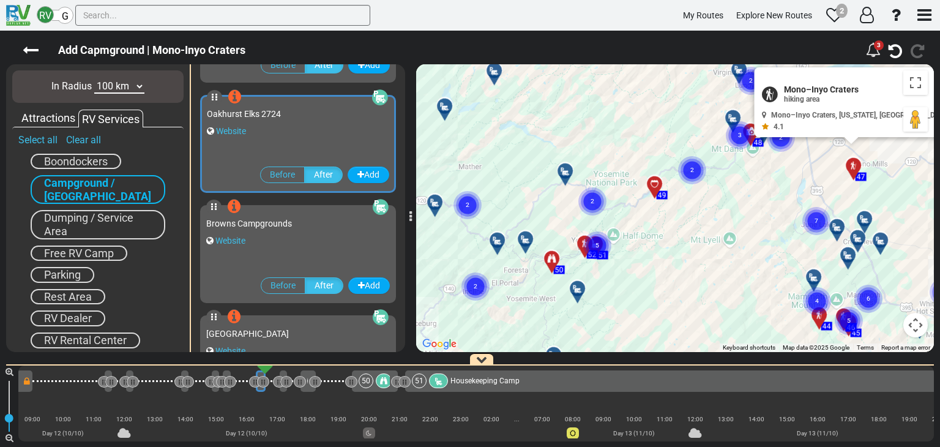
drag, startPoint x: 590, startPoint y: 163, endPoint x: 782, endPoint y: 204, distance: 196.4
click at [782, 204] on div "To activate drag with keyboard, press Alt + Enter. Once in keyboard drag state,…" at bounding box center [674, 207] width 517 height 287
